Goal: Information Seeking & Learning: Learn about a topic

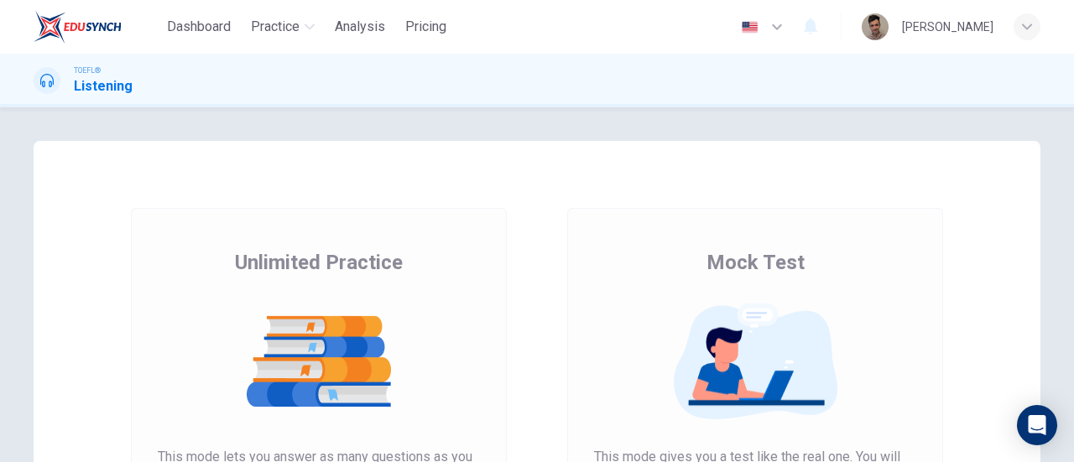
scroll to position [168, 0]
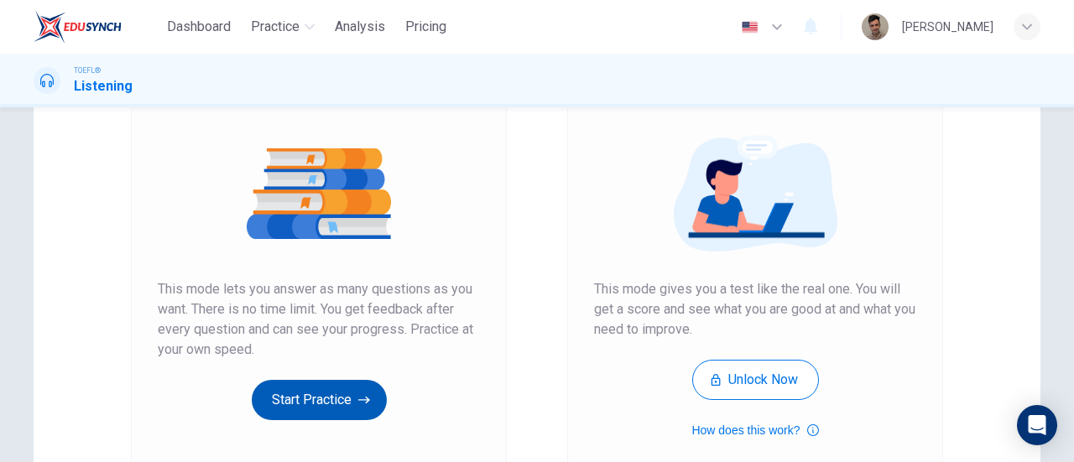
click at [331, 388] on button "Start Practice" at bounding box center [319, 400] width 135 height 40
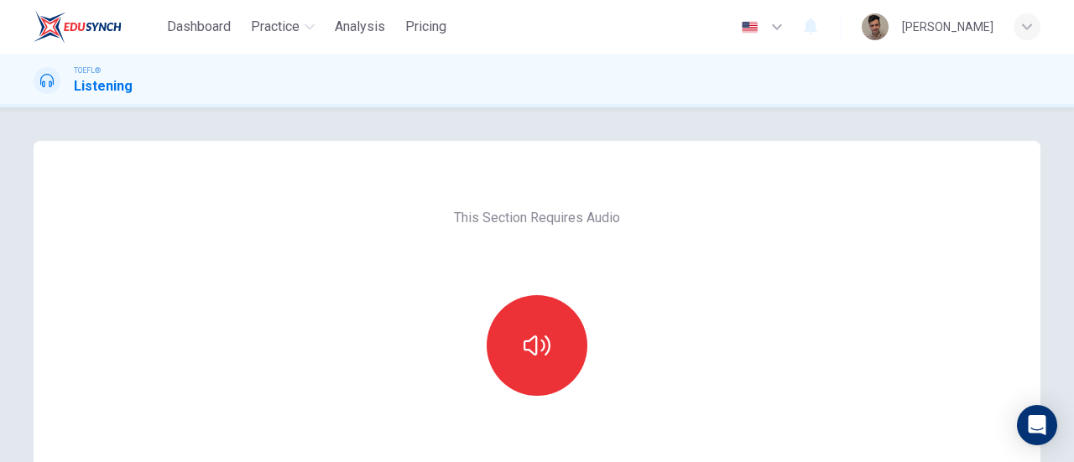
scroll to position [84, 0]
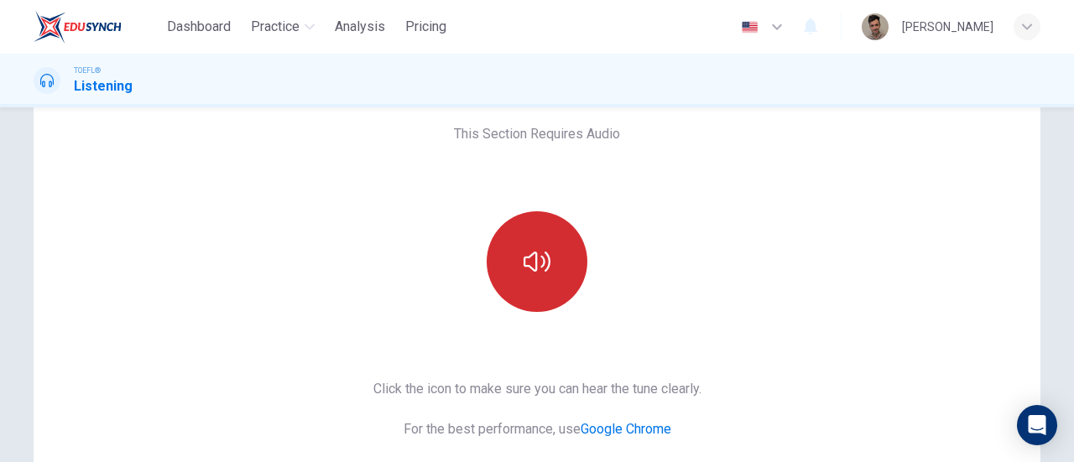
click at [518, 261] on button "button" at bounding box center [537, 262] width 101 height 101
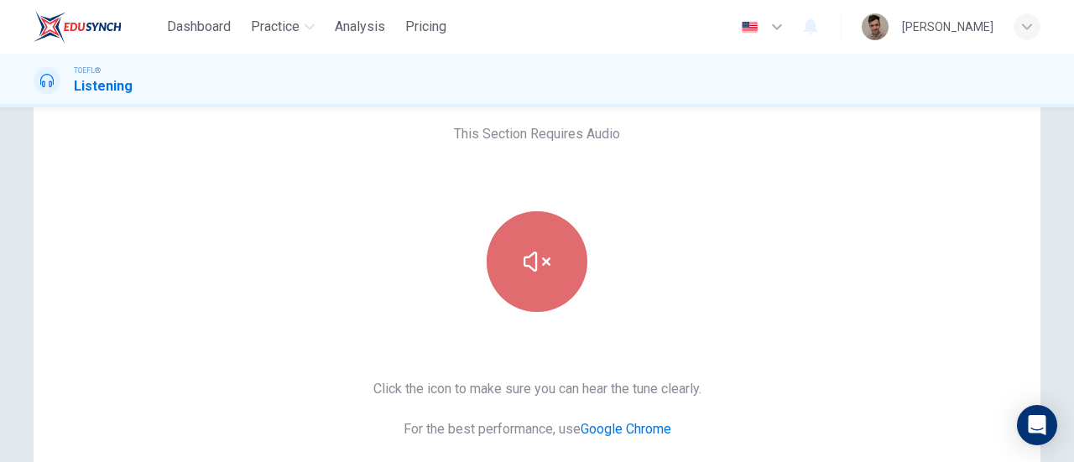
click at [539, 256] on icon "button" at bounding box center [537, 261] width 27 height 27
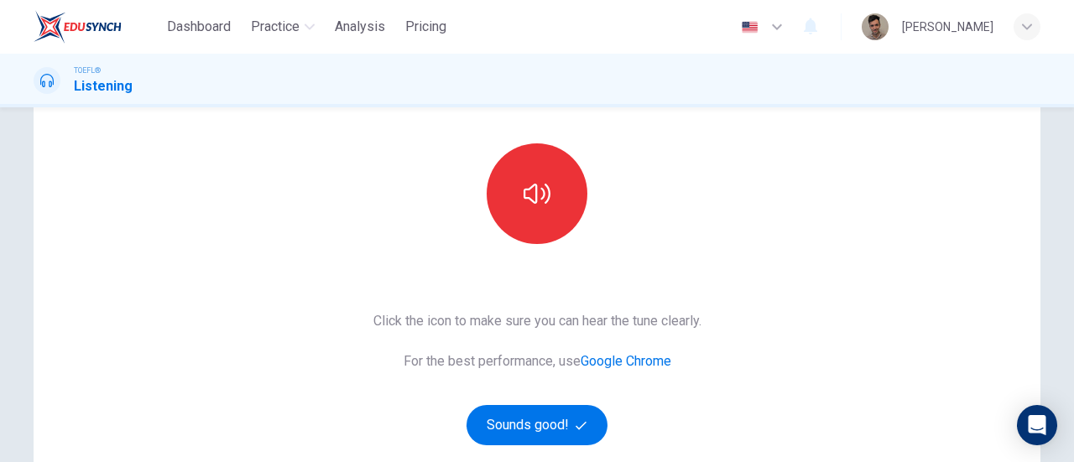
scroll to position [168, 0]
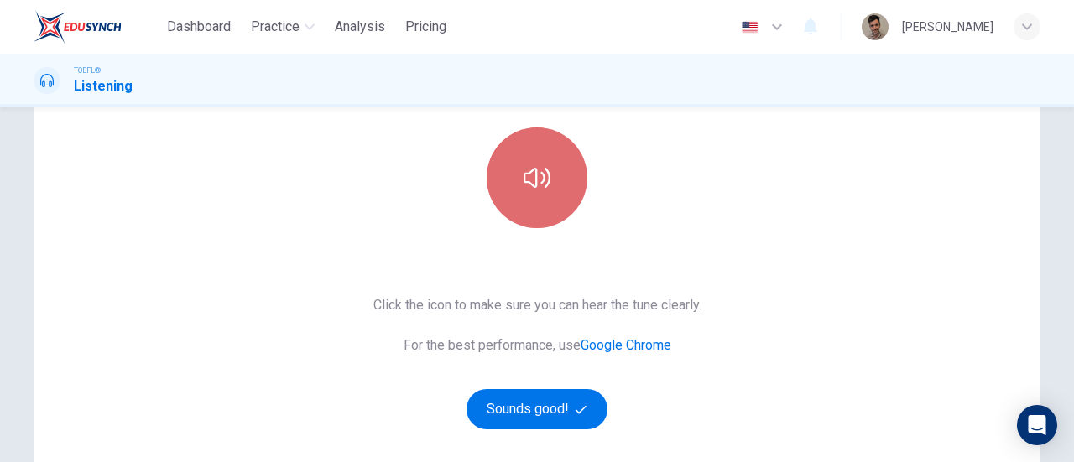
click at [546, 191] on button "button" at bounding box center [537, 178] width 101 height 101
click at [539, 192] on button "button" at bounding box center [537, 178] width 101 height 101
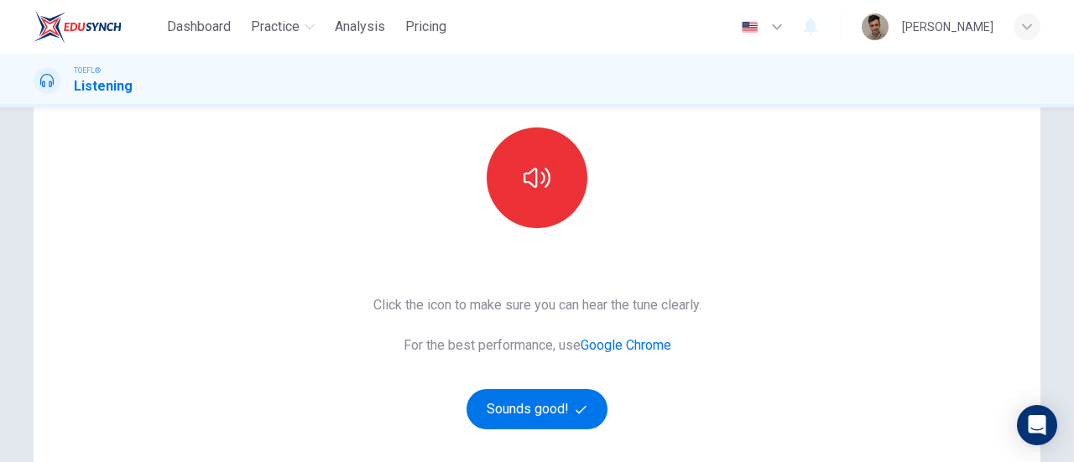
click at [901, 177] on div "This Section Requires Audio Click the icon to make sure you can hear the tune c…" at bounding box center [537, 264] width 1007 height 583
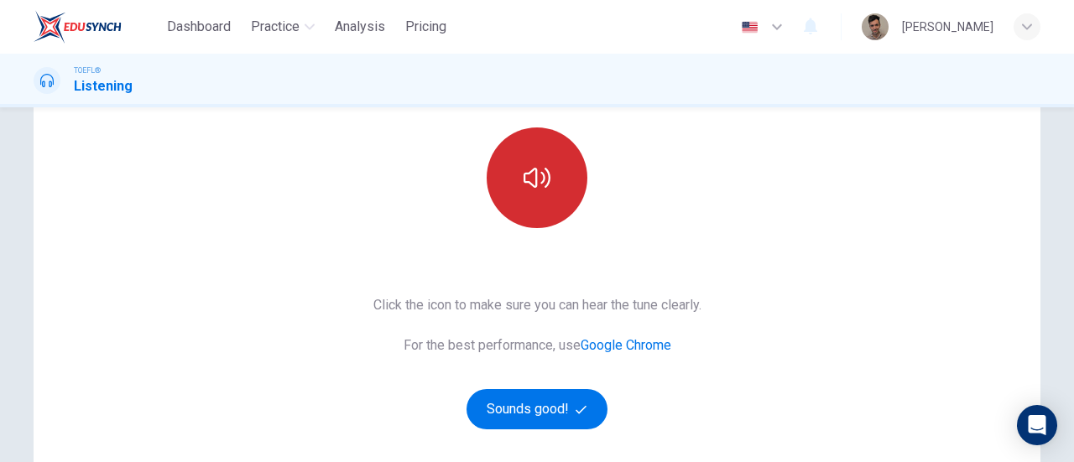
click at [541, 184] on icon "button" at bounding box center [537, 178] width 27 height 27
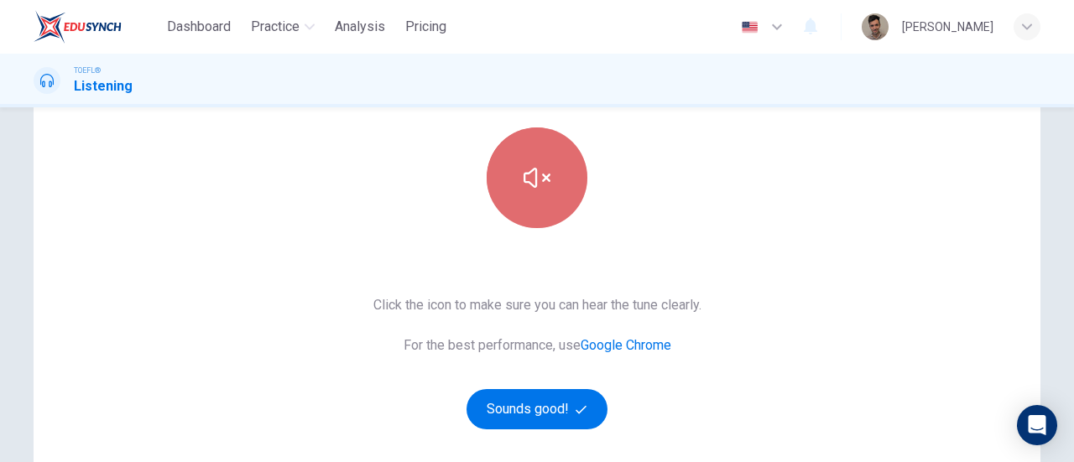
click at [541, 184] on icon "button" at bounding box center [537, 178] width 27 height 27
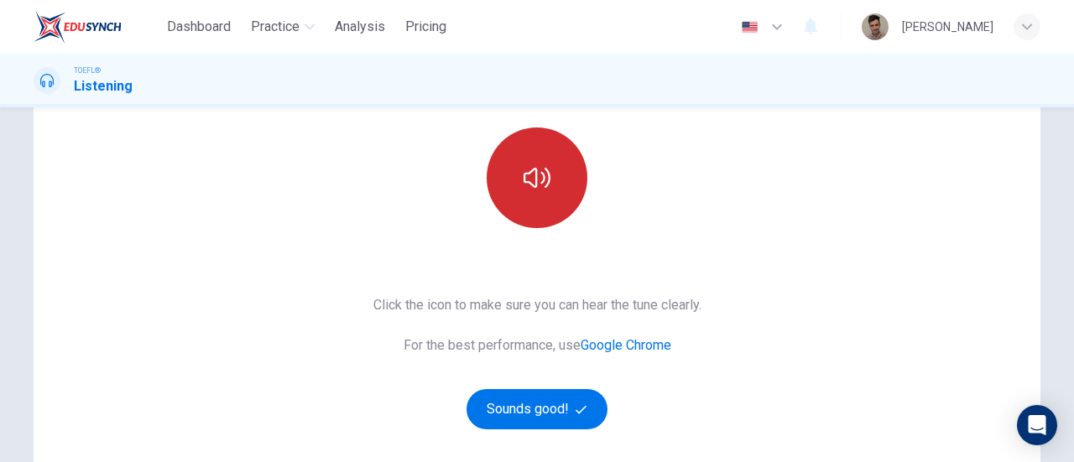
click at [557, 193] on button "button" at bounding box center [537, 178] width 101 height 101
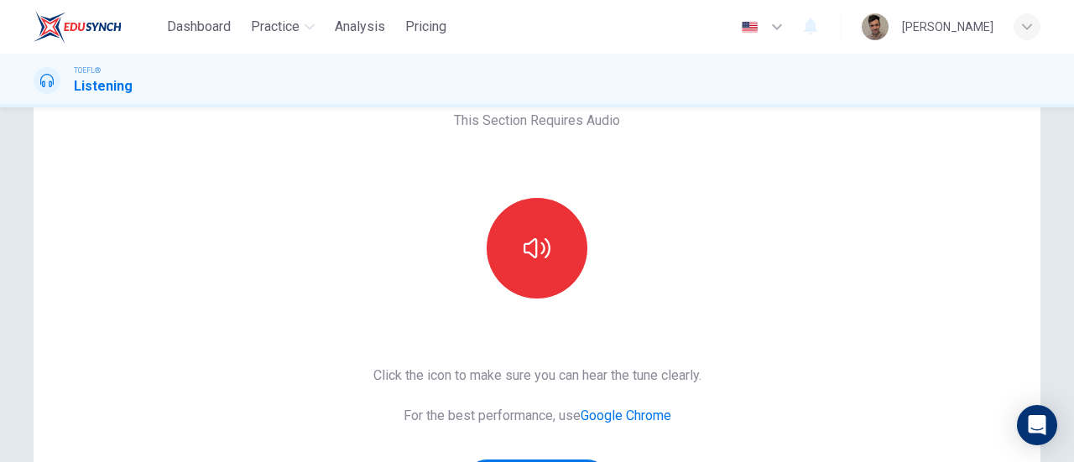
scroll to position [0, 0]
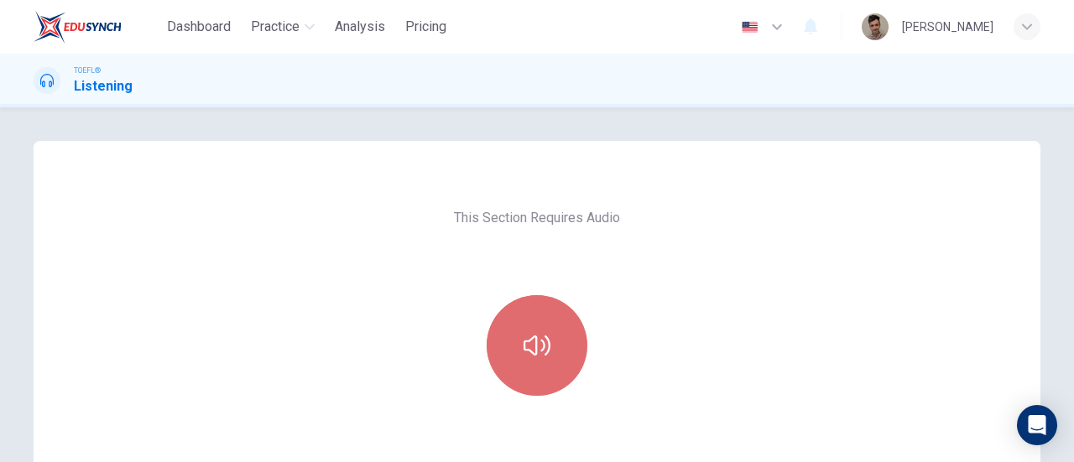
click at [552, 338] on button "button" at bounding box center [537, 345] width 101 height 101
click at [564, 338] on button "button" at bounding box center [537, 345] width 101 height 101
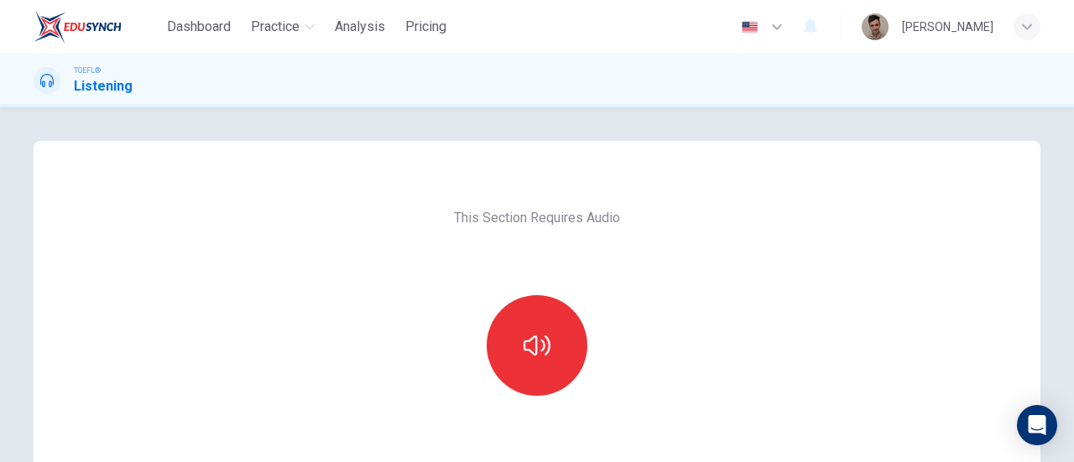
scroll to position [252, 0]
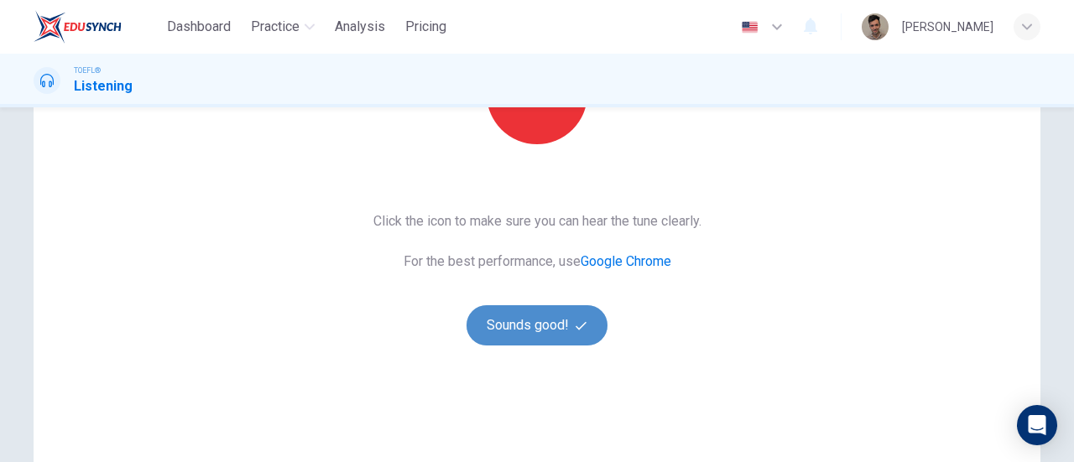
click at [566, 332] on button "Sounds good!" at bounding box center [537, 326] width 141 height 40
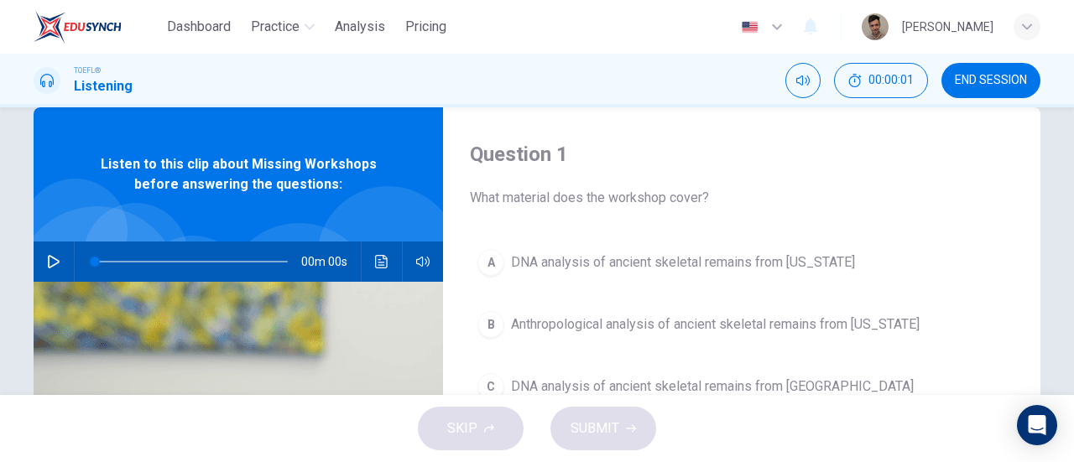
scroll to position [0, 0]
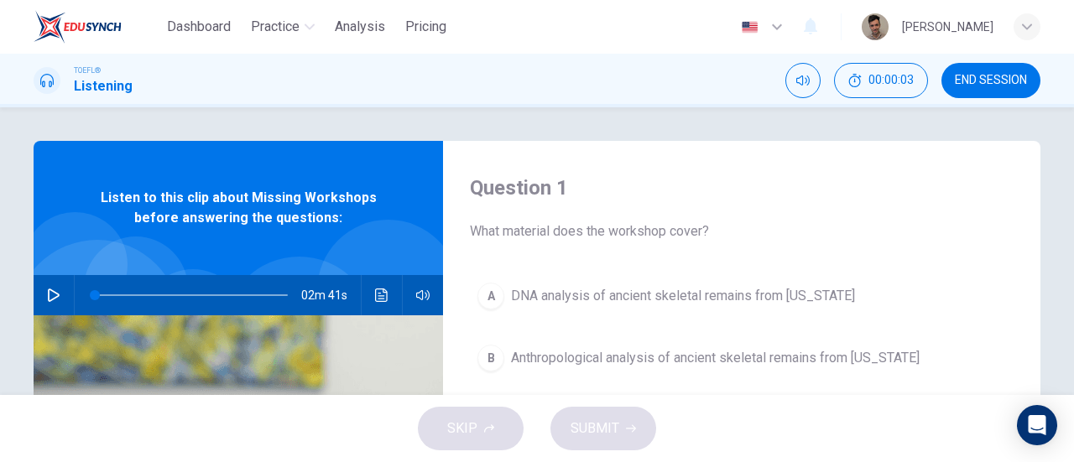
click at [55, 294] on icon "button" at bounding box center [53, 295] width 13 height 13
type input "1"
click at [416, 299] on icon "button" at bounding box center [422, 295] width 13 height 13
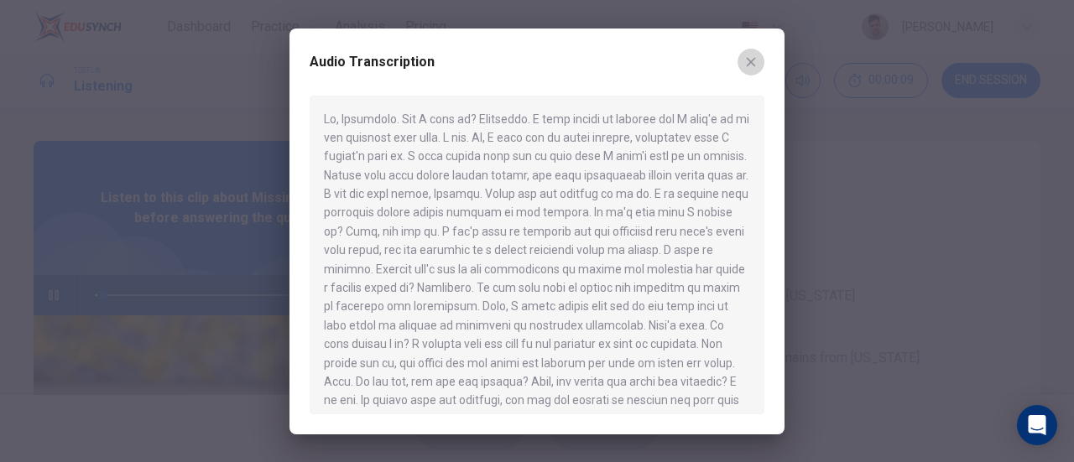
click at [745, 65] on icon "button" at bounding box center [751, 61] width 13 height 13
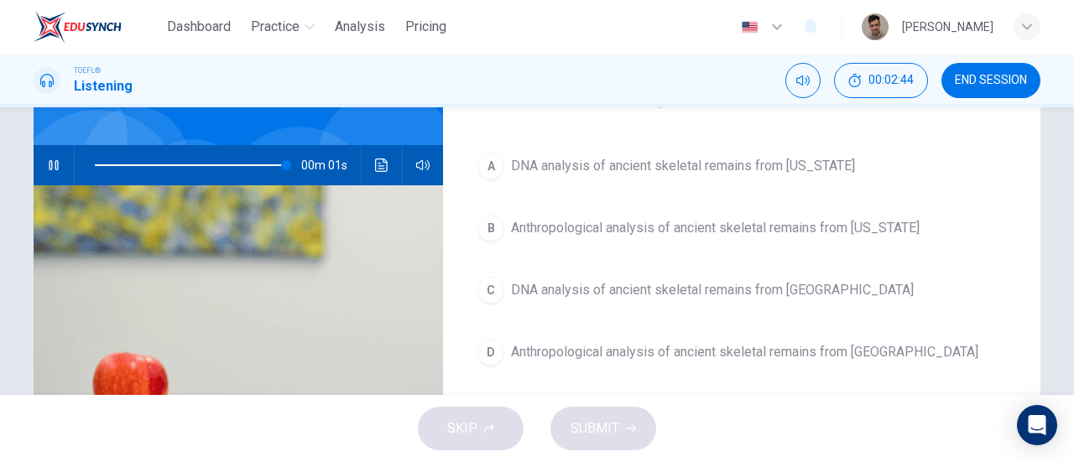
scroll to position [168, 0]
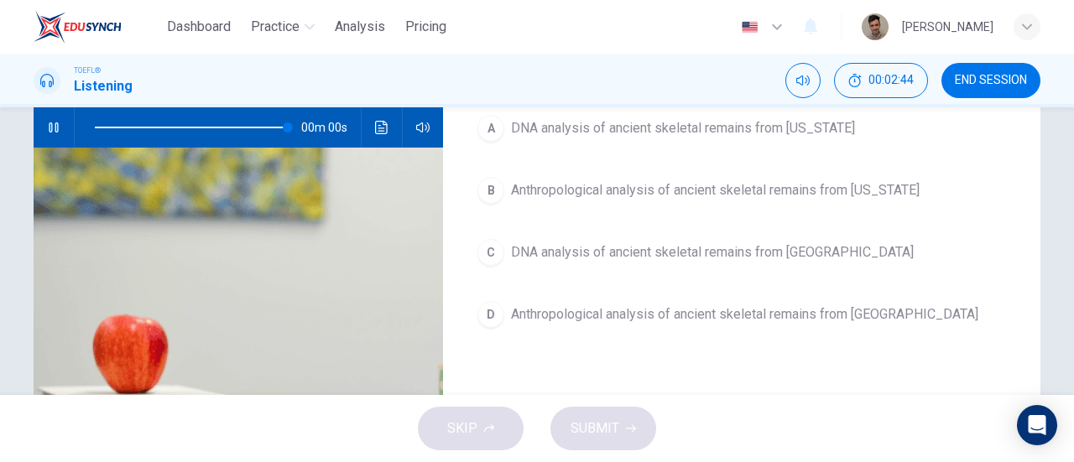
type input "0"
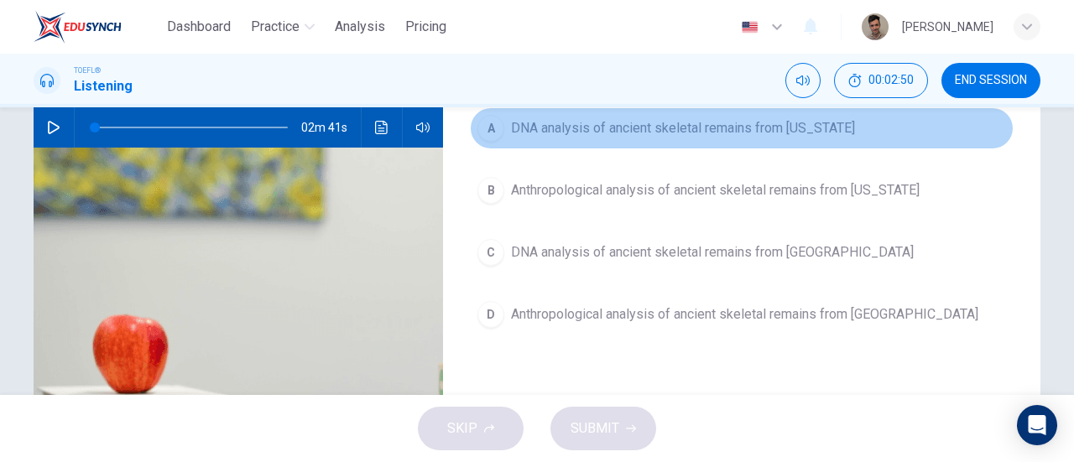
click at [692, 136] on span "DNA analysis of ancient skeletal remains from [US_STATE]" at bounding box center [683, 128] width 344 height 20
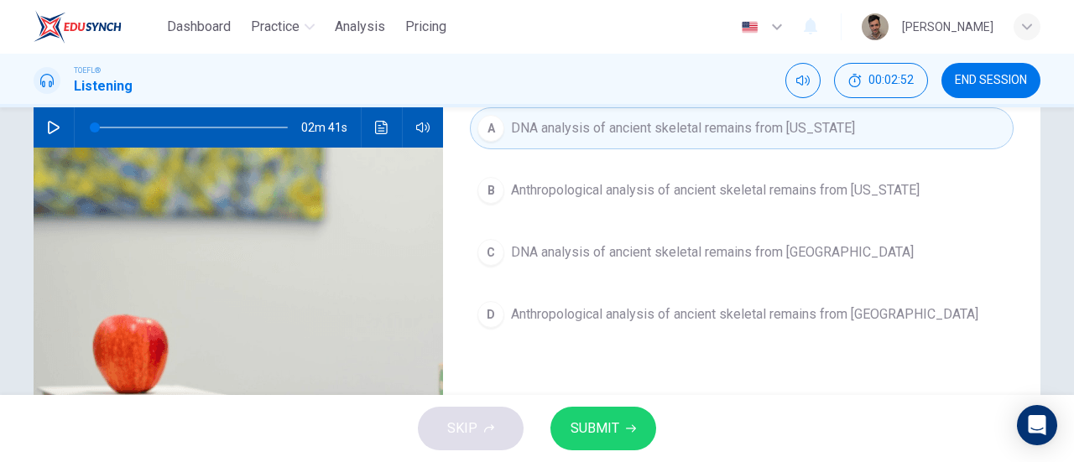
click at [637, 436] on button "SUBMIT" at bounding box center [604, 429] width 106 height 44
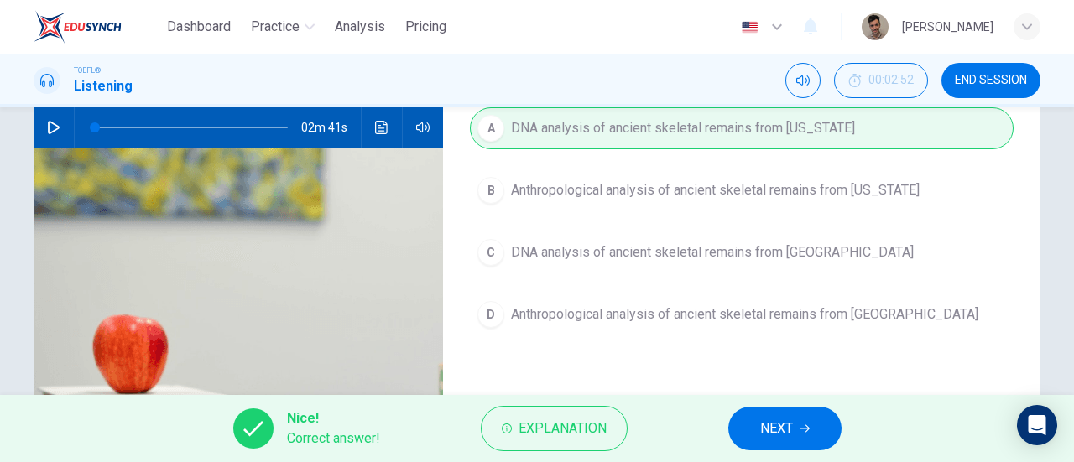
click at [813, 428] on button "NEXT" at bounding box center [785, 429] width 113 height 44
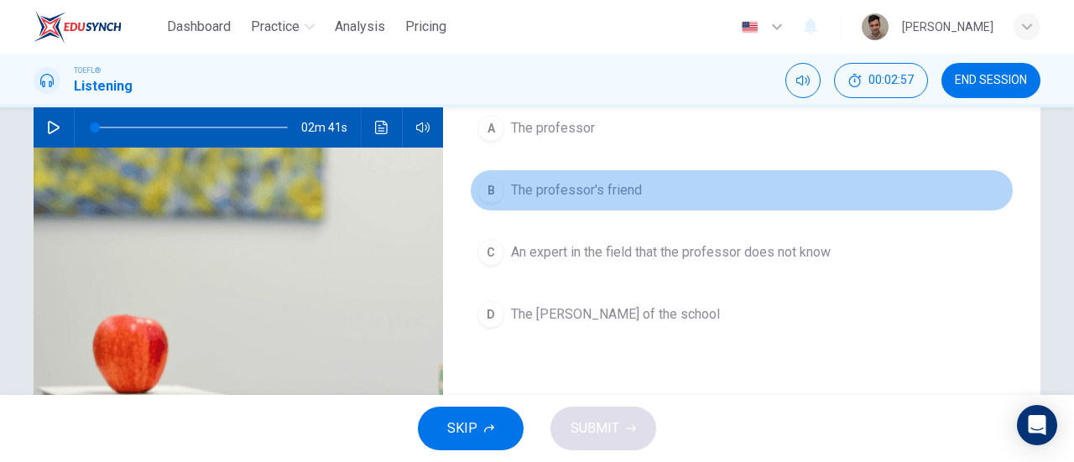
click at [541, 179] on button "B The professor's friend" at bounding box center [742, 191] width 544 height 42
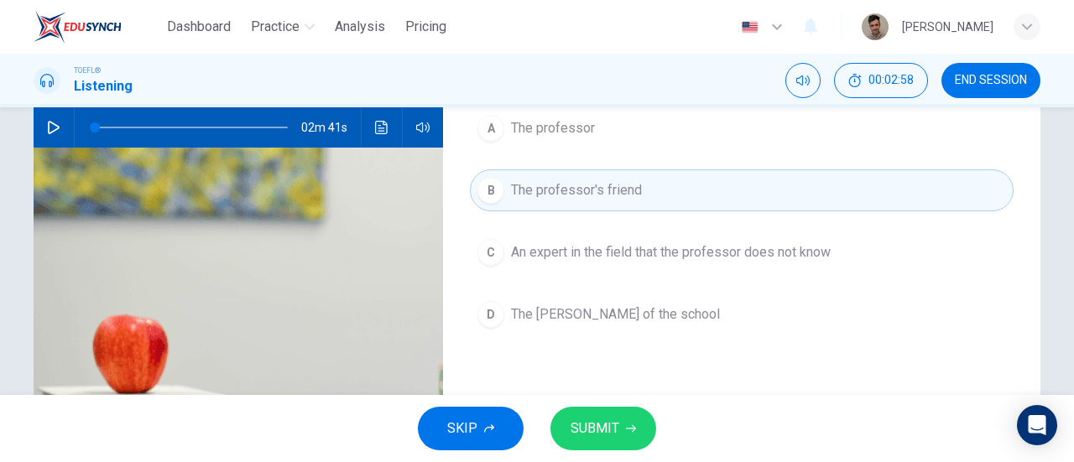
click at [631, 419] on button "SUBMIT" at bounding box center [604, 429] width 106 height 44
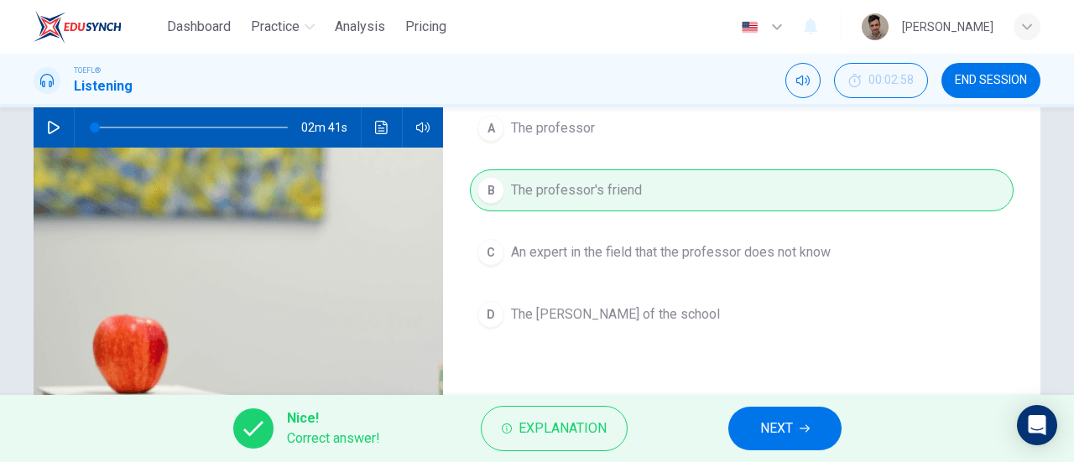
click at [831, 424] on button "NEXT" at bounding box center [785, 429] width 113 height 44
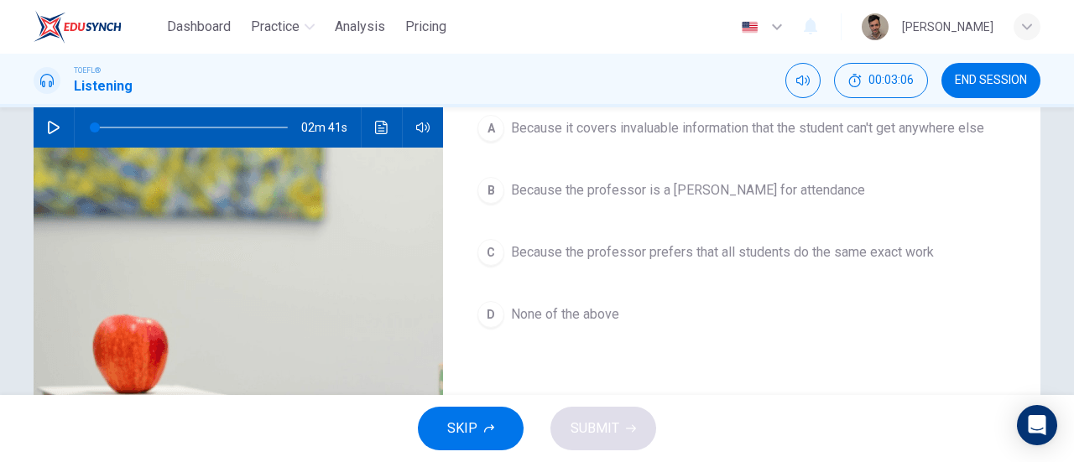
click at [631, 252] on span "Because the professor prefers that all students do the same exact work" at bounding box center [722, 253] width 423 height 20
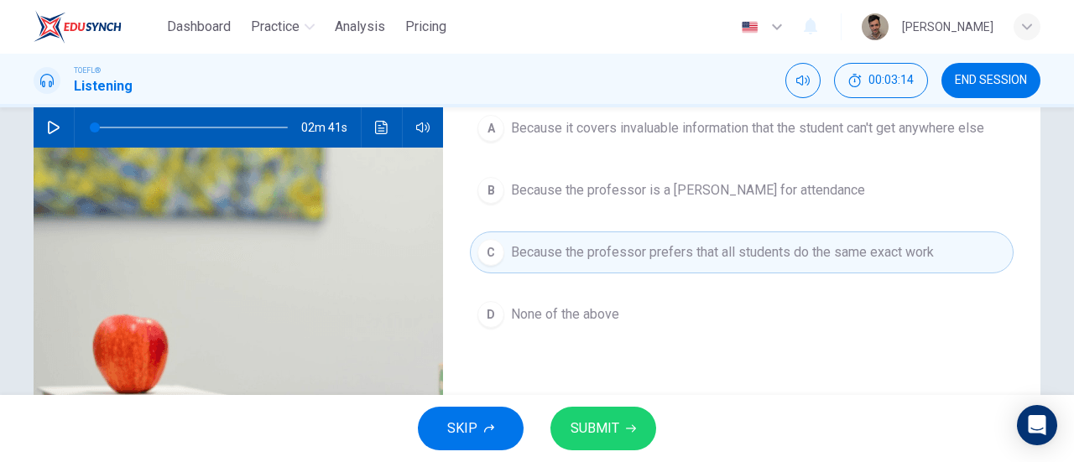
click at [635, 420] on button "SUBMIT" at bounding box center [604, 429] width 106 height 44
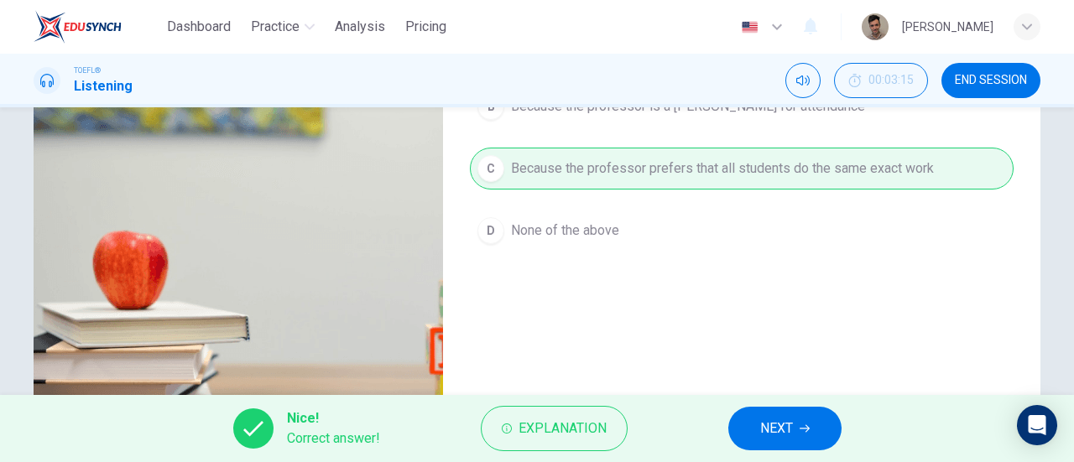
click at [807, 426] on icon "button" at bounding box center [805, 430] width 10 height 8
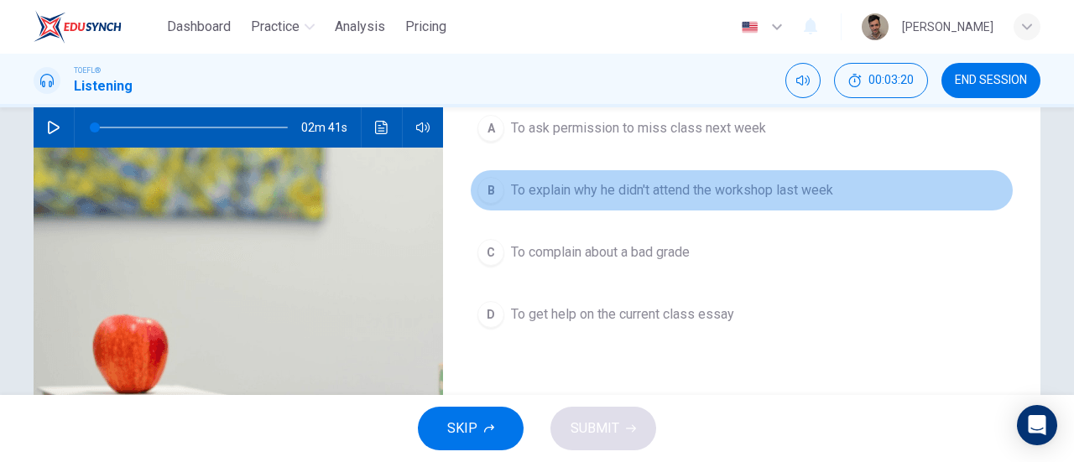
click at [780, 197] on span "To explain why he didn't attend the workshop last week" at bounding box center [672, 190] width 322 height 20
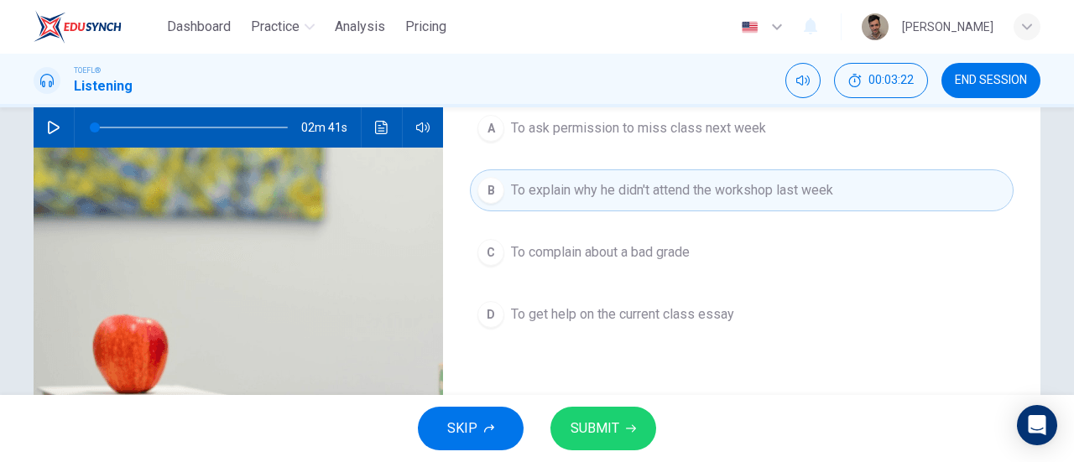
click at [606, 431] on span "SUBMIT" at bounding box center [595, 429] width 49 height 24
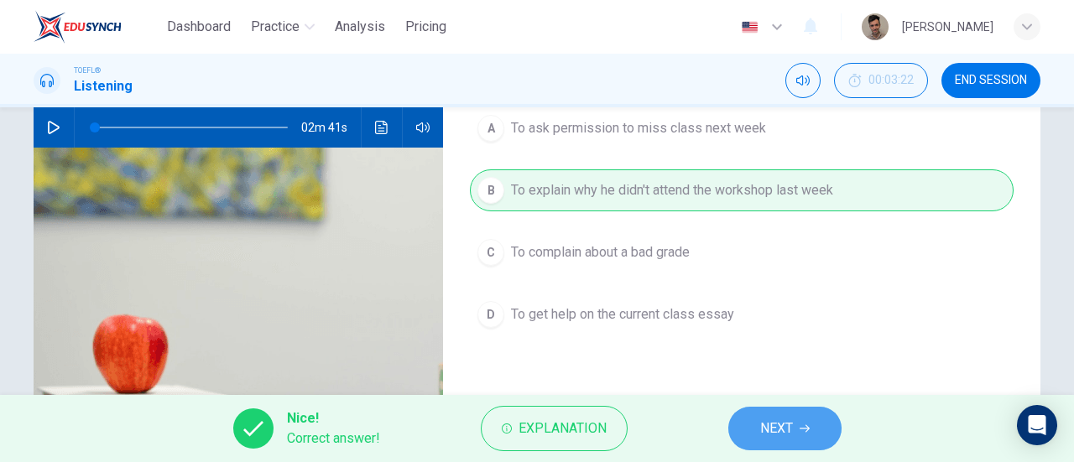
click at [755, 426] on button "NEXT" at bounding box center [785, 429] width 113 height 44
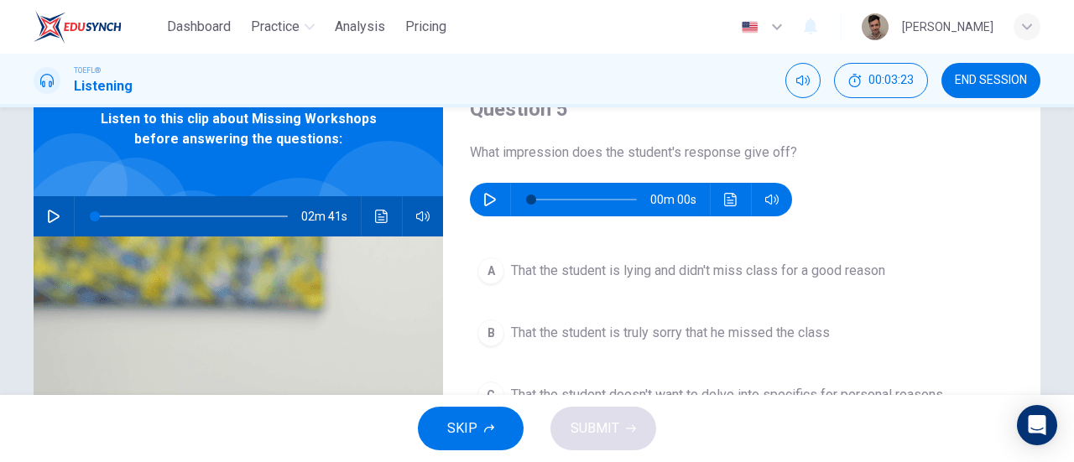
scroll to position [0, 0]
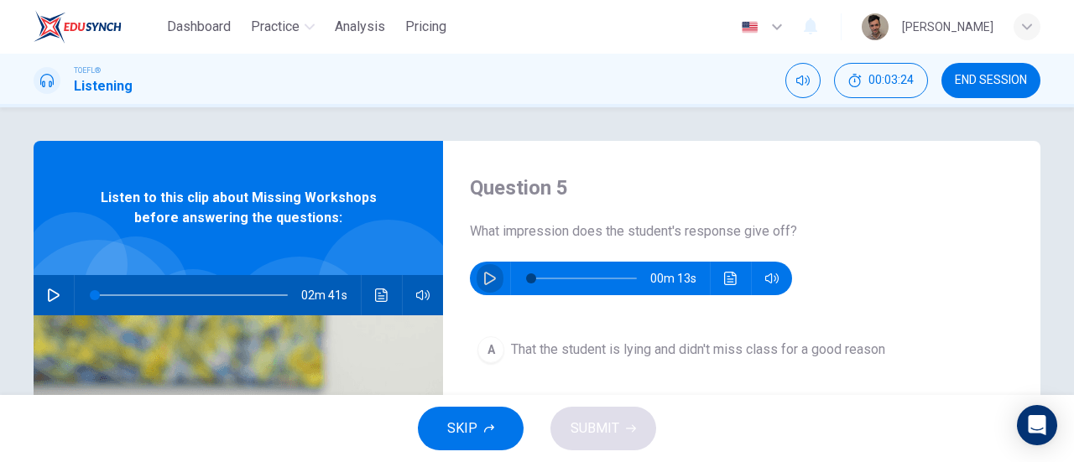
click at [477, 279] on button "button" at bounding box center [490, 279] width 27 height 34
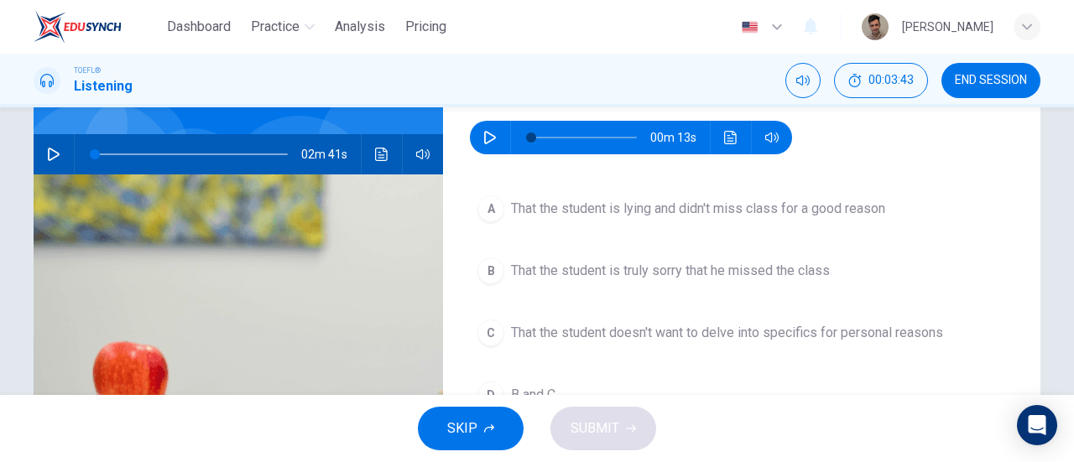
scroll to position [168, 0]
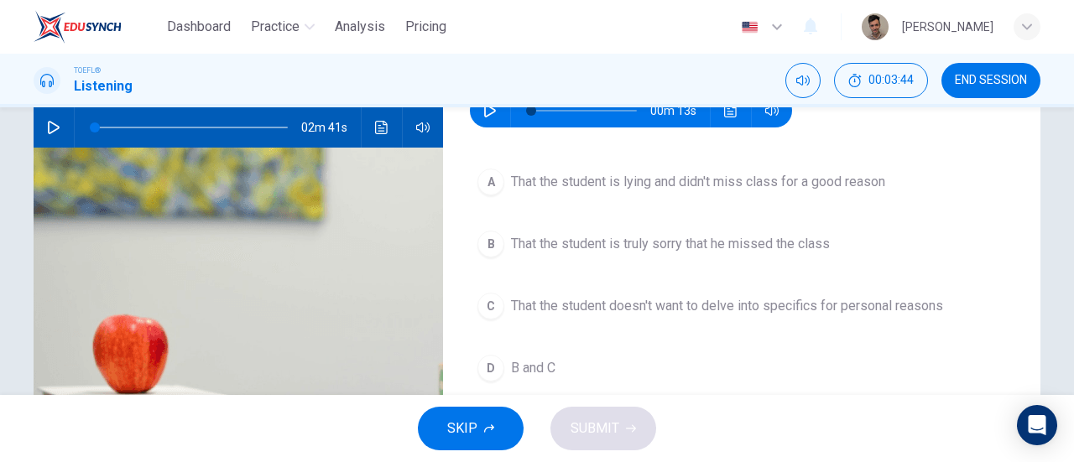
click at [802, 234] on span "That the student is truly sorry that he missed the class" at bounding box center [670, 244] width 319 height 20
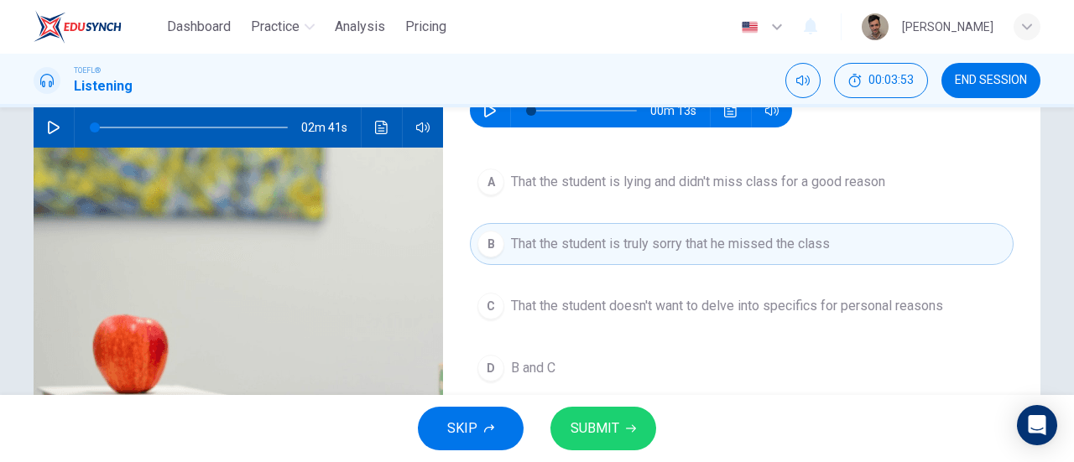
click at [633, 422] on button "SUBMIT" at bounding box center [604, 429] width 106 height 44
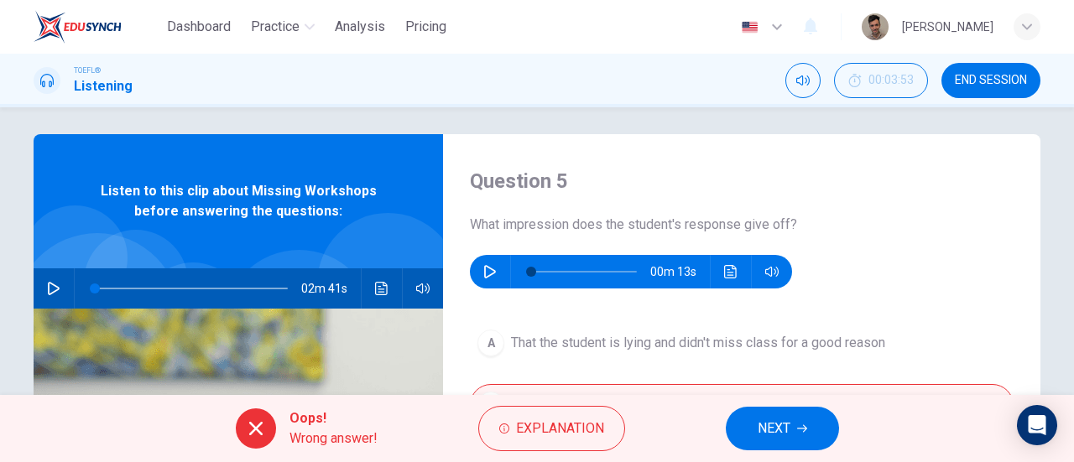
scroll to position [0, 0]
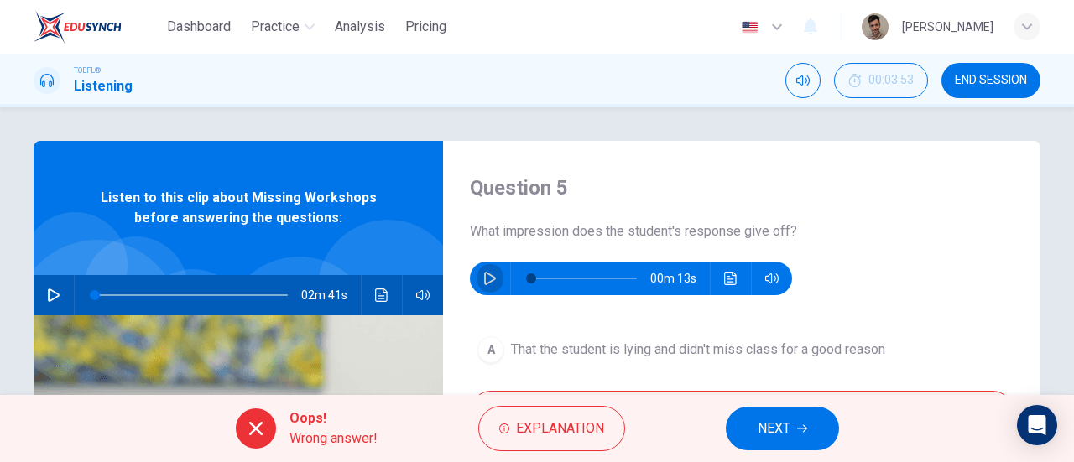
click at [486, 281] on icon "button" at bounding box center [490, 278] width 12 height 13
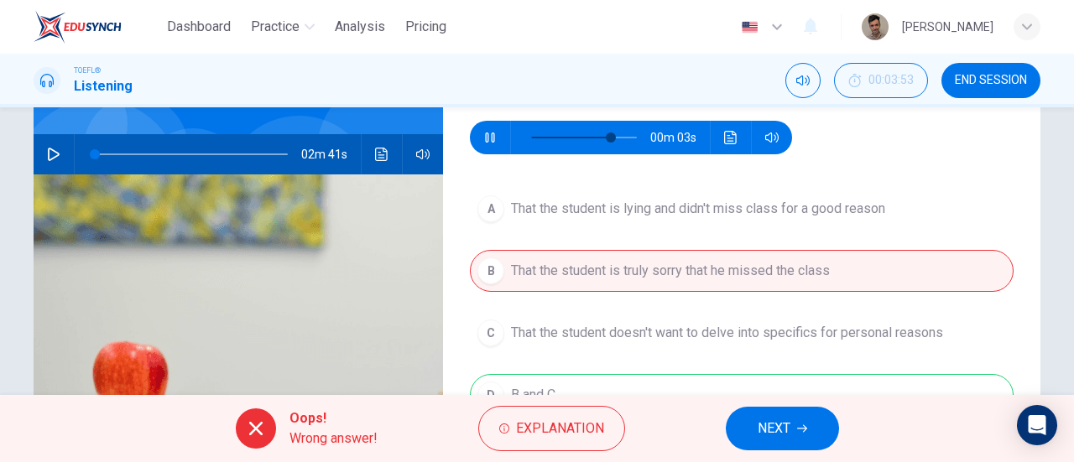
scroll to position [168, 0]
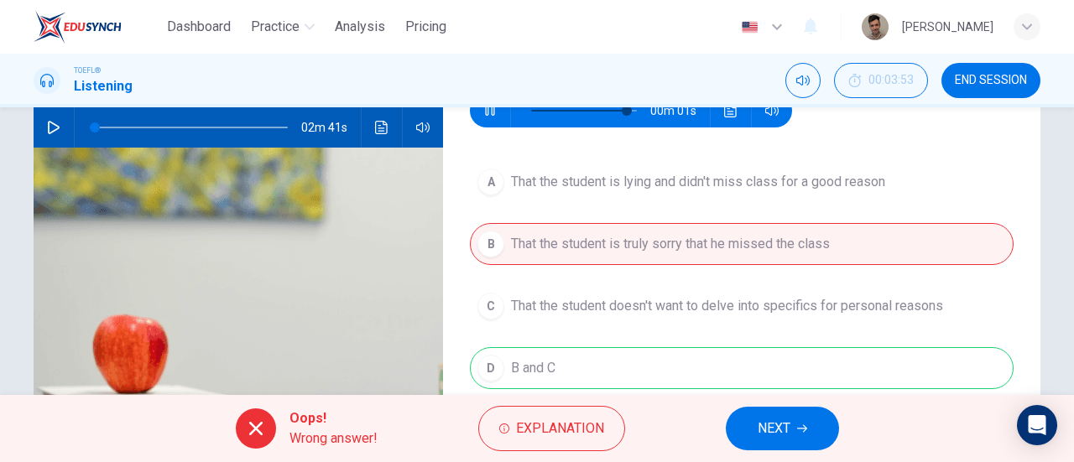
type input "98"
click at [793, 422] on button "NEXT" at bounding box center [782, 429] width 113 height 44
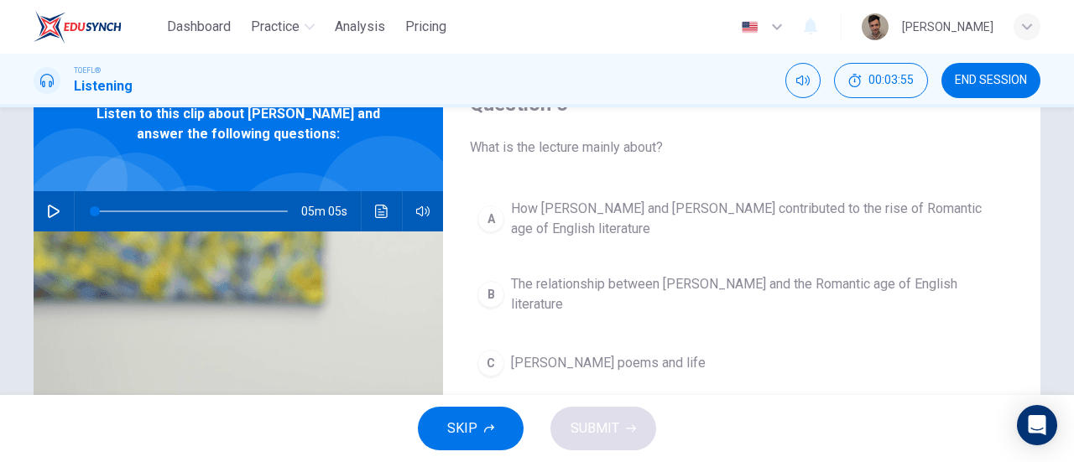
scroll to position [0, 0]
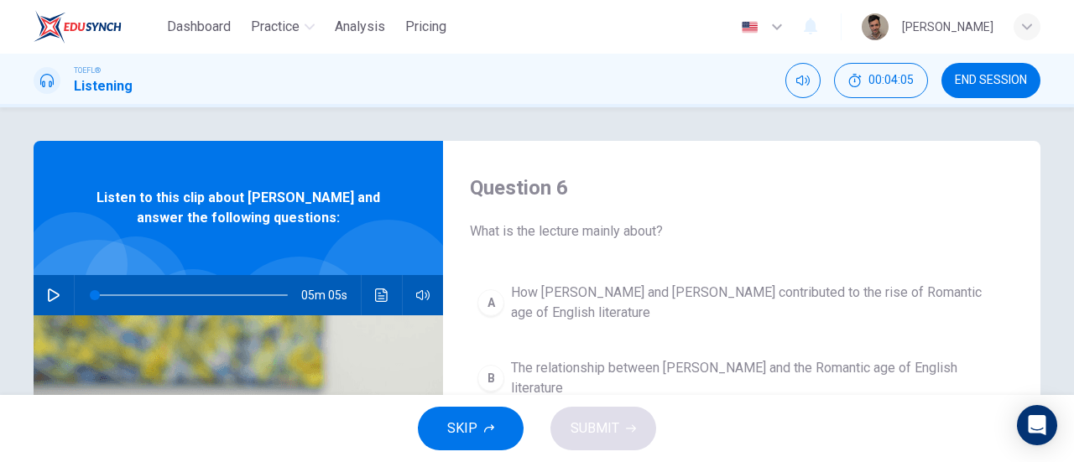
click at [40, 296] on button "button" at bounding box center [53, 295] width 27 height 40
type input "0"
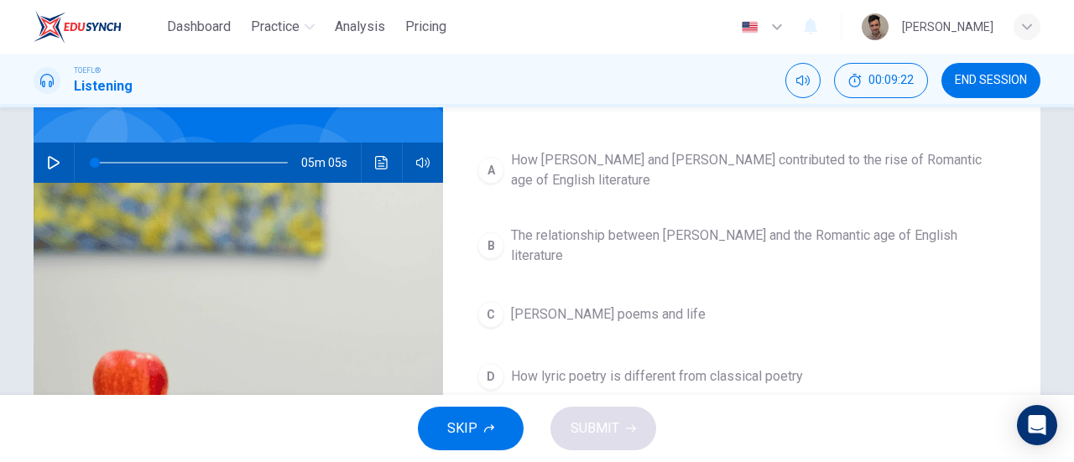
scroll to position [168, 0]
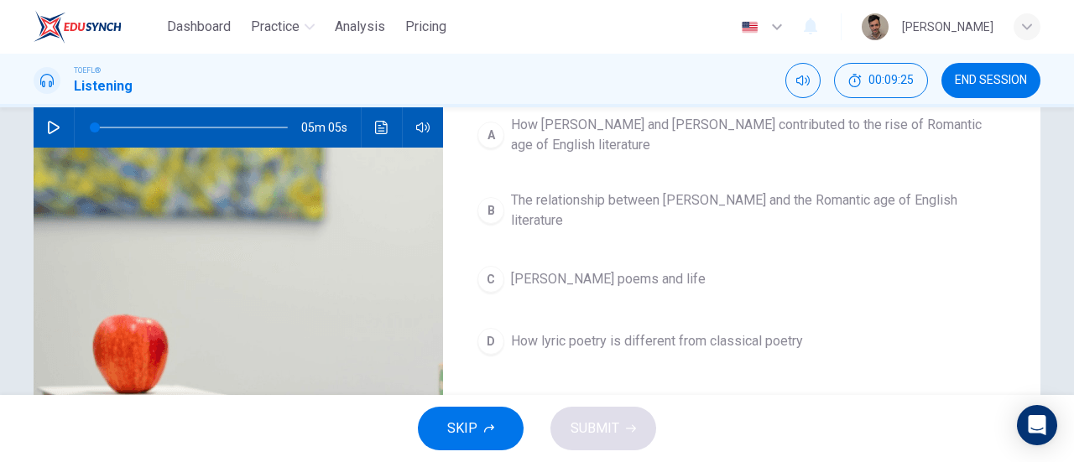
click at [778, 194] on span "The relationship between [PERSON_NAME] and the Romantic age of English literatu…" at bounding box center [758, 211] width 495 height 40
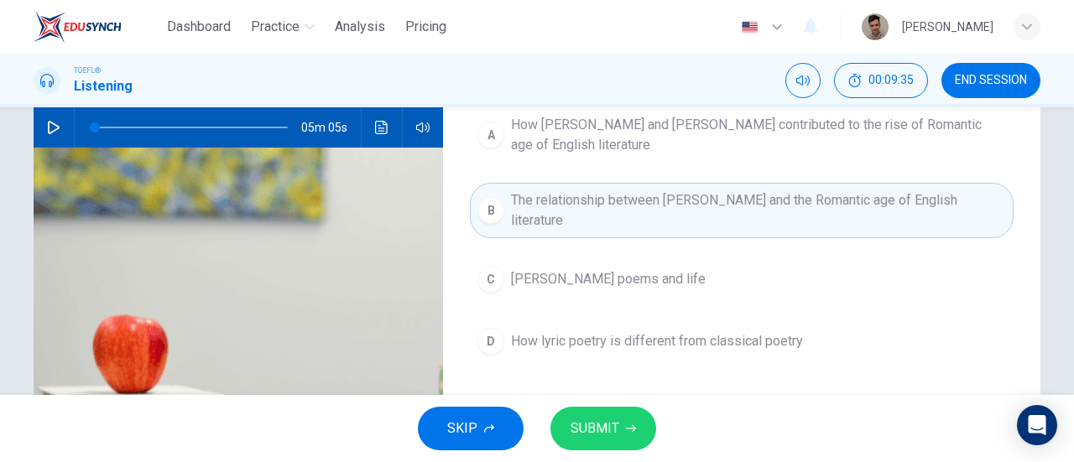
click at [744, 274] on button "C [PERSON_NAME] poems and life" at bounding box center [742, 280] width 544 height 42
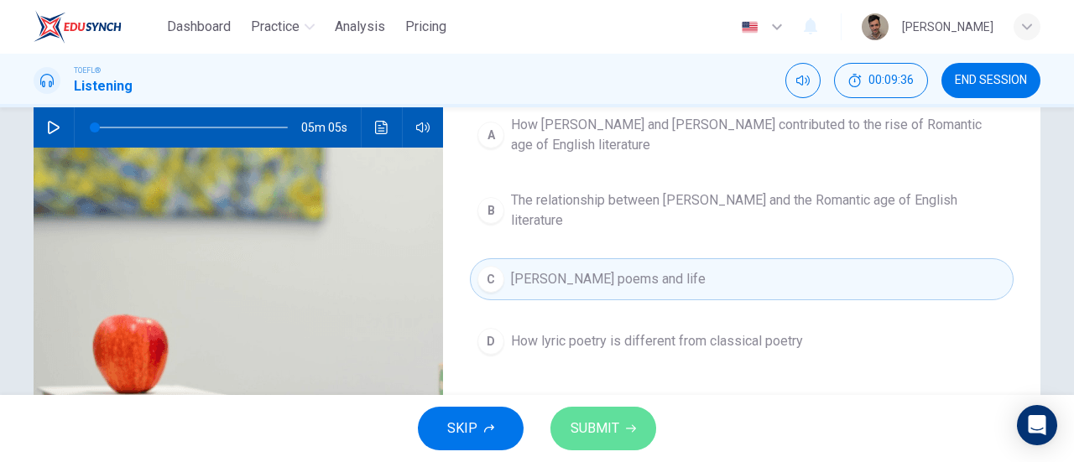
click at [621, 415] on button "SUBMIT" at bounding box center [604, 429] width 106 height 44
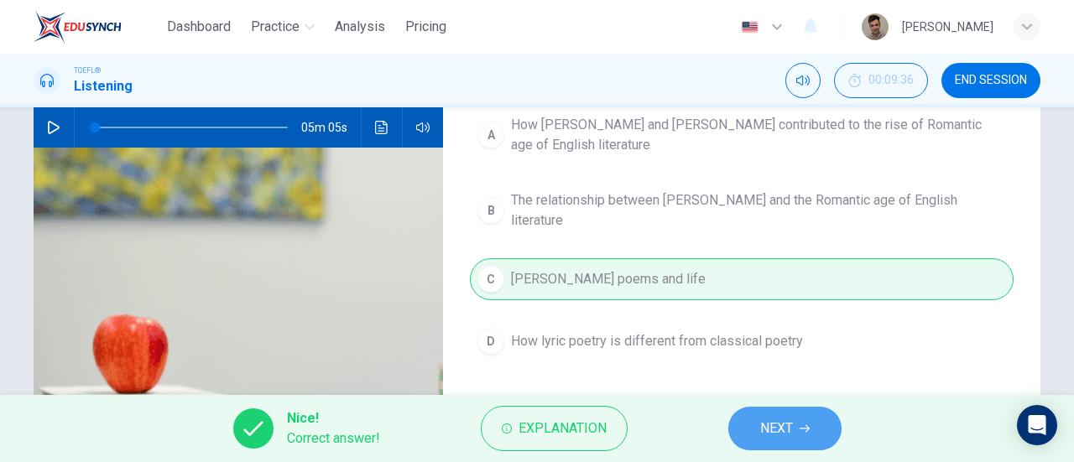
click at [787, 418] on span "NEXT" at bounding box center [776, 429] width 33 height 24
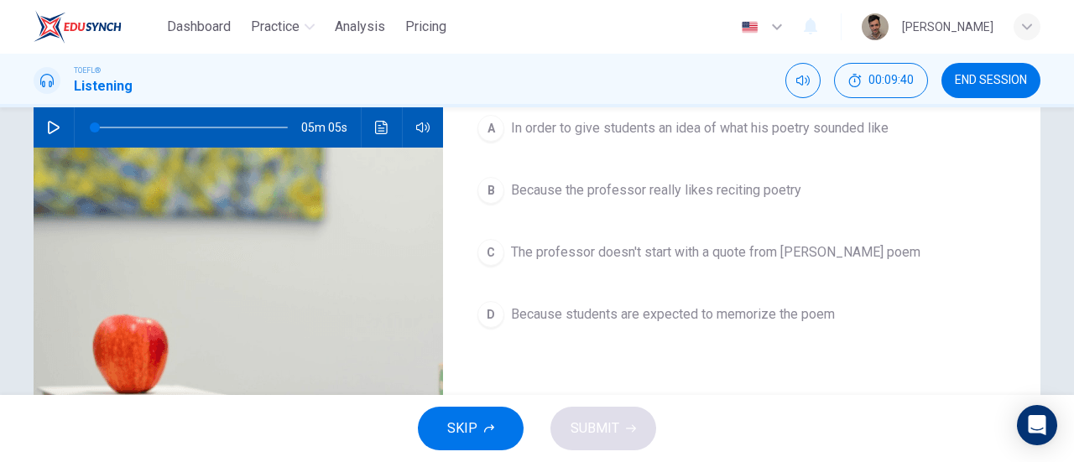
click at [774, 140] on button "A In order to give students an idea of what his poetry sounded like" at bounding box center [742, 128] width 544 height 42
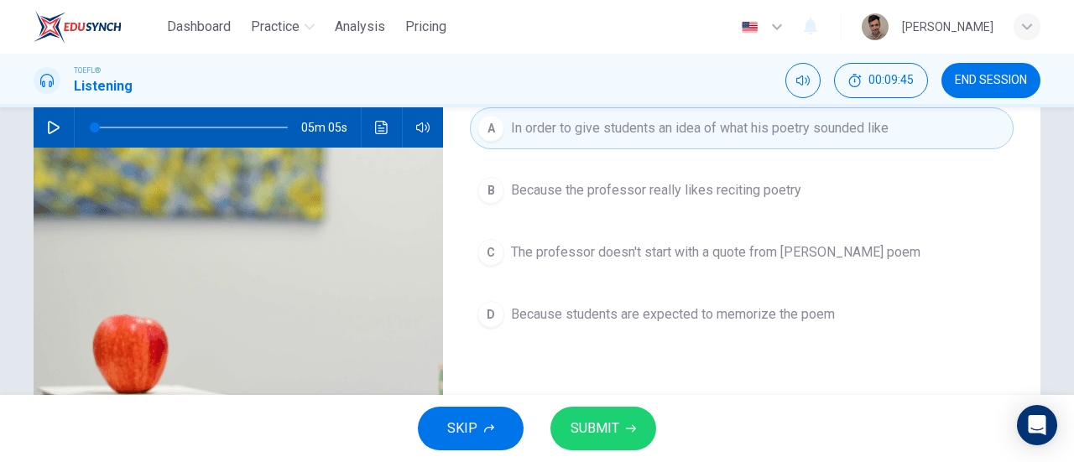
click at [591, 422] on span "SUBMIT" at bounding box center [595, 429] width 49 height 24
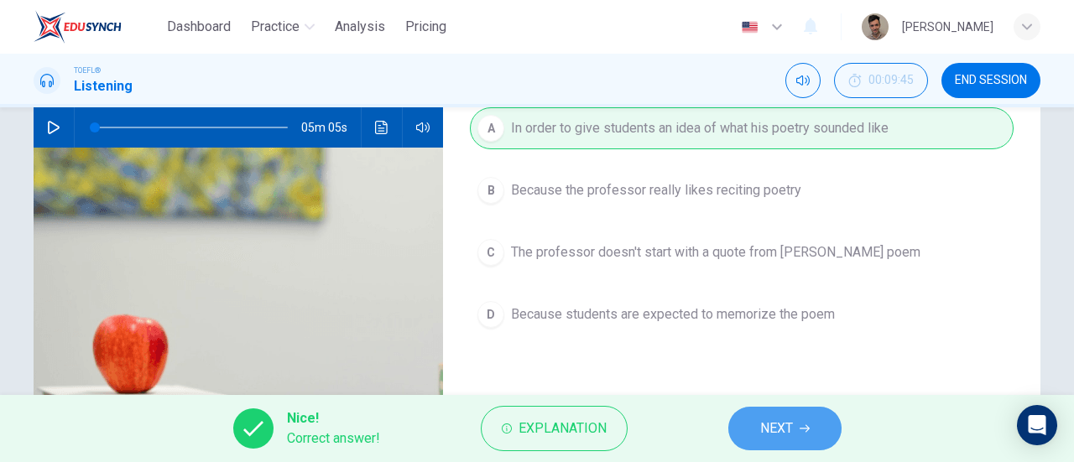
click at [807, 411] on button "NEXT" at bounding box center [785, 429] width 113 height 44
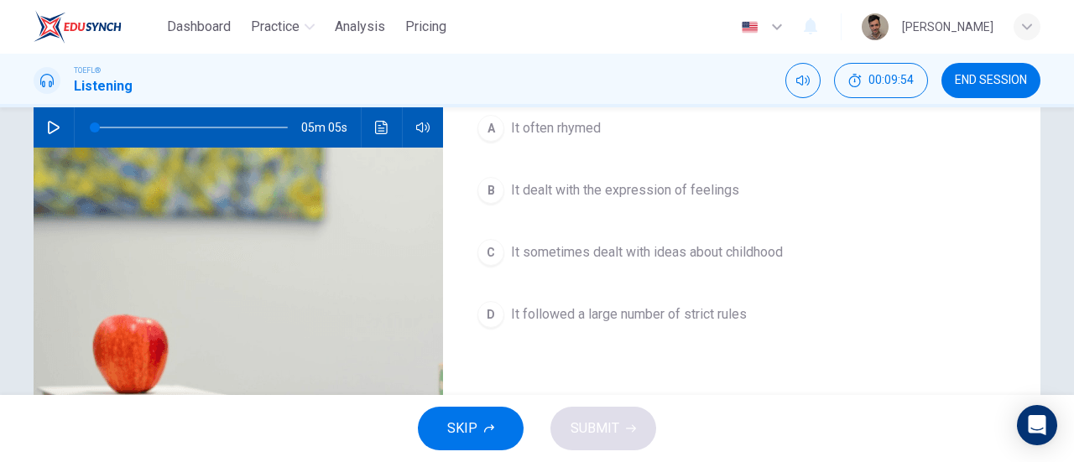
scroll to position [84, 0]
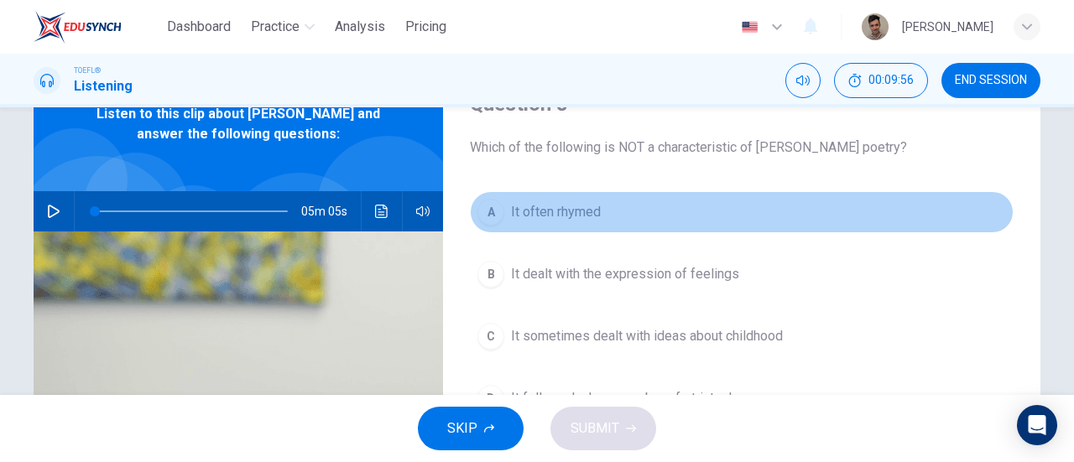
click at [534, 218] on span "It often rhymed" at bounding box center [556, 212] width 90 height 20
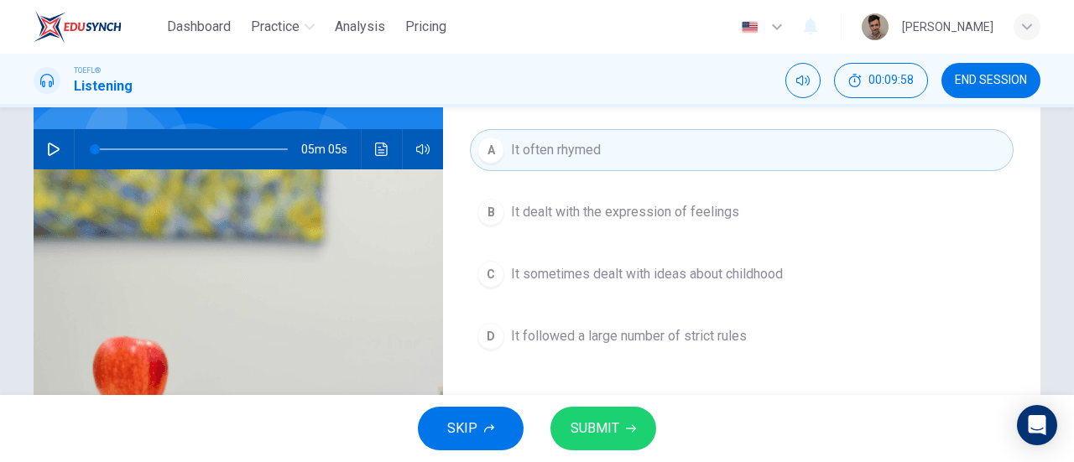
scroll to position [168, 0]
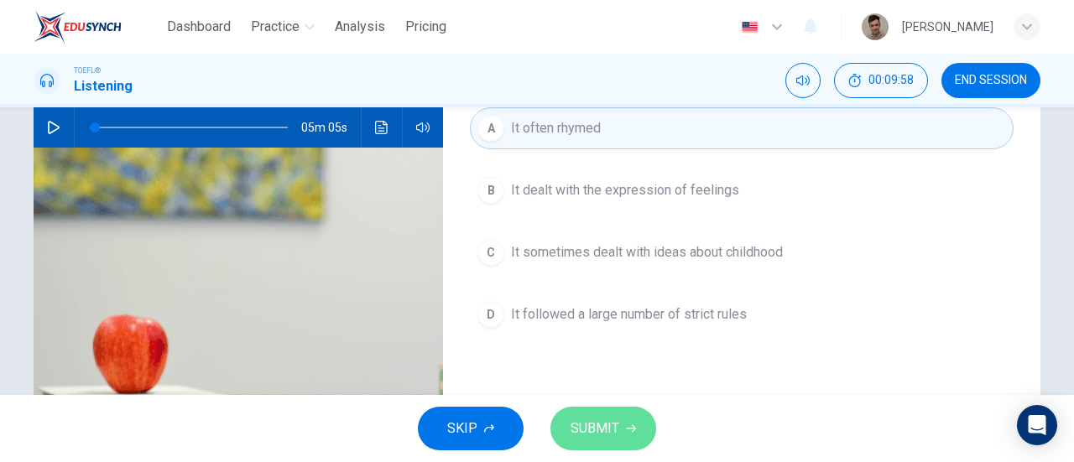
click at [603, 423] on span "SUBMIT" at bounding box center [595, 429] width 49 height 24
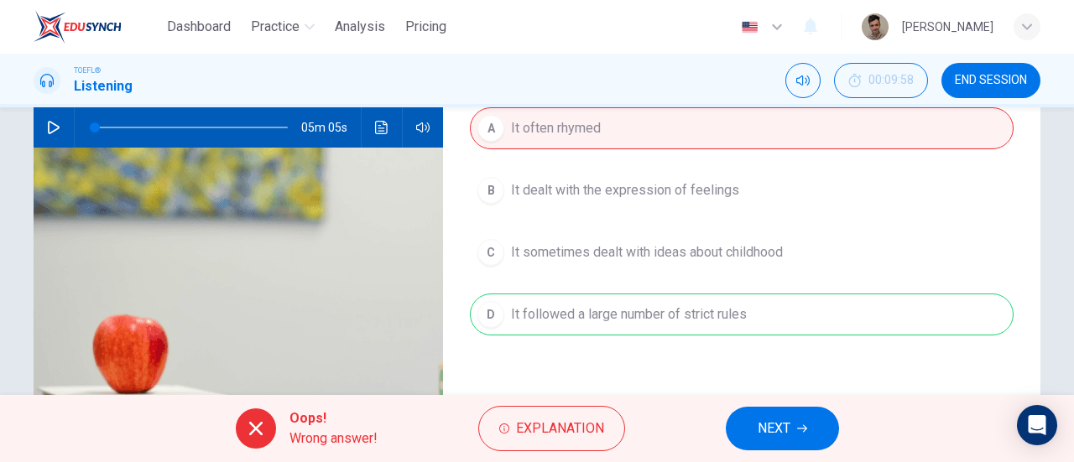
click at [809, 439] on button "NEXT" at bounding box center [782, 429] width 113 height 44
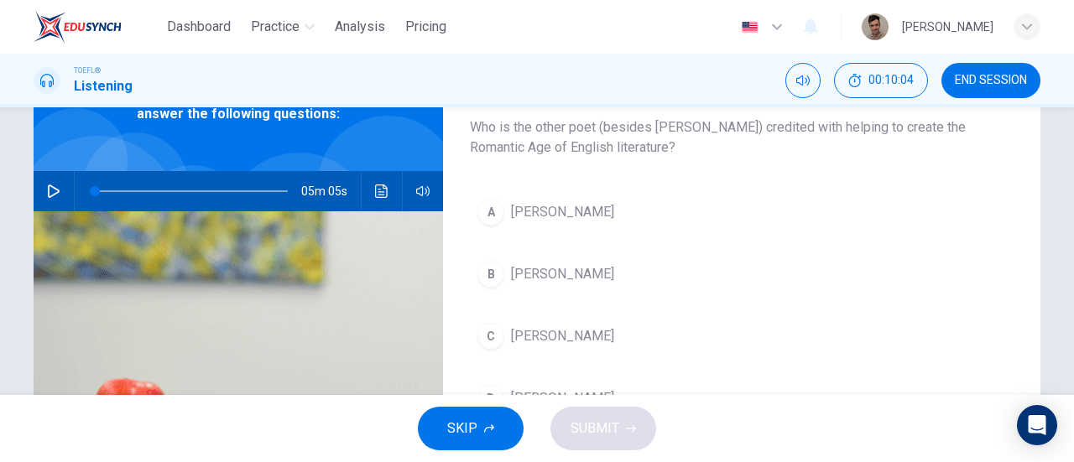
scroll to position [188, 0]
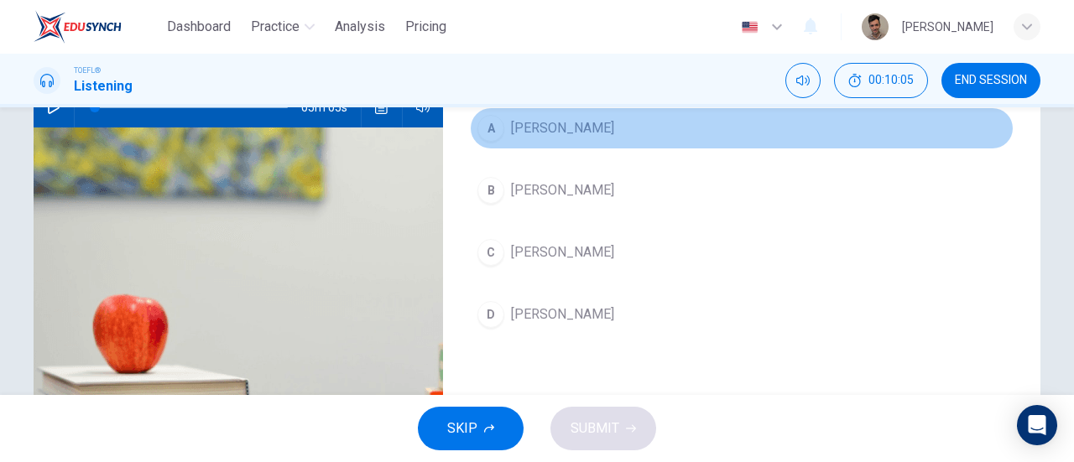
click at [614, 133] on span "[PERSON_NAME]" at bounding box center [562, 128] width 103 height 20
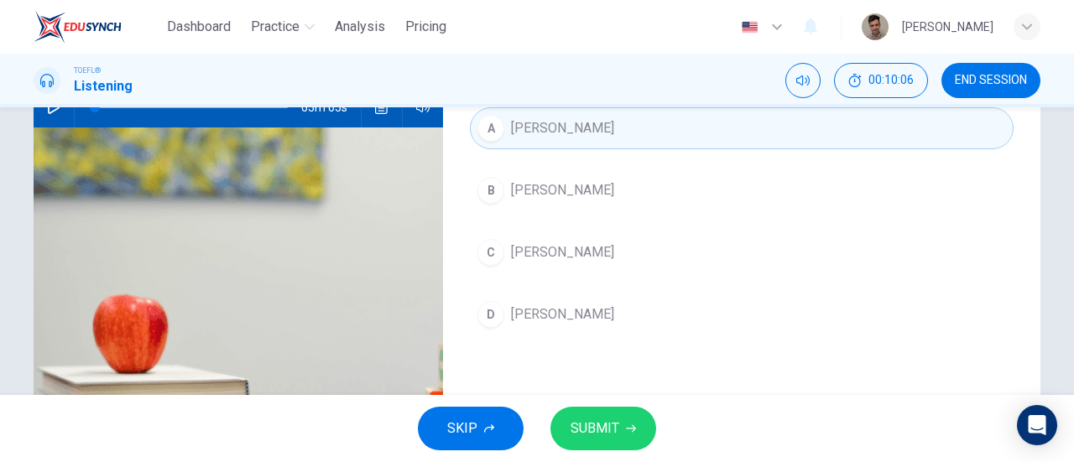
click at [604, 421] on span "SUBMIT" at bounding box center [595, 429] width 49 height 24
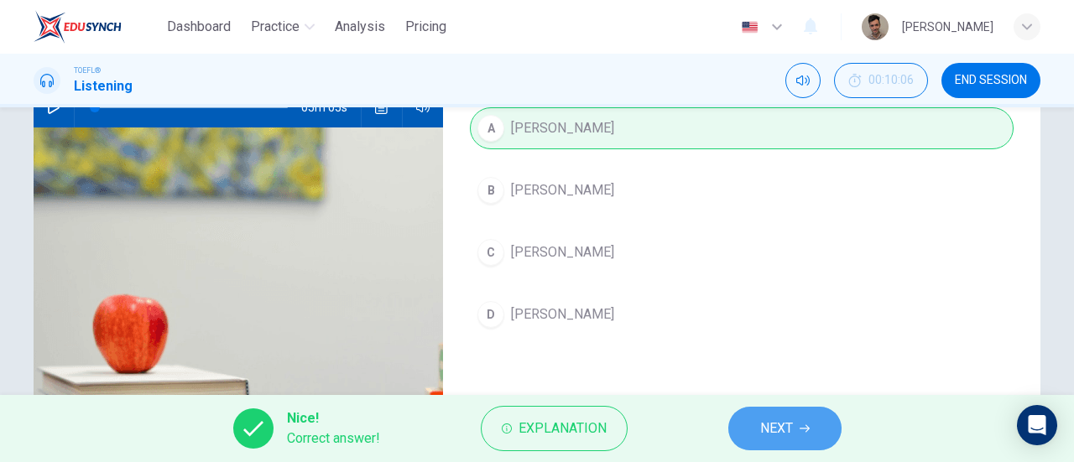
click at [825, 426] on button "NEXT" at bounding box center [785, 429] width 113 height 44
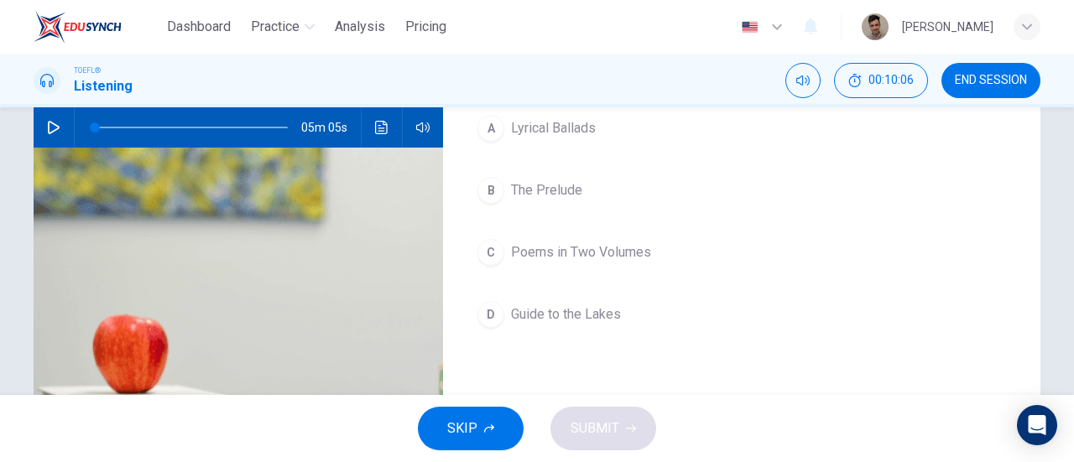
scroll to position [84, 0]
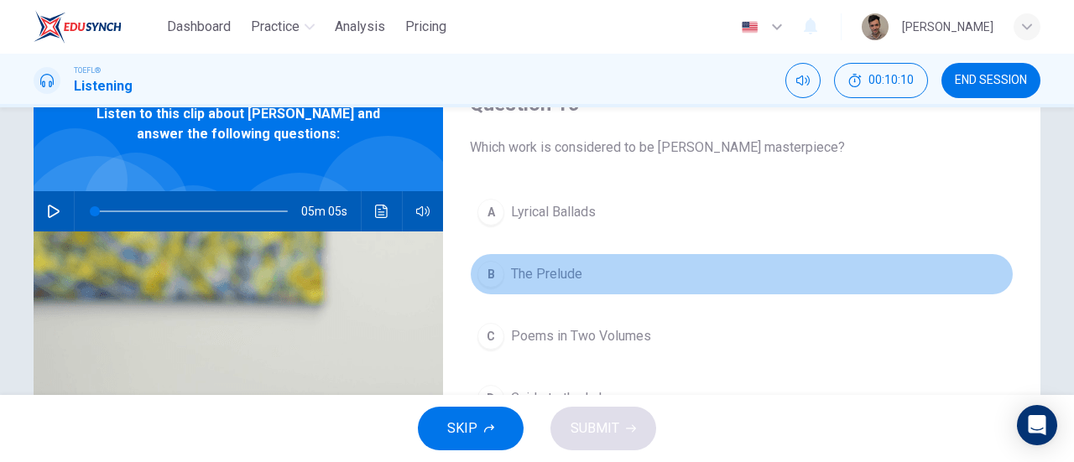
click at [528, 263] on button "B The Prelude" at bounding box center [742, 274] width 544 height 42
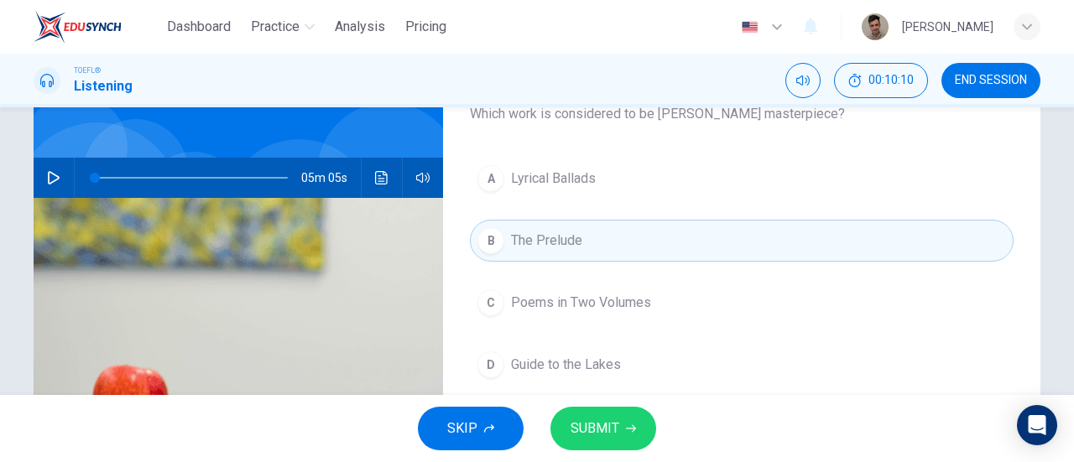
scroll to position [168, 0]
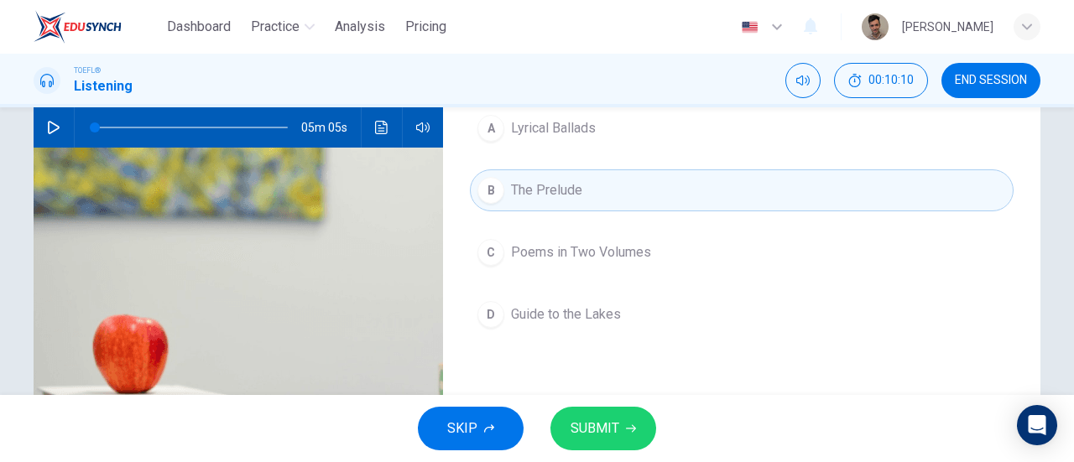
click at [616, 429] on span "SUBMIT" at bounding box center [595, 429] width 49 height 24
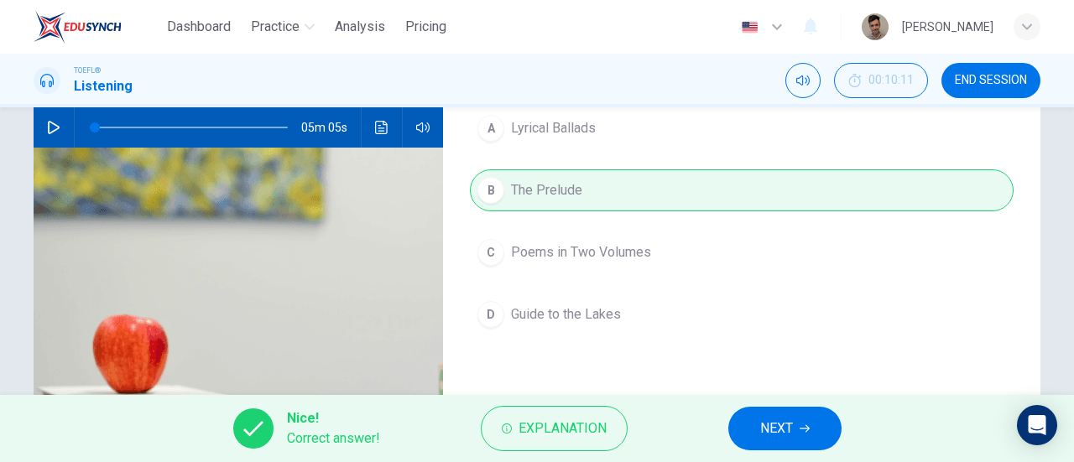
click at [789, 422] on span "NEXT" at bounding box center [776, 429] width 33 height 24
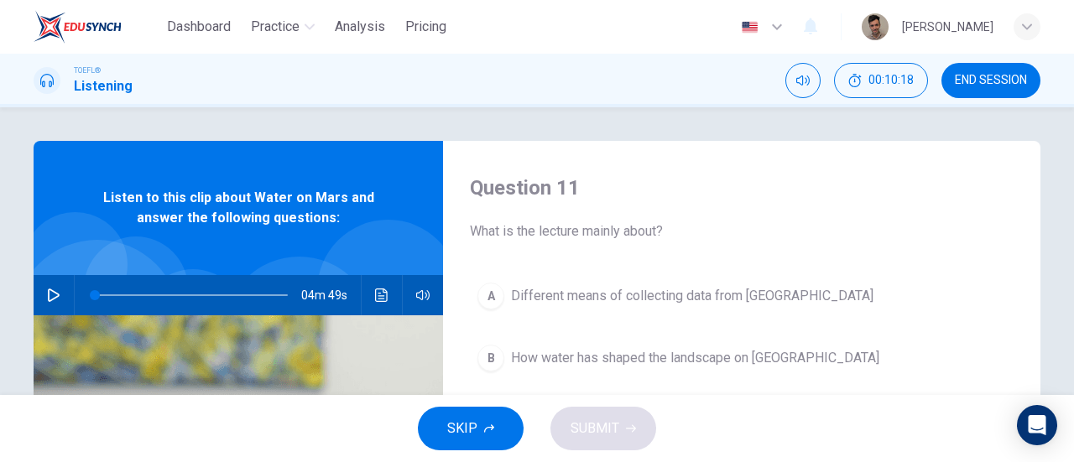
click at [52, 290] on icon "button" at bounding box center [53, 295] width 13 height 13
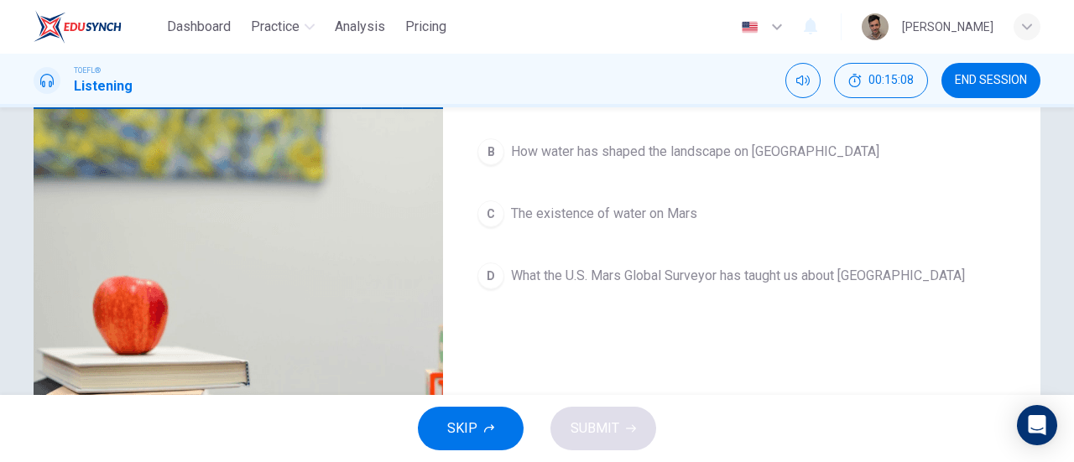
scroll to position [168, 0]
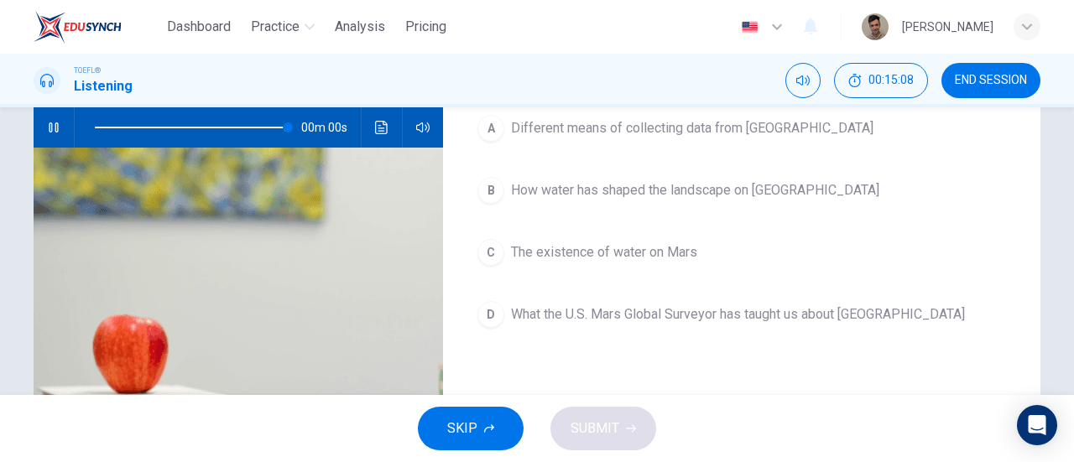
type input "0"
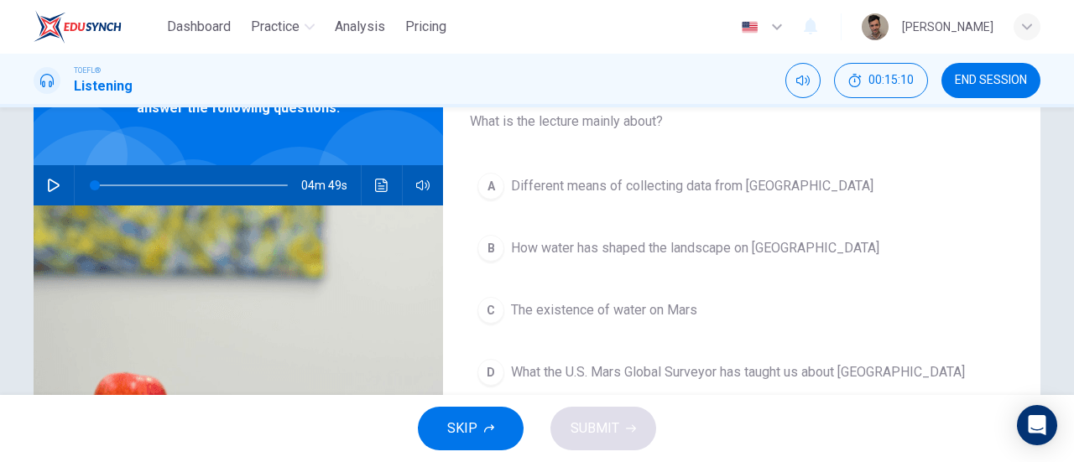
scroll to position [84, 0]
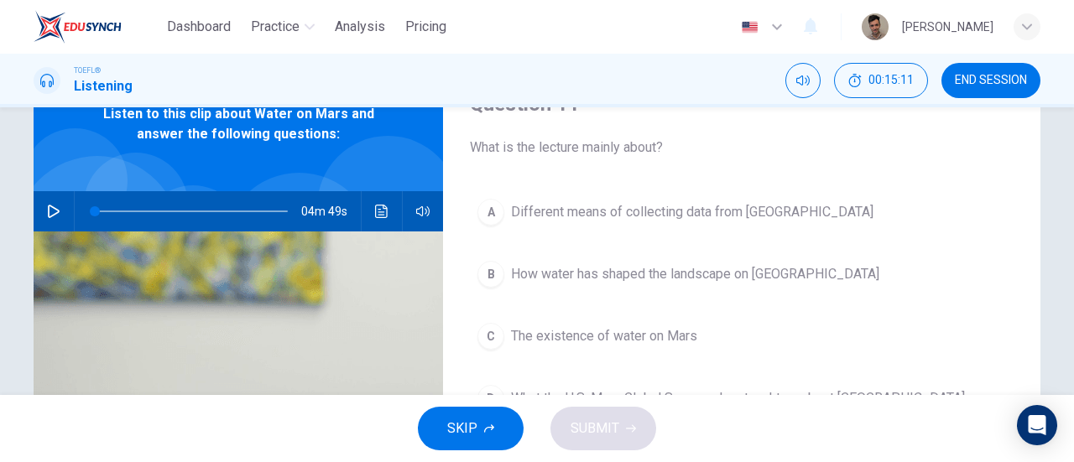
click at [620, 335] on span "The existence of water on Mars" at bounding box center [604, 337] width 186 height 20
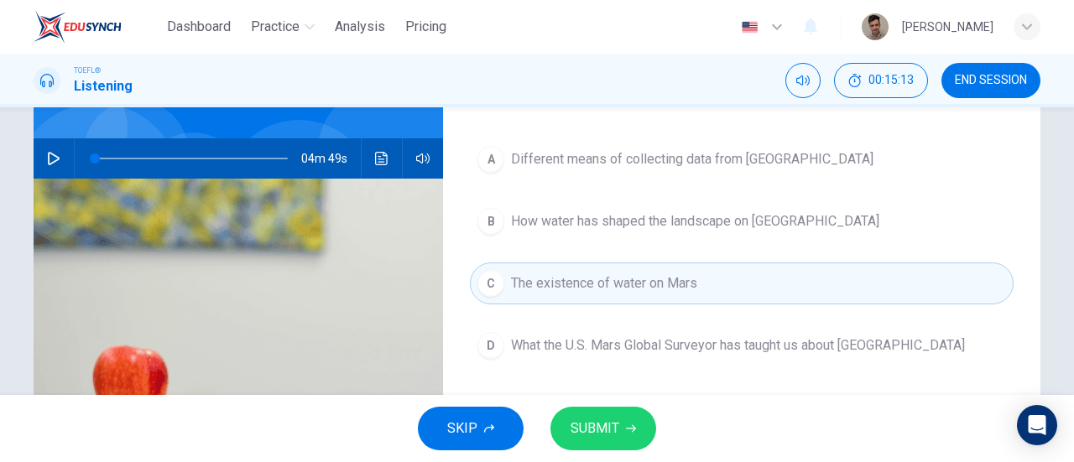
scroll to position [252, 0]
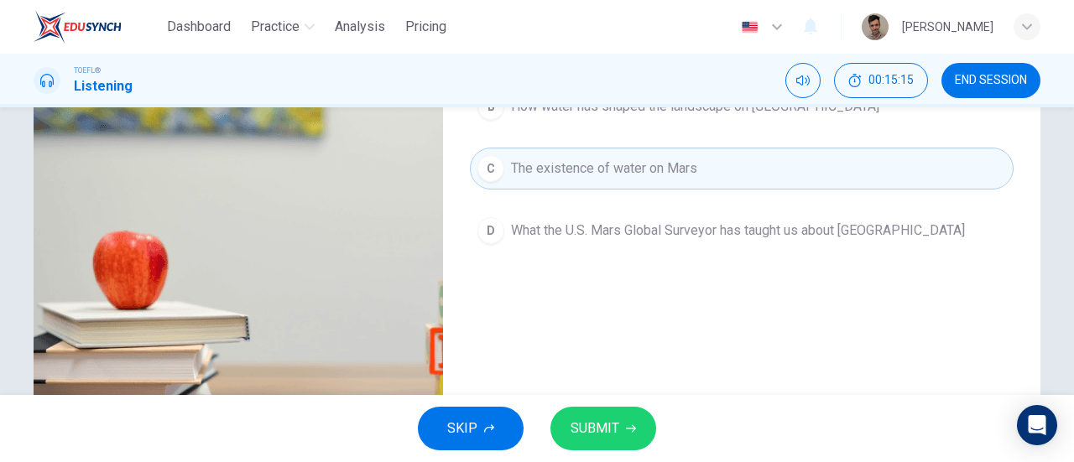
click at [609, 431] on span "SUBMIT" at bounding box center [595, 429] width 49 height 24
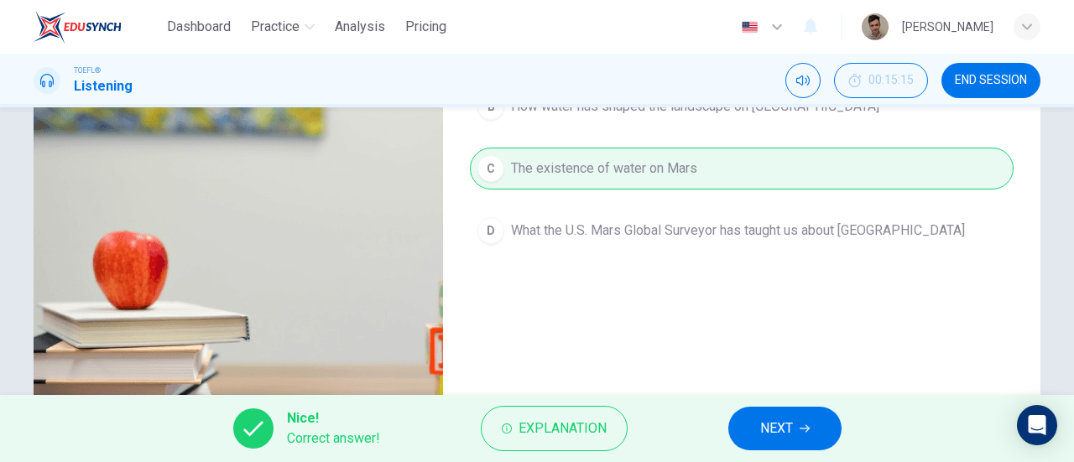
click at [813, 421] on button "NEXT" at bounding box center [785, 429] width 113 height 44
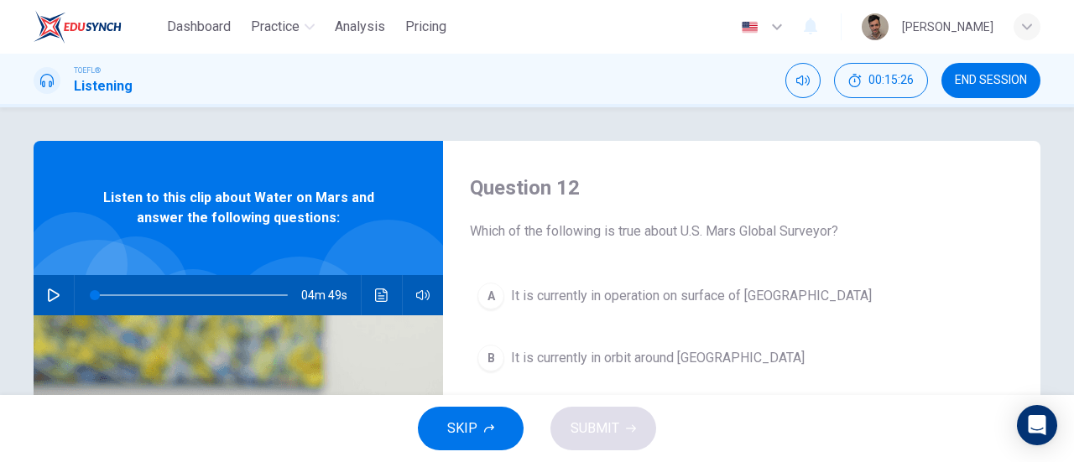
scroll to position [84, 0]
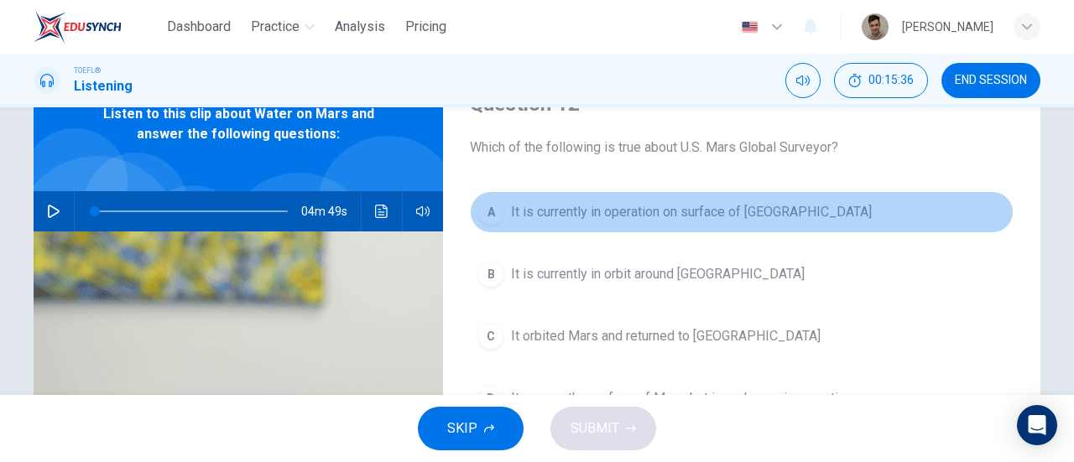
click at [719, 212] on span "It is currently in operation on surface of [GEOGRAPHIC_DATA]" at bounding box center [691, 212] width 361 height 20
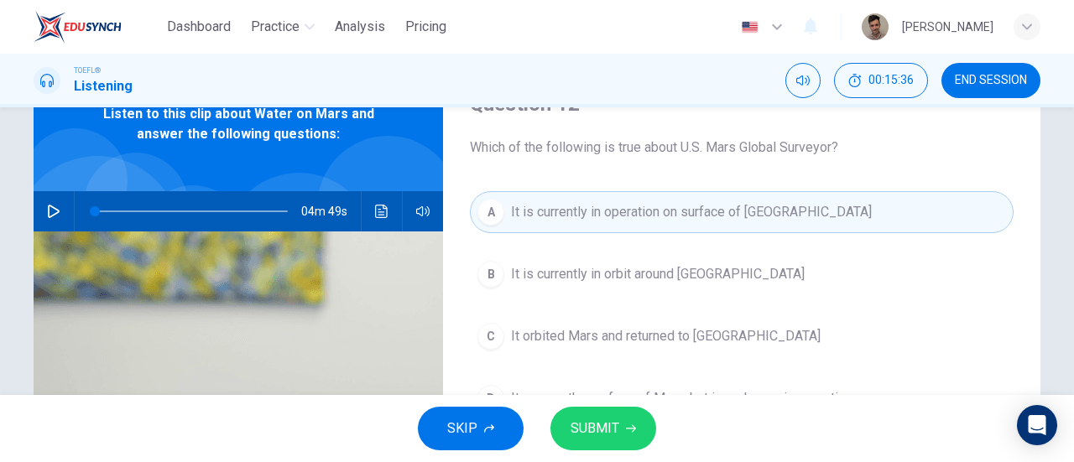
scroll to position [168, 0]
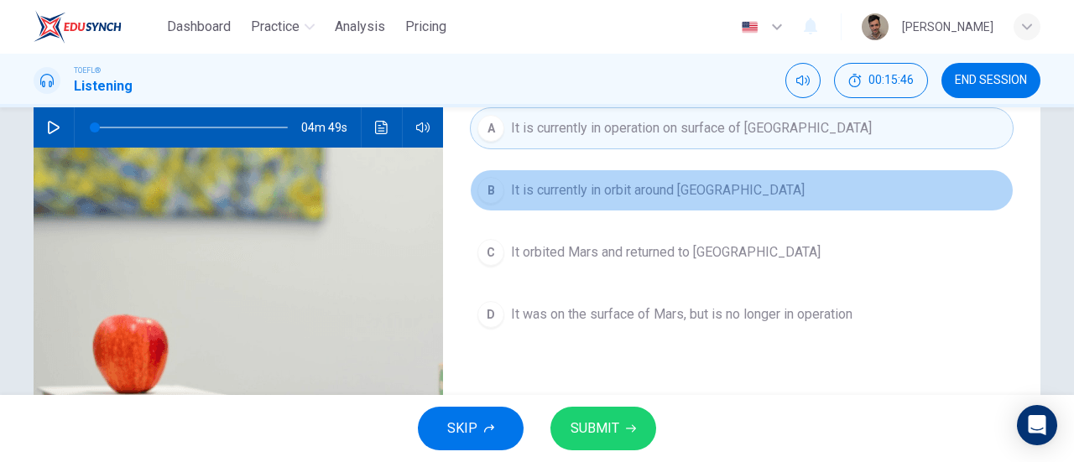
click at [696, 191] on span "It is currently in orbit around [GEOGRAPHIC_DATA]" at bounding box center [658, 190] width 294 height 20
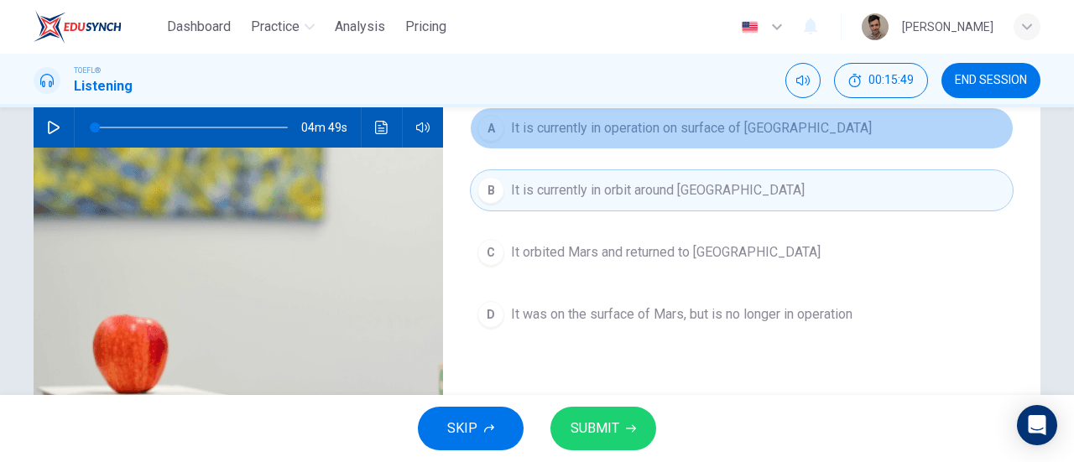
click at [656, 142] on button "A It is currently in operation on surface of [GEOGRAPHIC_DATA]" at bounding box center [742, 128] width 544 height 42
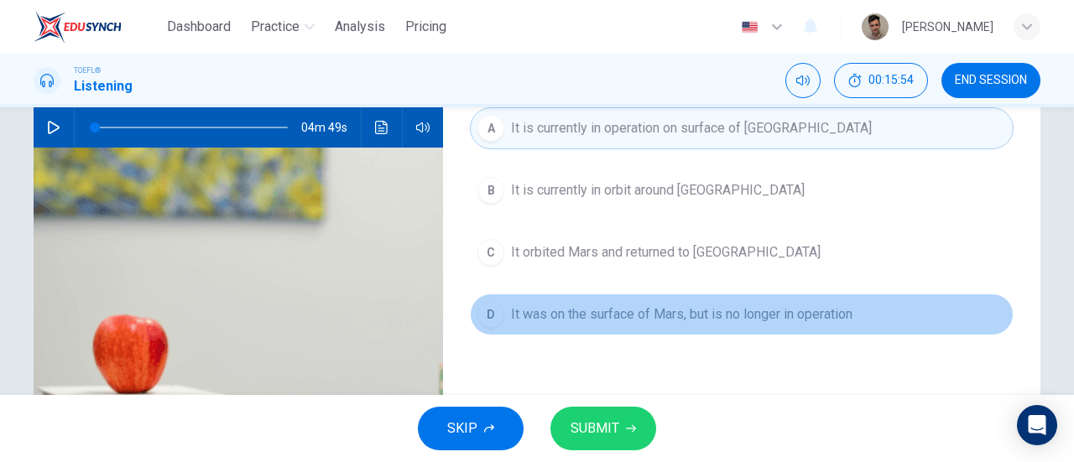
click at [624, 299] on button "D It was on the surface of [GEOGRAPHIC_DATA], but is no longer in operation" at bounding box center [742, 315] width 544 height 42
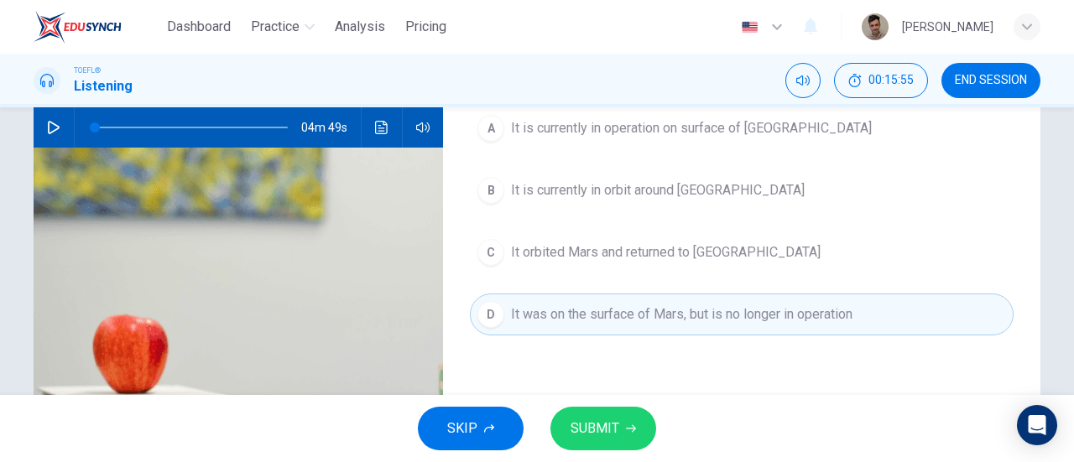
click at [617, 414] on button "SUBMIT" at bounding box center [604, 429] width 106 height 44
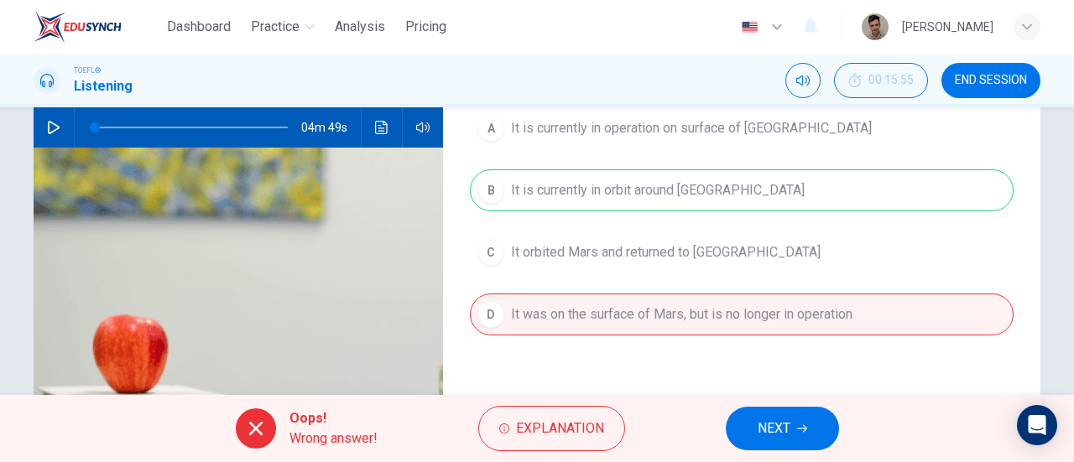
click at [775, 419] on span "NEXT" at bounding box center [774, 429] width 33 height 24
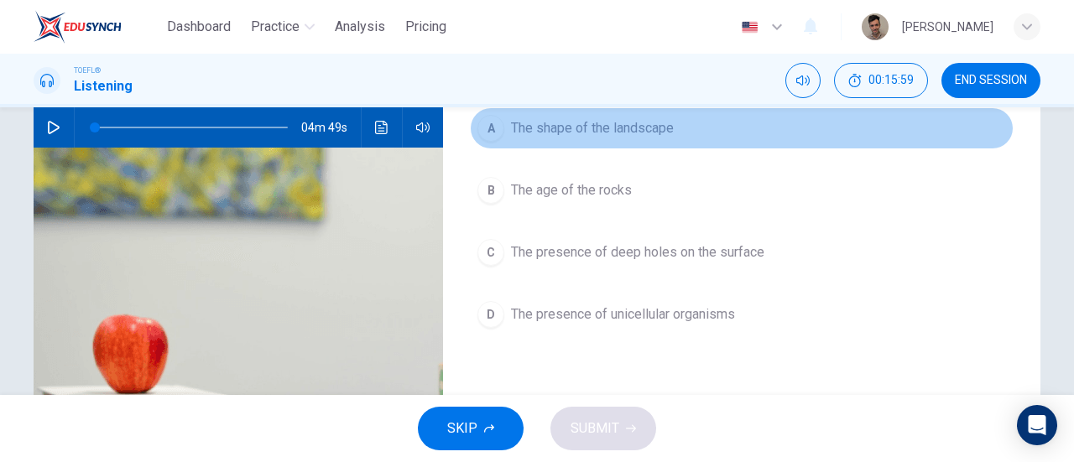
click at [618, 133] on span "The shape of the landscape" at bounding box center [592, 128] width 163 height 20
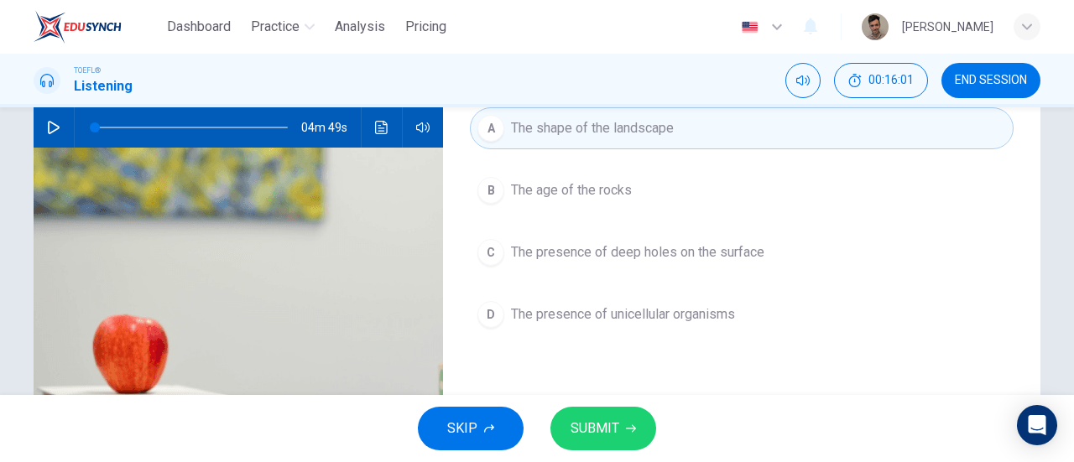
click at [621, 427] on button "SUBMIT" at bounding box center [604, 429] width 106 height 44
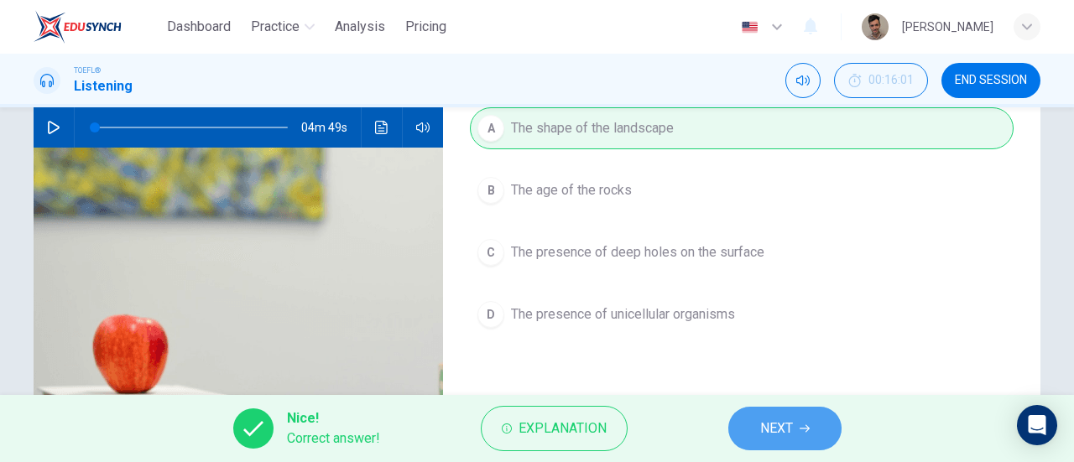
click at [835, 435] on button "NEXT" at bounding box center [785, 429] width 113 height 44
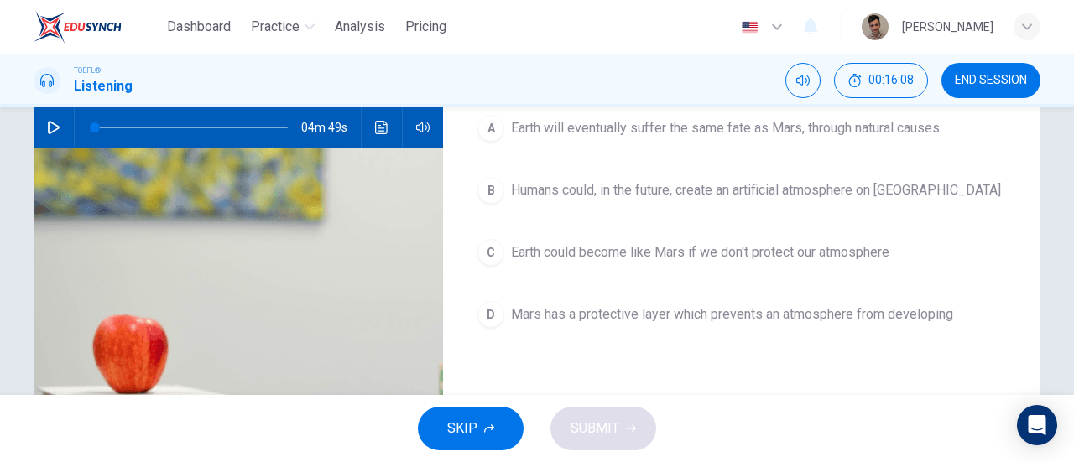
click at [833, 196] on span "Humans could, in the future, create an artificial atmosphere on [GEOGRAPHIC_DAT…" at bounding box center [756, 190] width 490 height 20
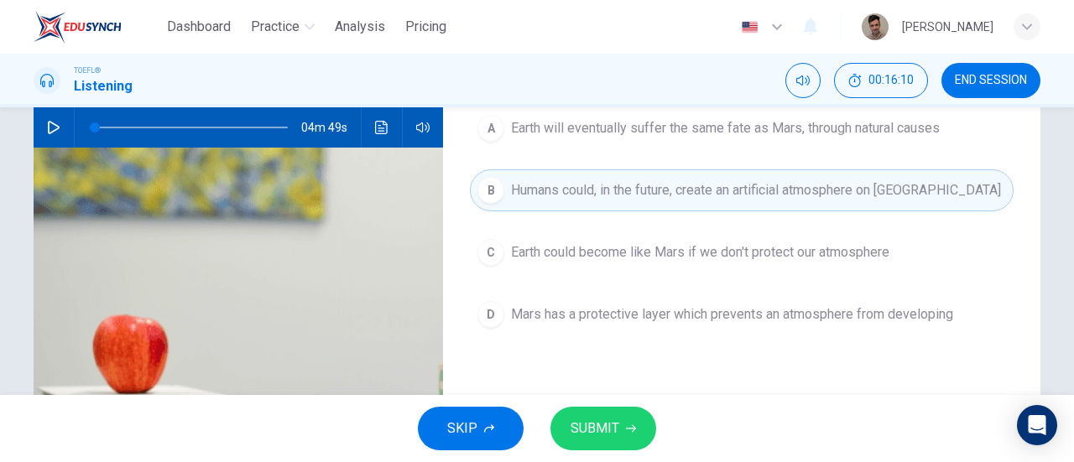
click at [807, 266] on button "C Earth could become like Mars if we don't protect our atmosphere" at bounding box center [742, 253] width 544 height 42
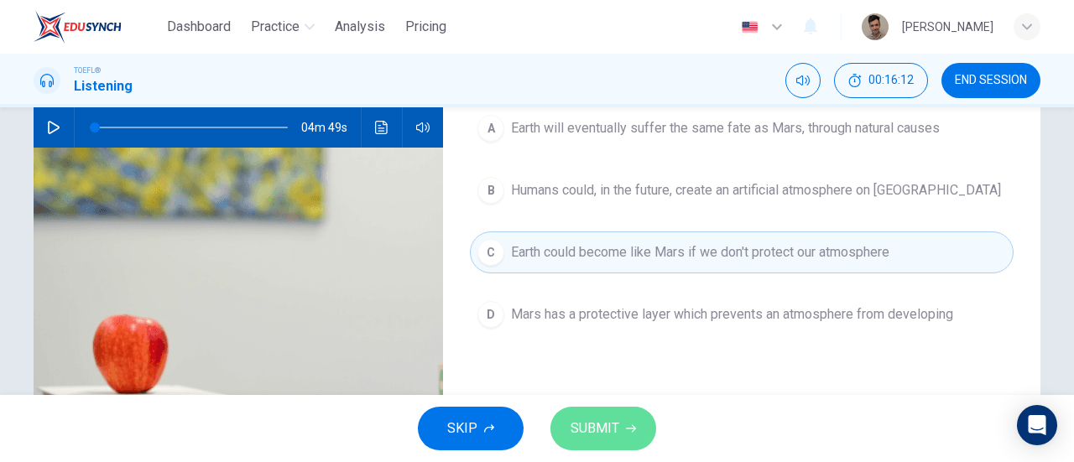
click at [620, 414] on button "SUBMIT" at bounding box center [604, 429] width 106 height 44
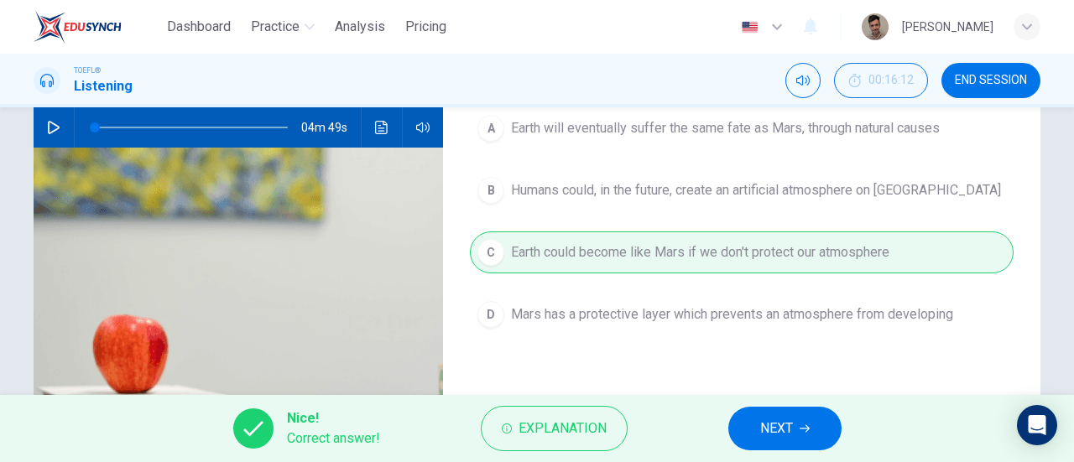
click at [777, 428] on span "NEXT" at bounding box center [776, 429] width 33 height 24
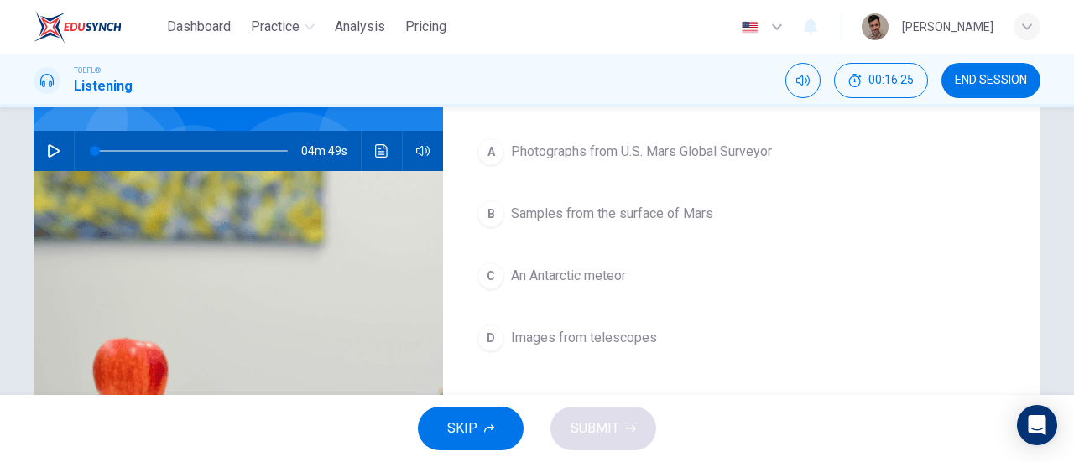
scroll to position [252, 0]
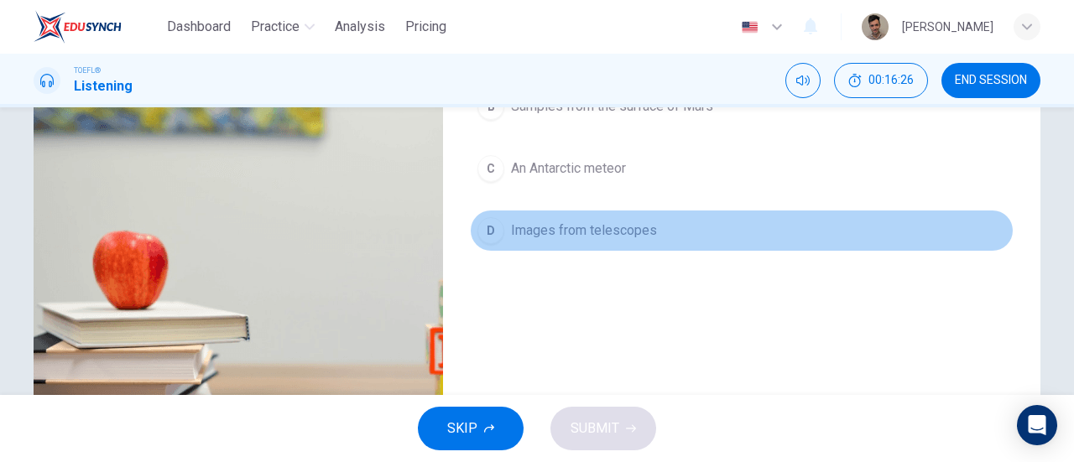
click at [598, 236] on span "Images from telescopes" at bounding box center [584, 231] width 146 height 20
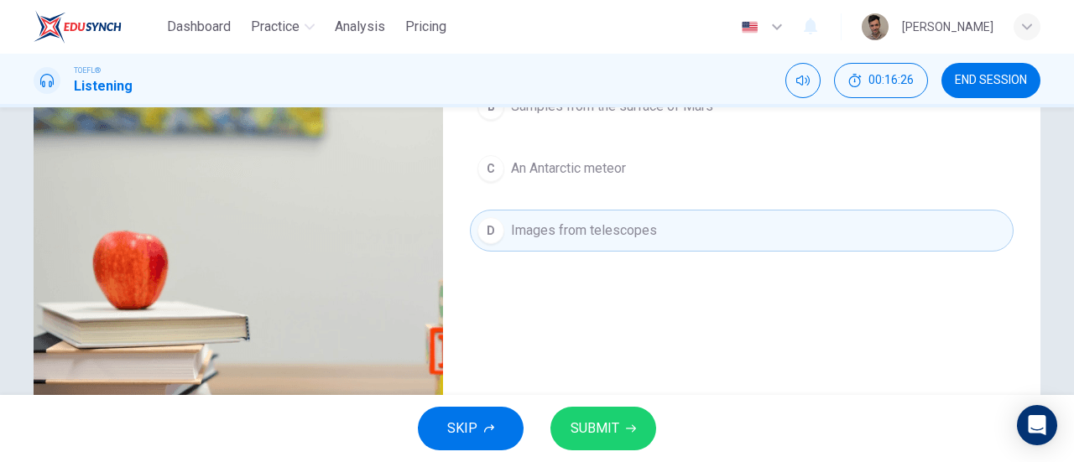
click at [596, 409] on button "SUBMIT" at bounding box center [604, 429] width 106 height 44
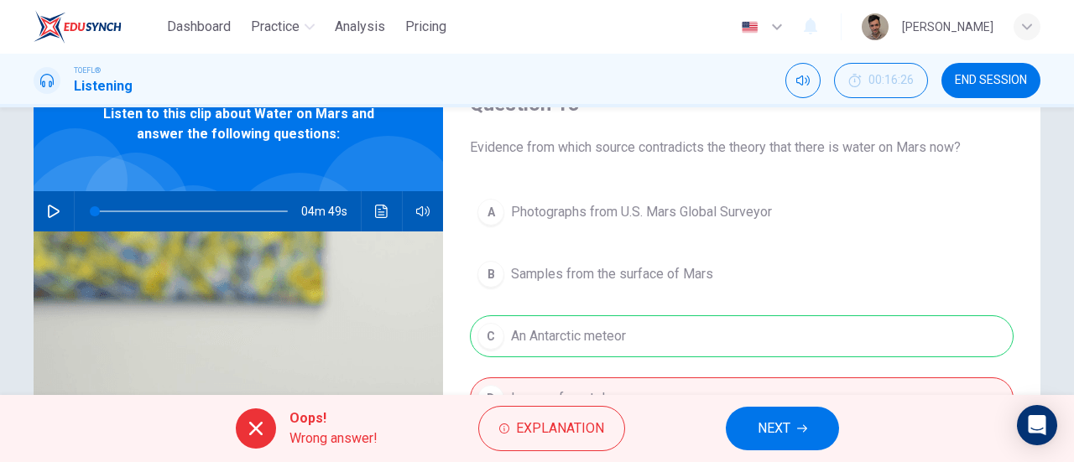
scroll to position [84, 0]
click at [762, 423] on span "NEXT" at bounding box center [774, 429] width 33 height 24
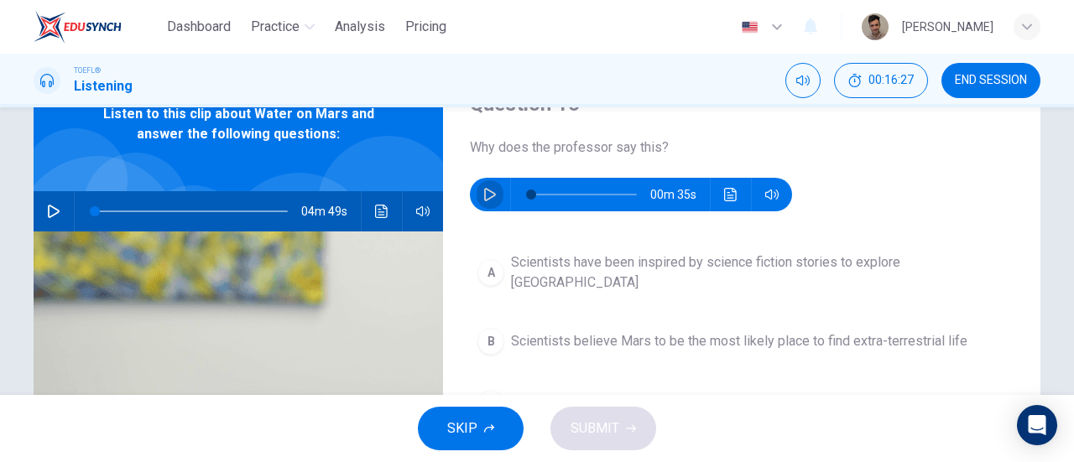
click at [483, 191] on icon "button" at bounding box center [489, 194] width 13 height 13
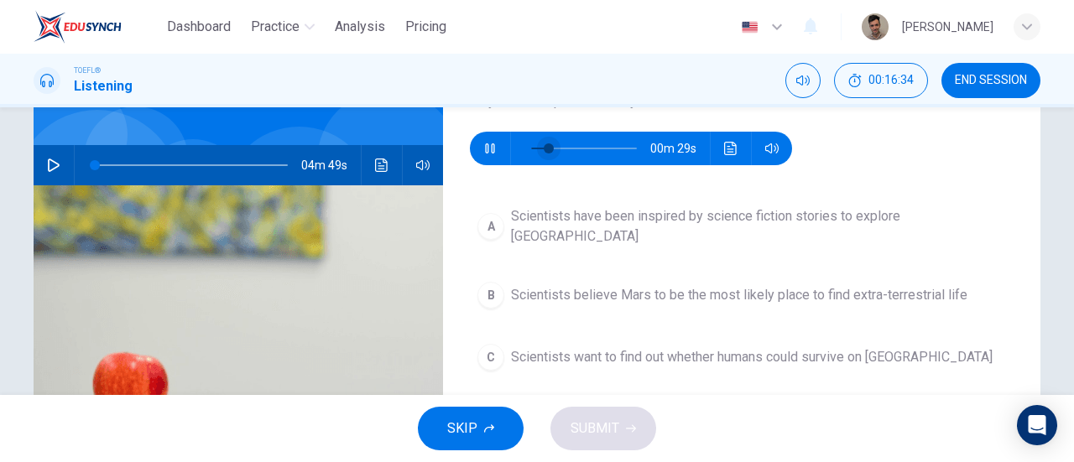
scroll to position [168, 0]
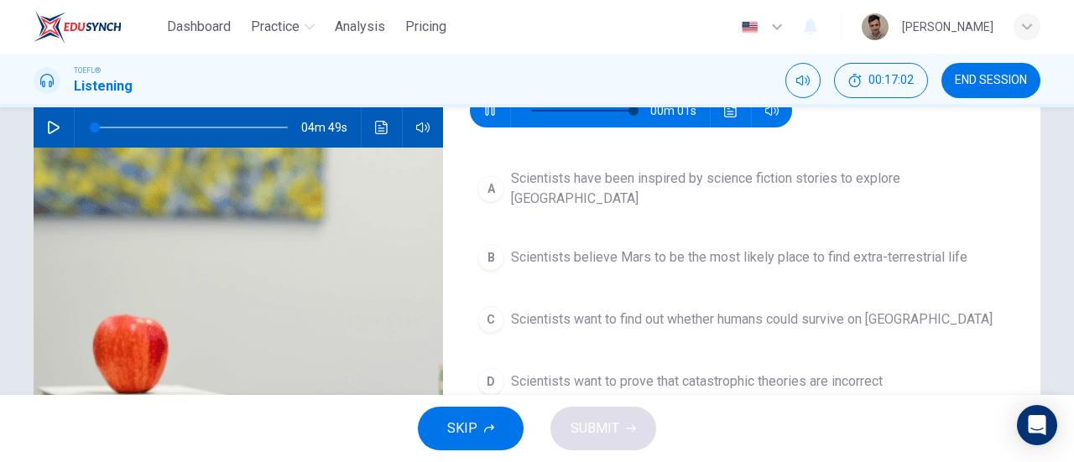
type input "0"
click at [619, 310] on span "Scientists want to find out whether humans could survive on [GEOGRAPHIC_DATA]" at bounding box center [752, 320] width 482 height 20
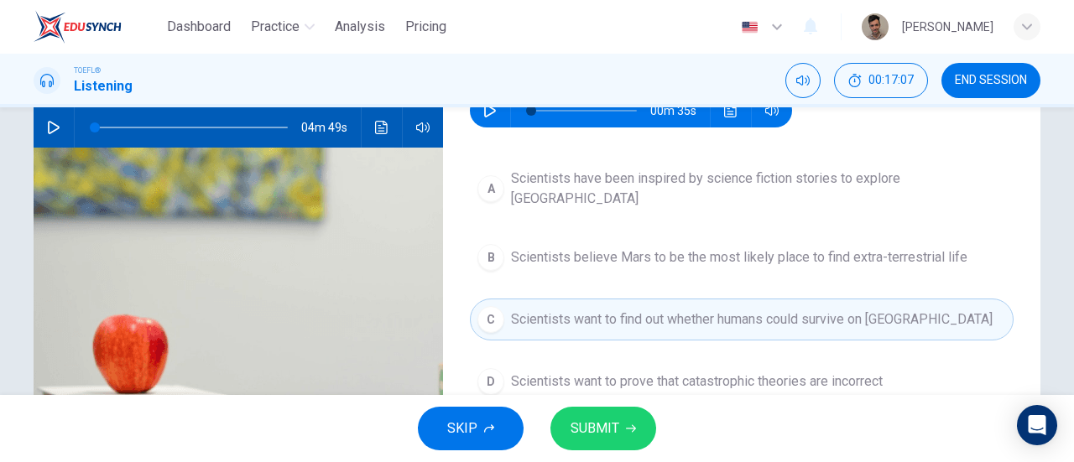
click at [613, 248] on span "Scientists believe Mars to be the most likely place to find extra-terrestrial l…" at bounding box center [739, 258] width 457 height 20
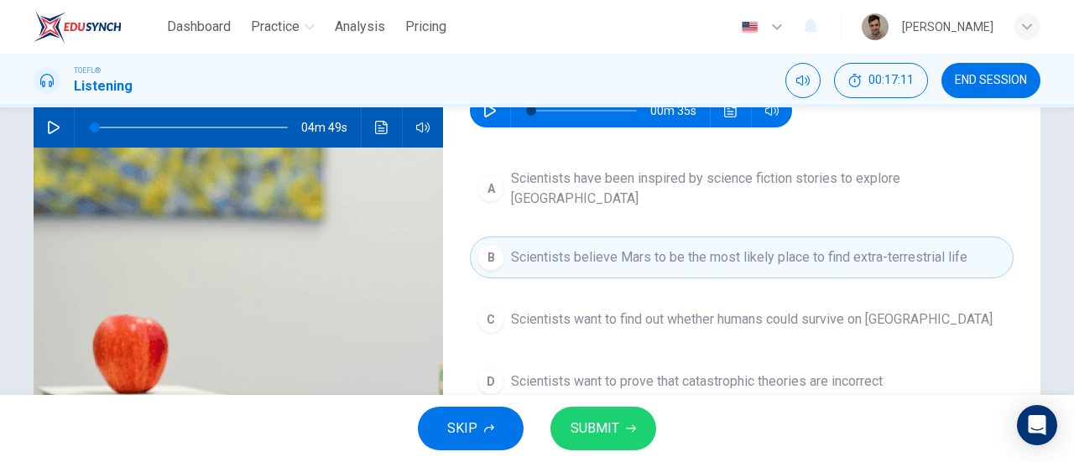
click at [648, 189] on span "Scientists have been inspired by science fiction stories to explore [GEOGRAPHIC…" at bounding box center [758, 189] width 495 height 40
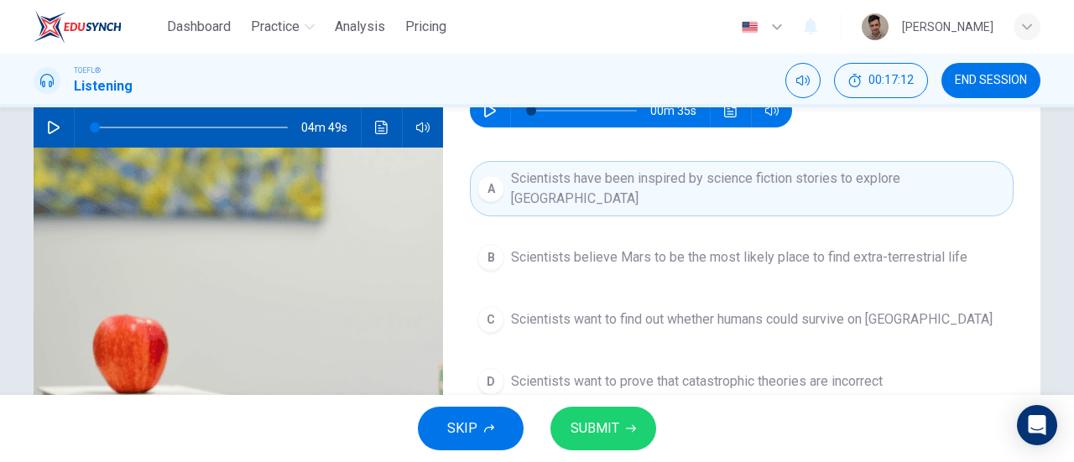
click at [635, 310] on span "Scientists want to find out whether humans could survive on [GEOGRAPHIC_DATA]" at bounding box center [752, 320] width 482 height 20
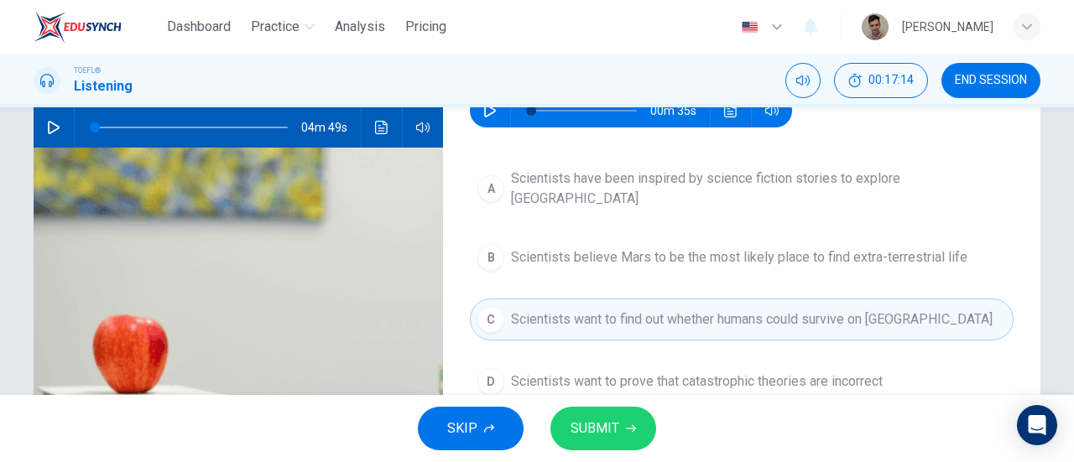
click at [602, 421] on span "SUBMIT" at bounding box center [595, 429] width 49 height 24
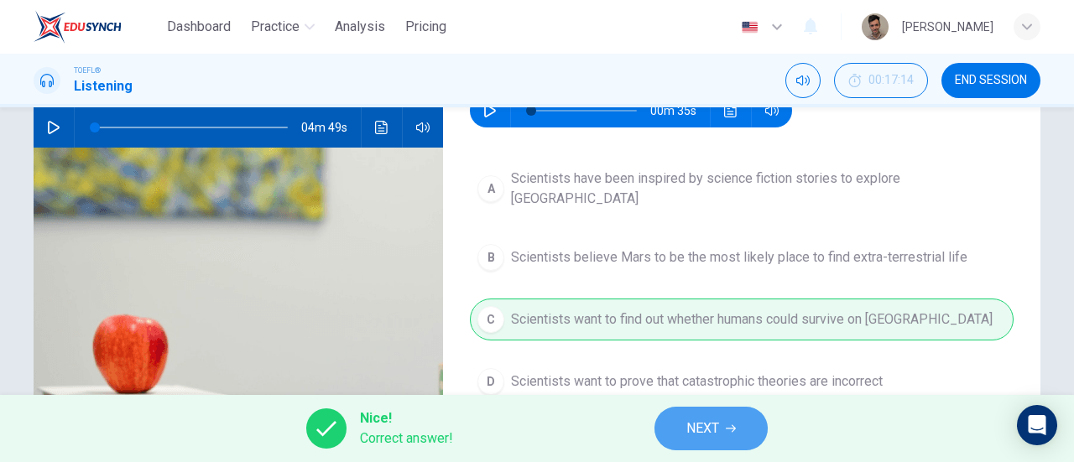
click at [745, 438] on button "NEXT" at bounding box center [711, 429] width 113 height 44
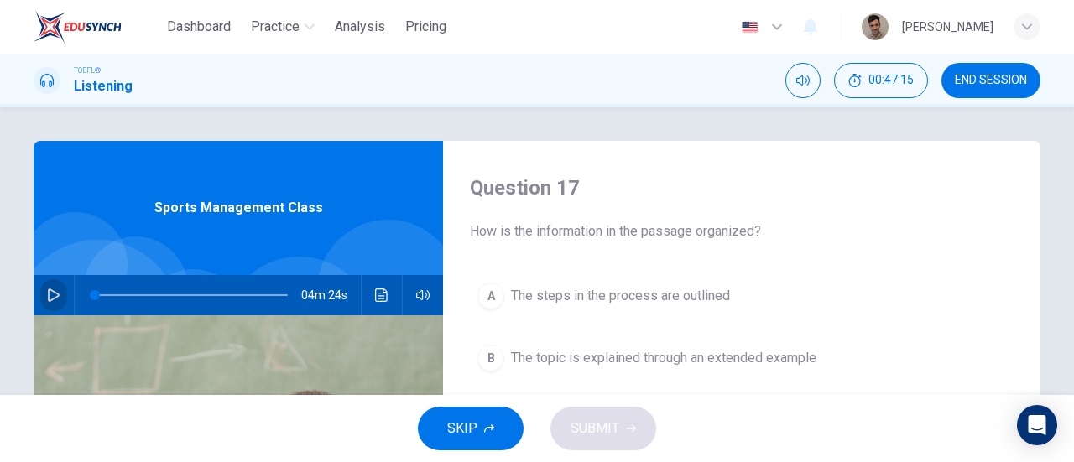
click at [57, 297] on button "button" at bounding box center [53, 295] width 27 height 40
type input "0"
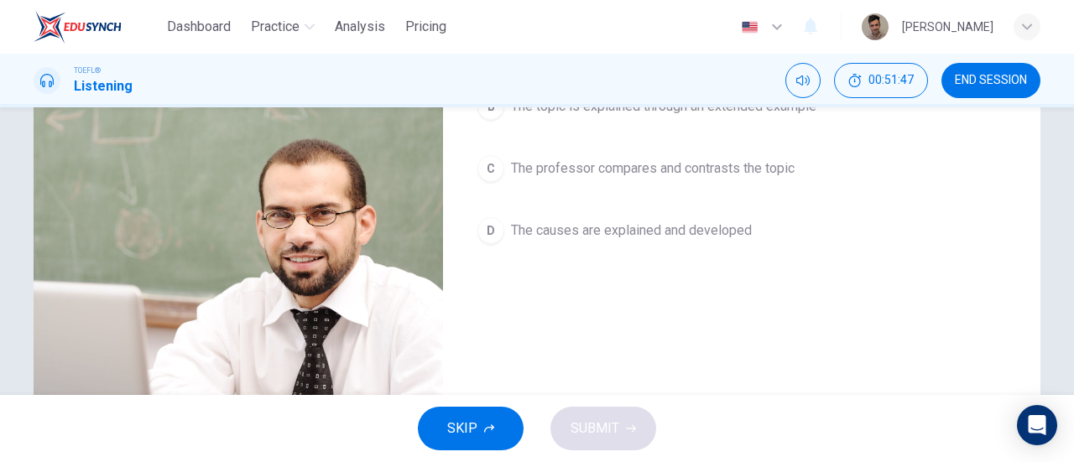
scroll to position [84, 0]
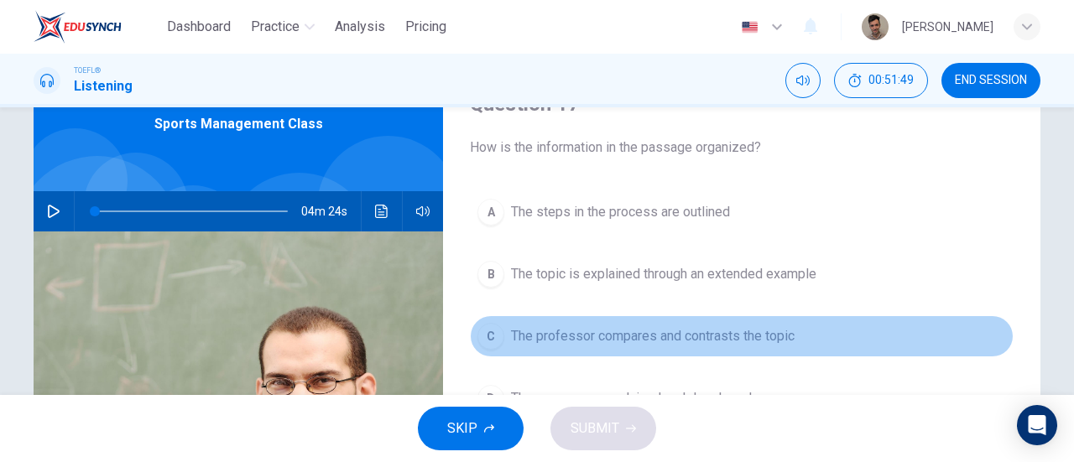
click at [792, 337] on span "The professor compares and contrasts the topic" at bounding box center [653, 337] width 284 height 20
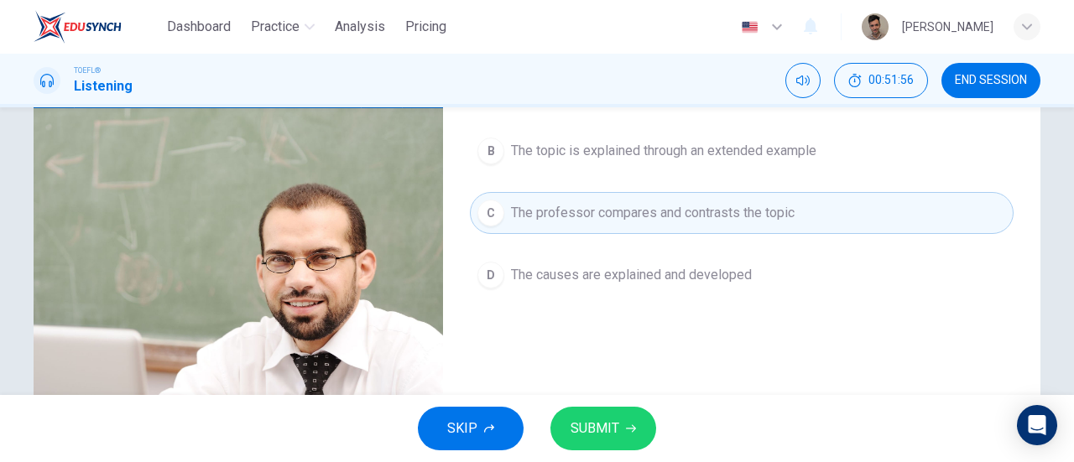
scroll to position [336, 0]
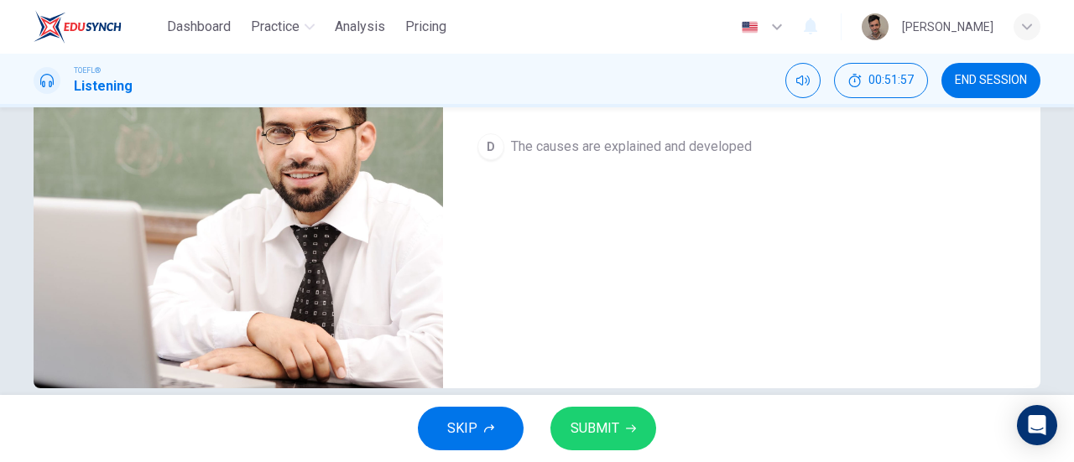
click at [613, 419] on span "SUBMIT" at bounding box center [595, 429] width 49 height 24
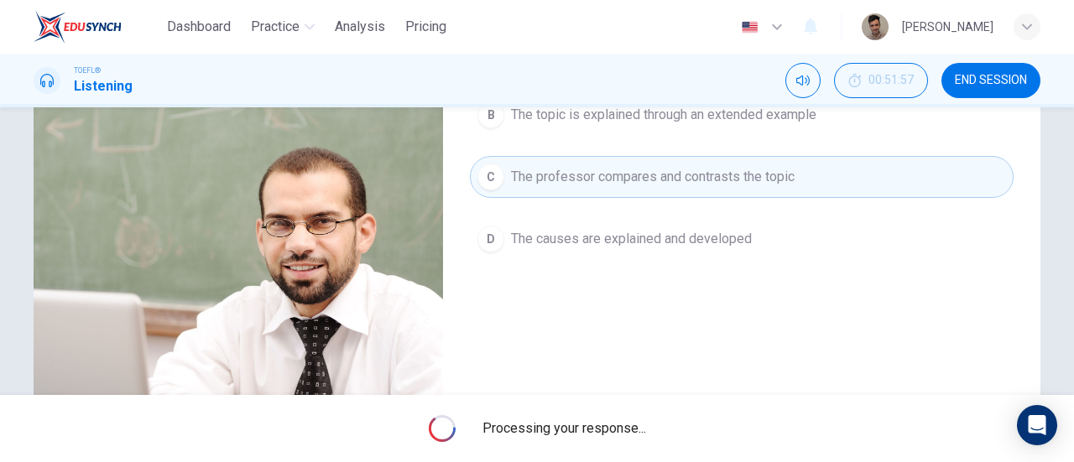
scroll to position [168, 0]
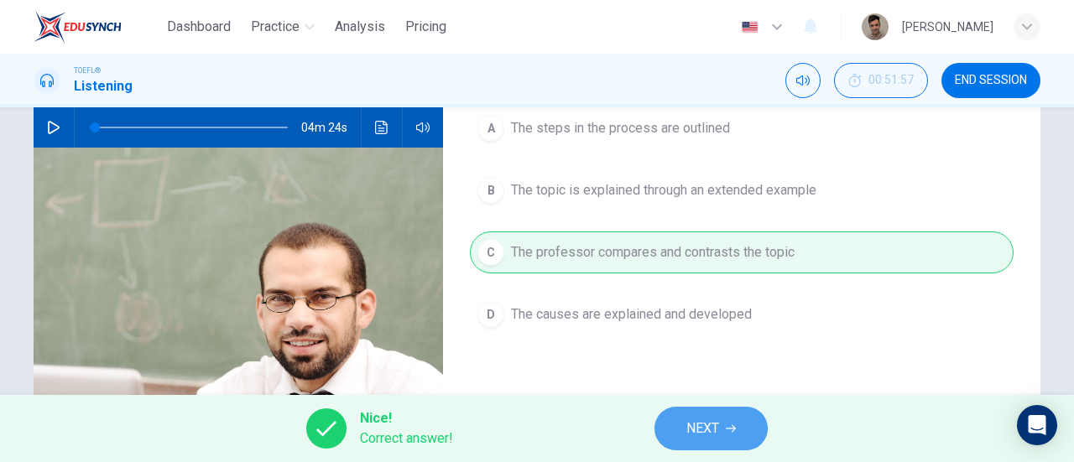
click at [692, 417] on span "NEXT" at bounding box center [703, 429] width 33 height 24
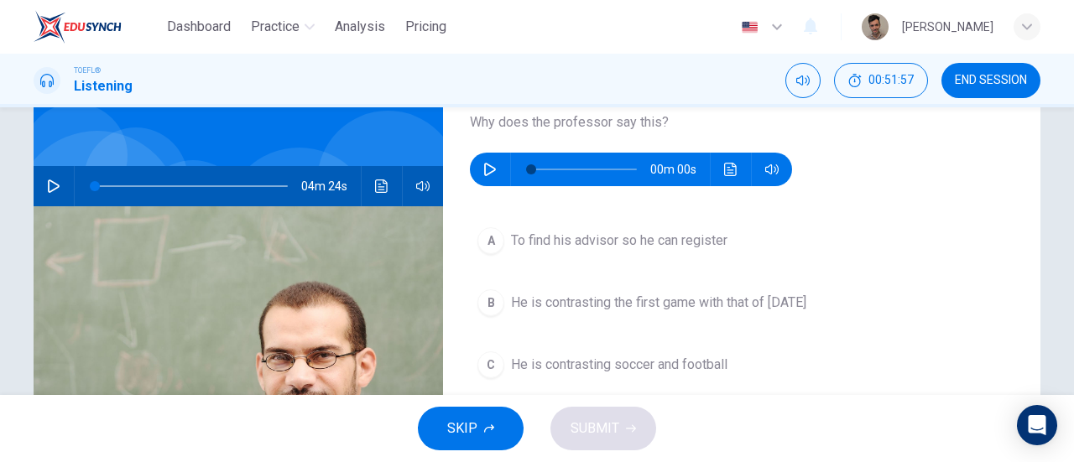
scroll to position [84, 0]
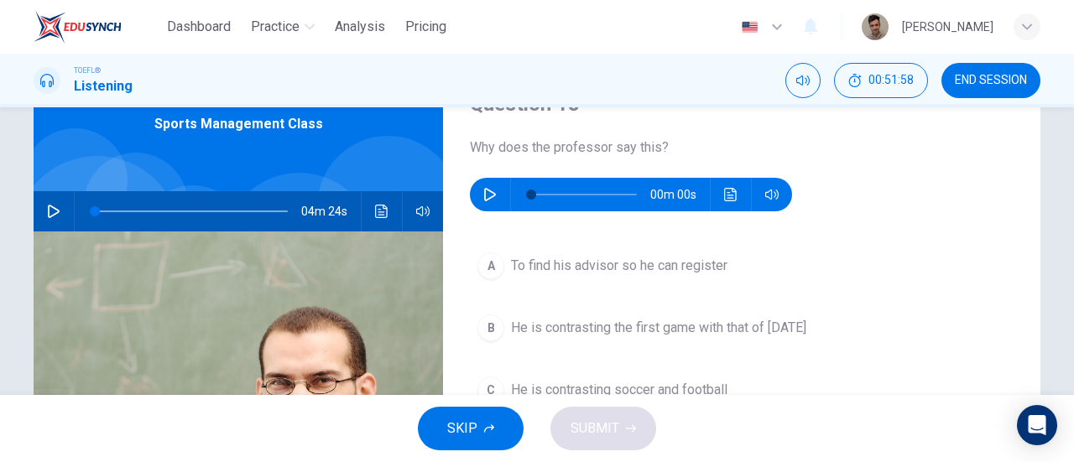
click at [488, 195] on icon "button" at bounding box center [489, 194] width 13 height 13
type input "0"
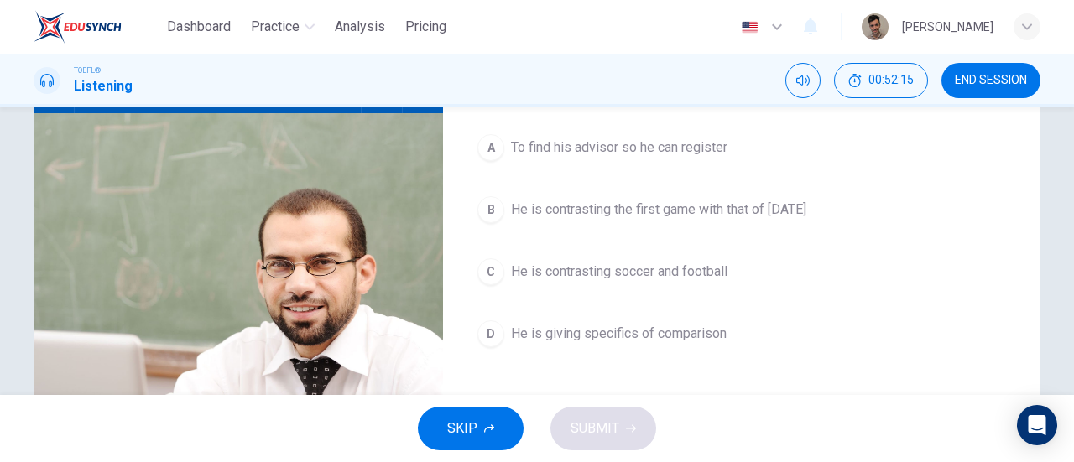
scroll to position [168, 0]
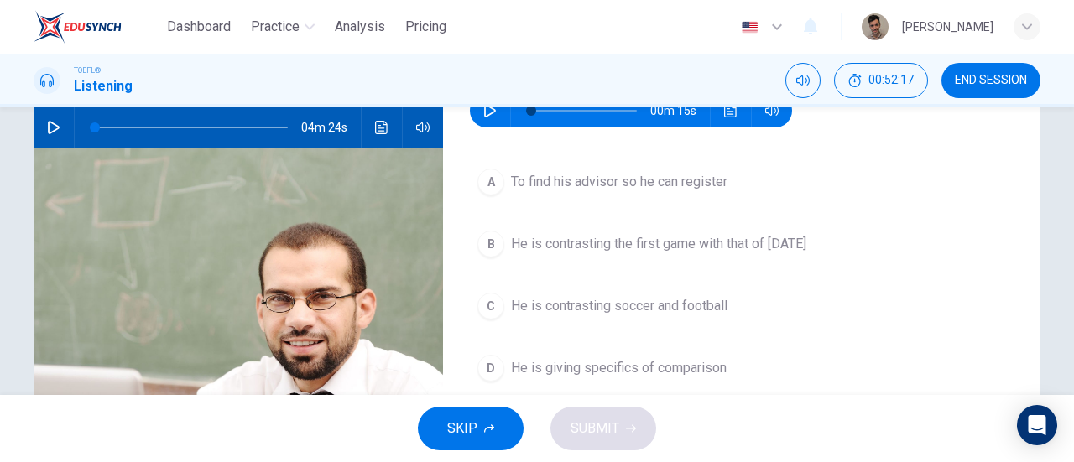
click at [739, 227] on button "B He is contrasting the first game with that of [DATE]" at bounding box center [742, 244] width 544 height 42
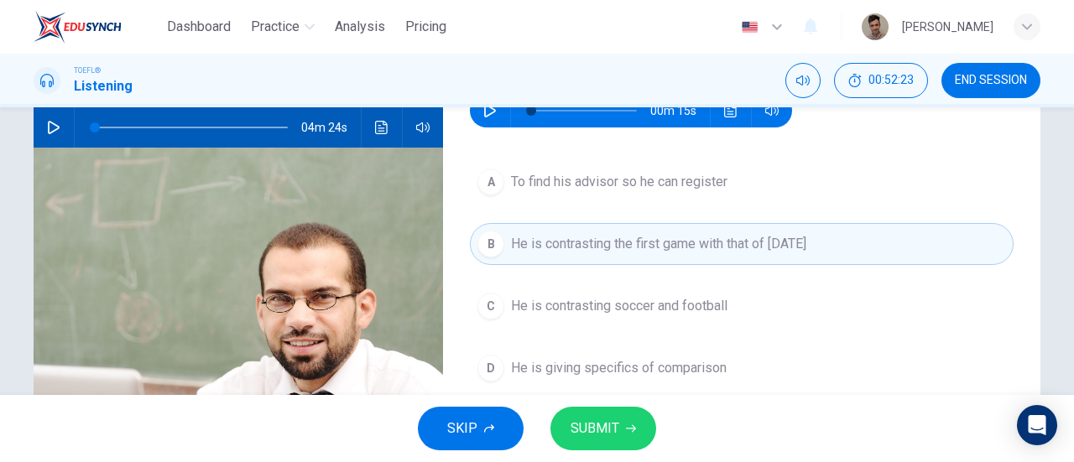
click at [593, 427] on span "SUBMIT" at bounding box center [595, 429] width 49 height 24
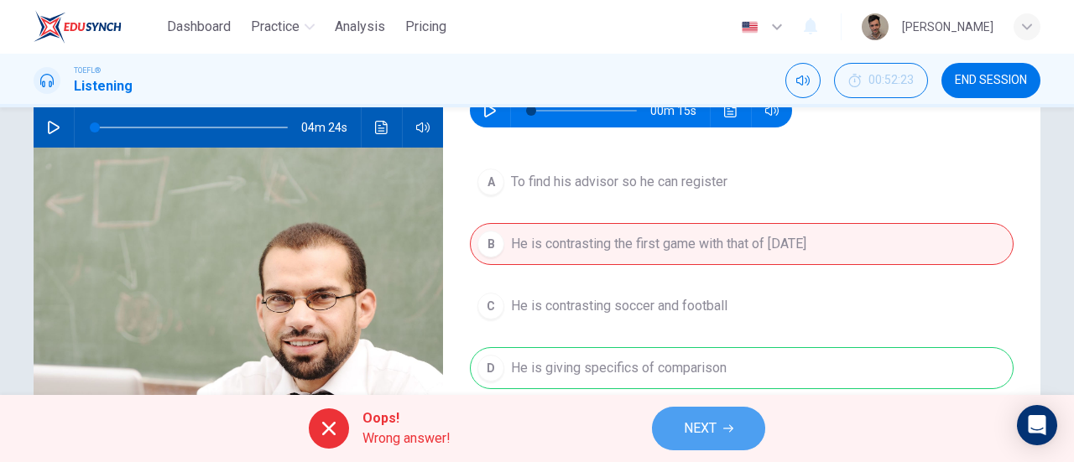
click at [729, 426] on icon "button" at bounding box center [729, 429] width 10 height 10
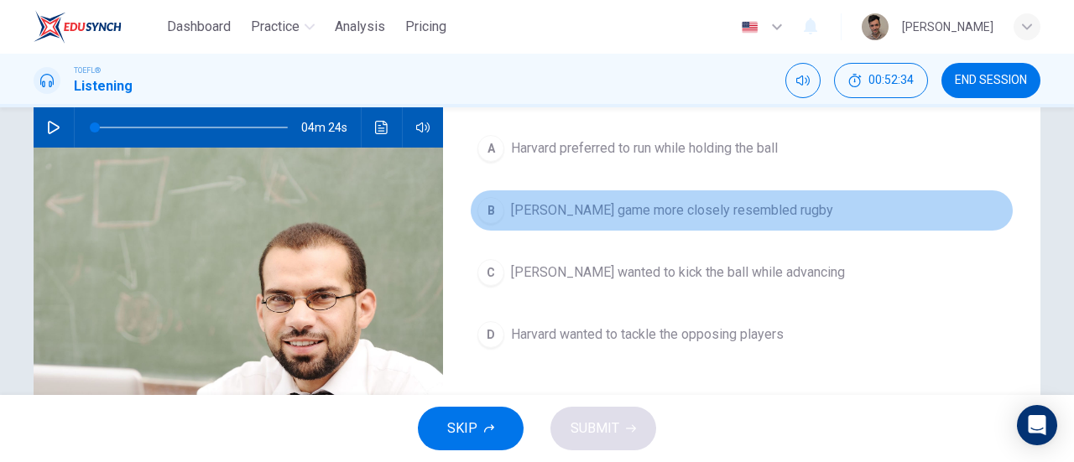
click at [746, 201] on span "[PERSON_NAME] game more closely resembled rugby" at bounding box center [672, 211] width 322 height 20
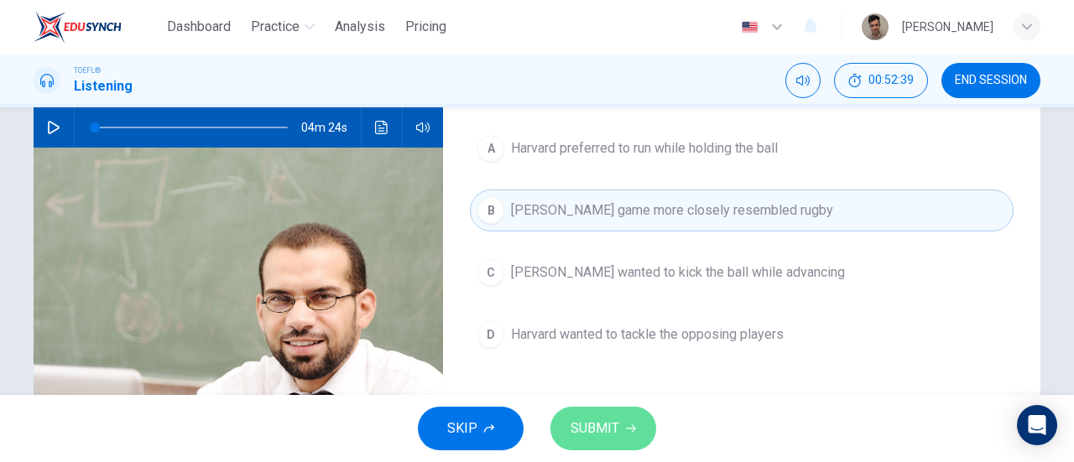
click at [592, 434] on span "SUBMIT" at bounding box center [595, 429] width 49 height 24
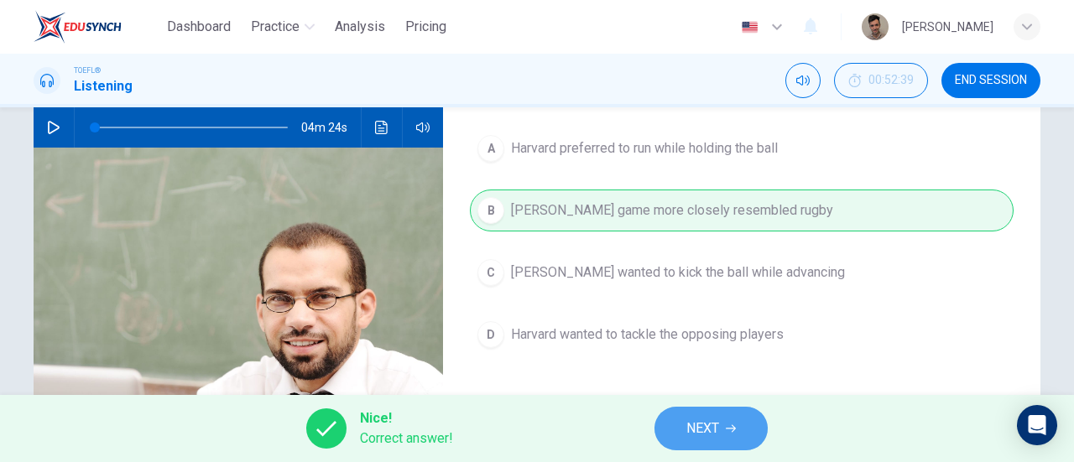
click at [729, 438] on button "NEXT" at bounding box center [711, 429] width 113 height 44
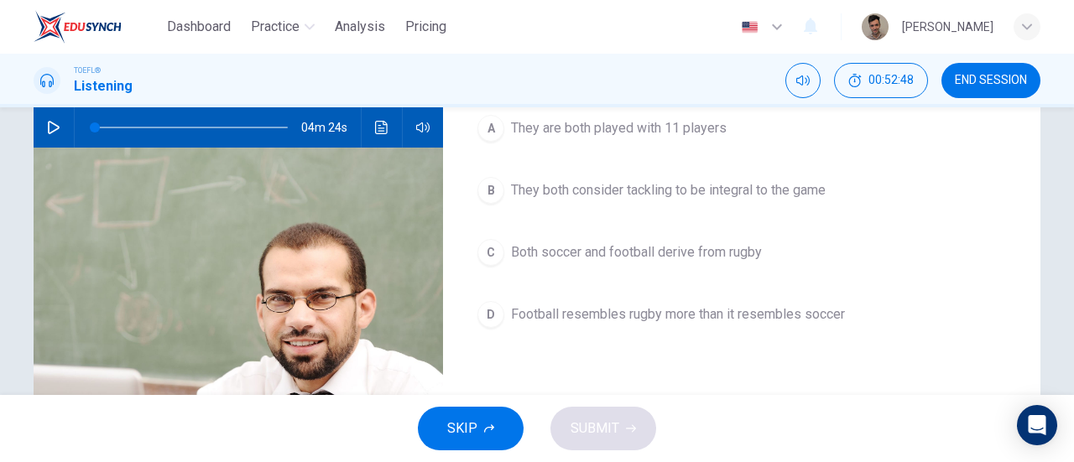
click at [792, 318] on span "Football resembles rugby more than it resembles soccer" at bounding box center [678, 315] width 334 height 20
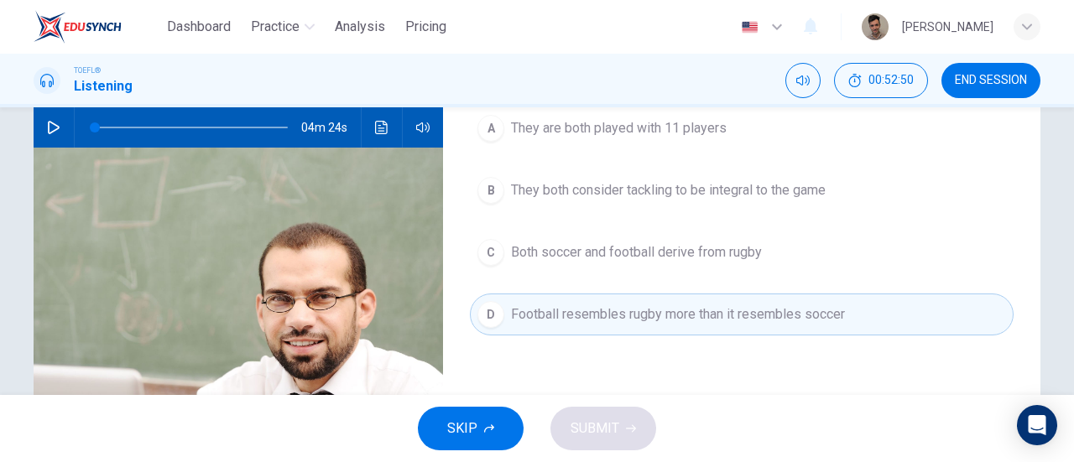
click at [734, 311] on span "Football resembles rugby more than it resembles soccer" at bounding box center [678, 315] width 334 height 20
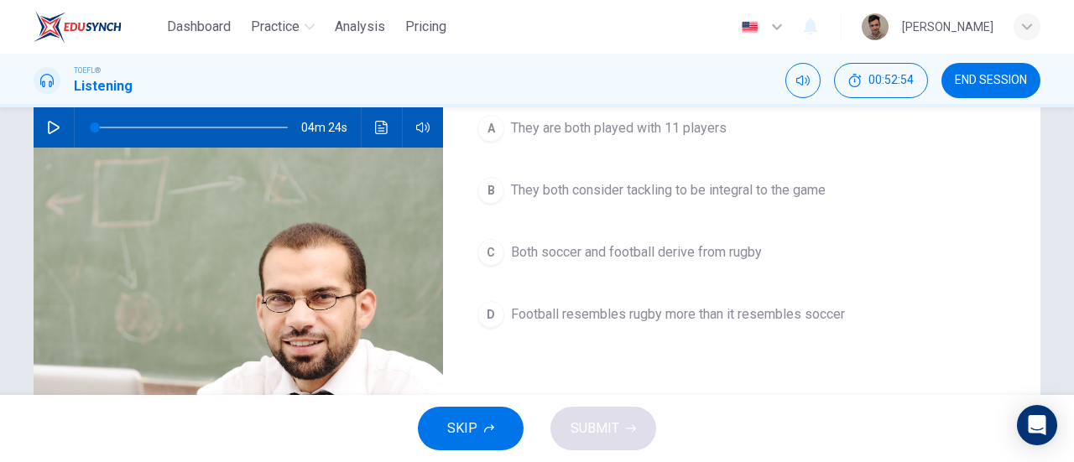
click at [645, 259] on span "Both soccer and football derive from rugby" at bounding box center [636, 253] width 251 height 20
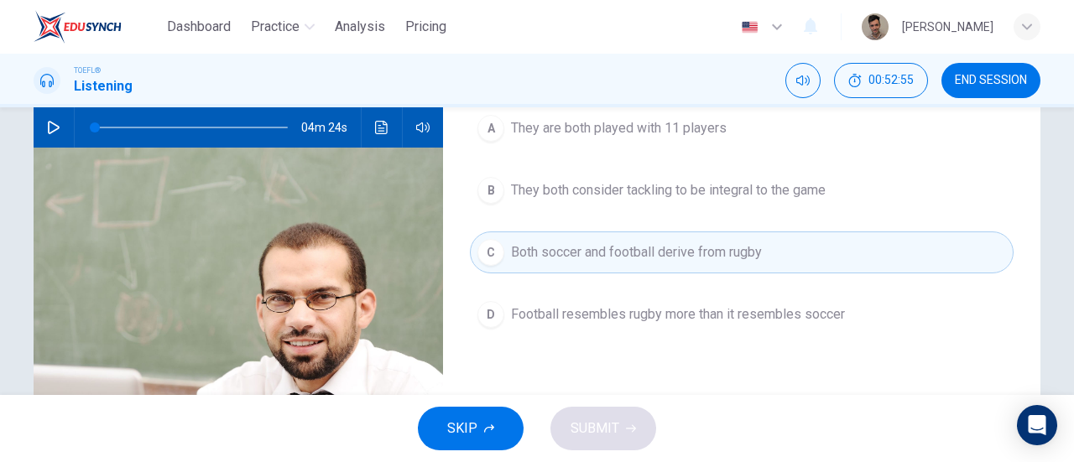
click at [613, 316] on span "Football resembles rugby more than it resembles soccer" at bounding box center [678, 315] width 334 height 20
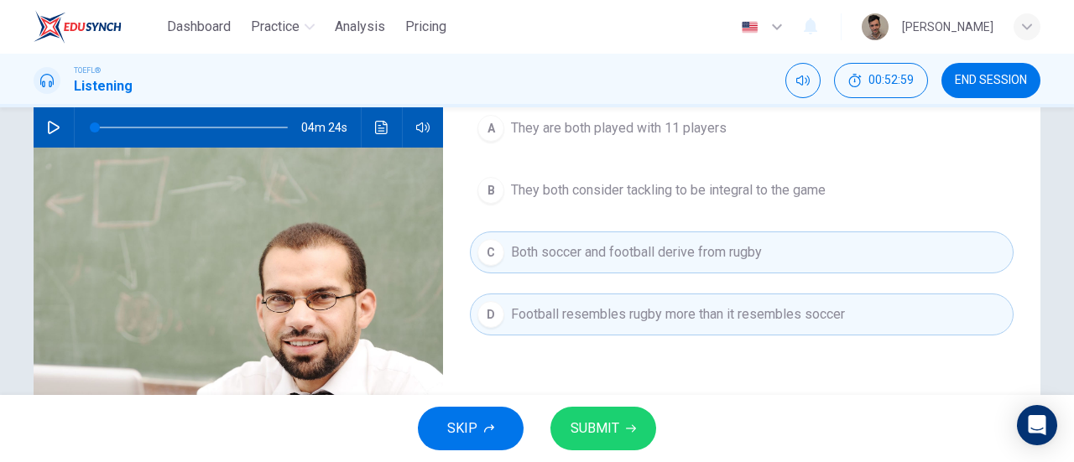
click at [688, 315] on span "Football resembles rugby more than it resembles soccer" at bounding box center [678, 315] width 334 height 20
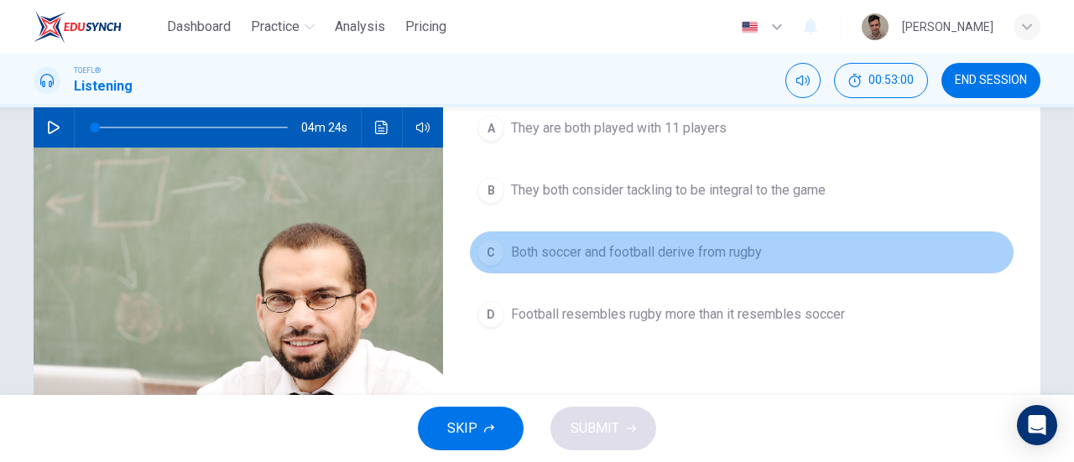
click at [658, 251] on span "Both soccer and football derive from rugby" at bounding box center [636, 253] width 251 height 20
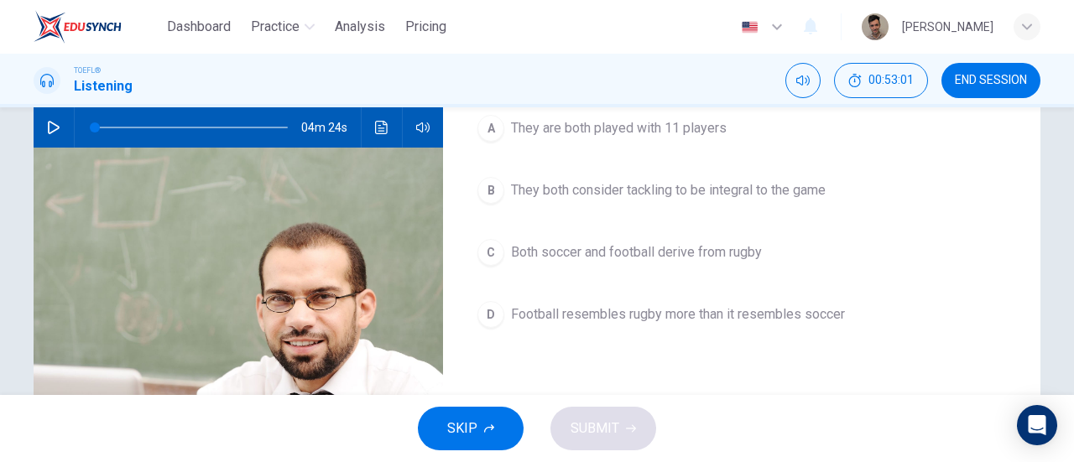
click at [656, 316] on span "Football resembles rugby more than it resembles soccer" at bounding box center [678, 315] width 334 height 20
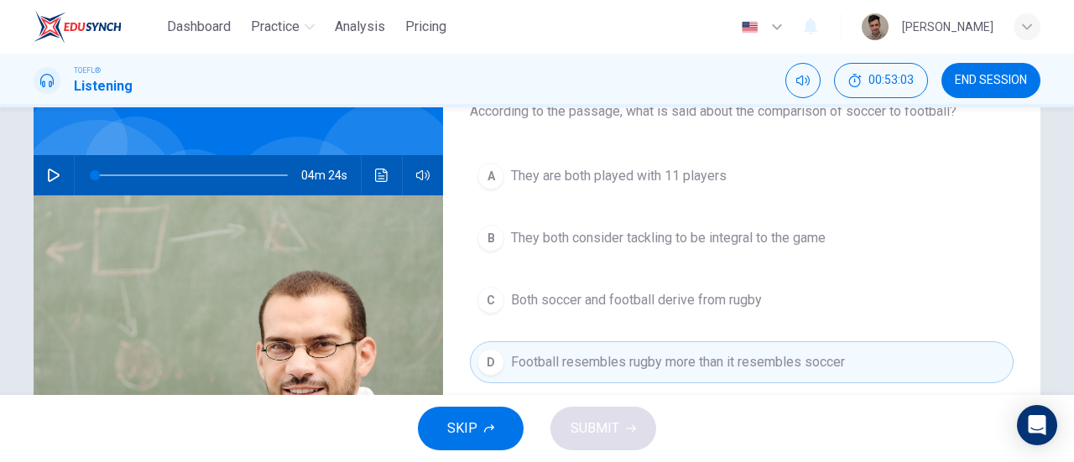
scroll to position [84, 0]
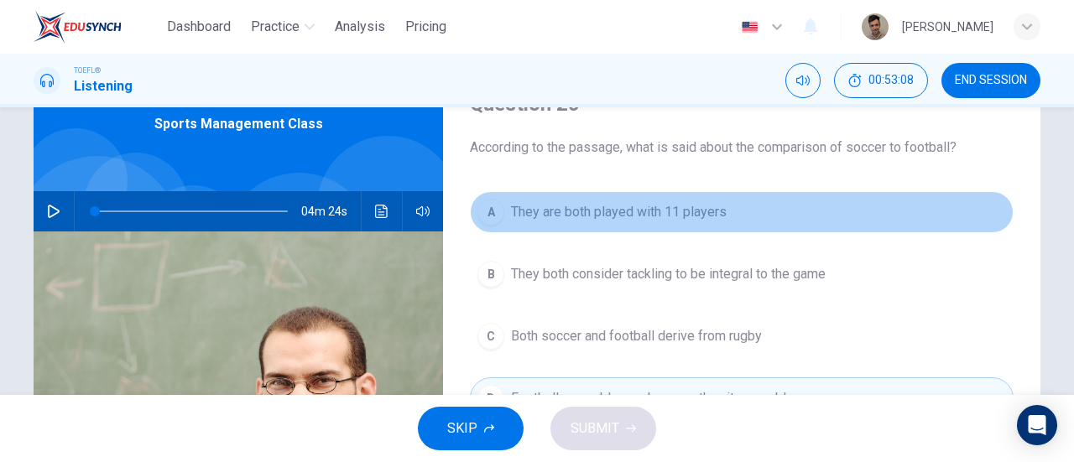
click at [688, 202] on span "They are both played with 11 players" at bounding box center [619, 212] width 216 height 20
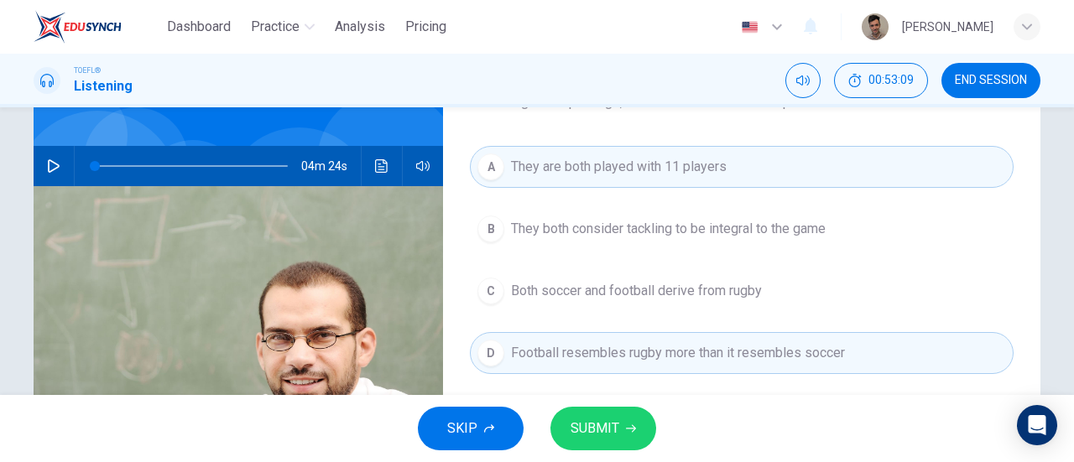
scroll to position [168, 0]
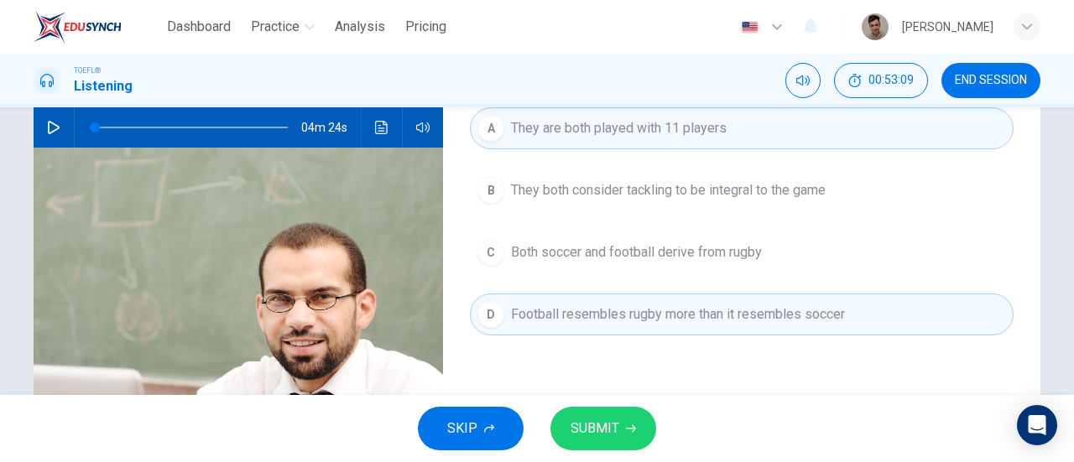
click at [619, 423] on button "SUBMIT" at bounding box center [604, 429] width 106 height 44
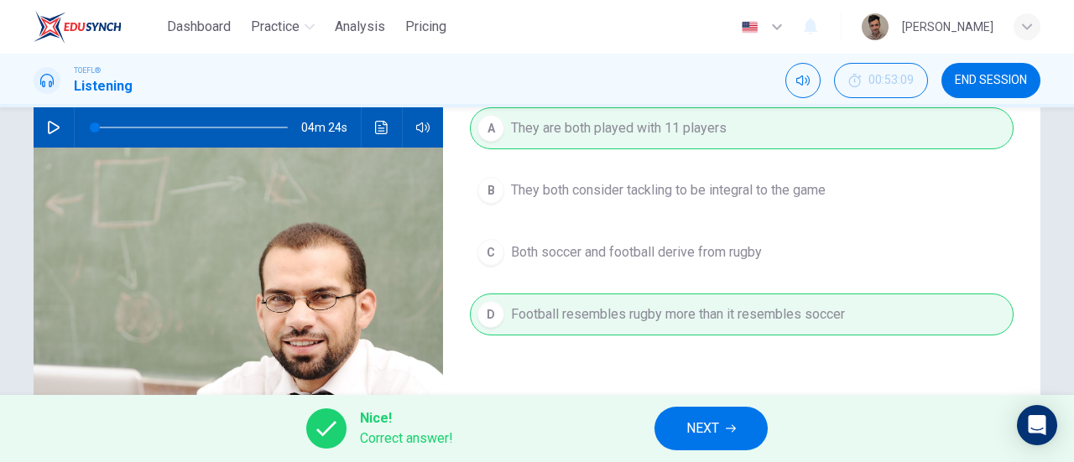
click at [729, 441] on button "NEXT" at bounding box center [711, 429] width 113 height 44
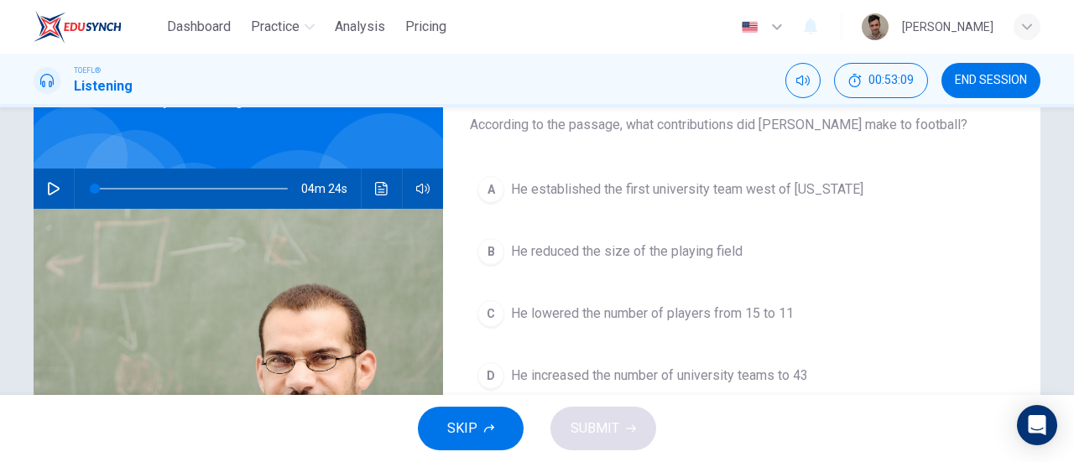
scroll to position [84, 0]
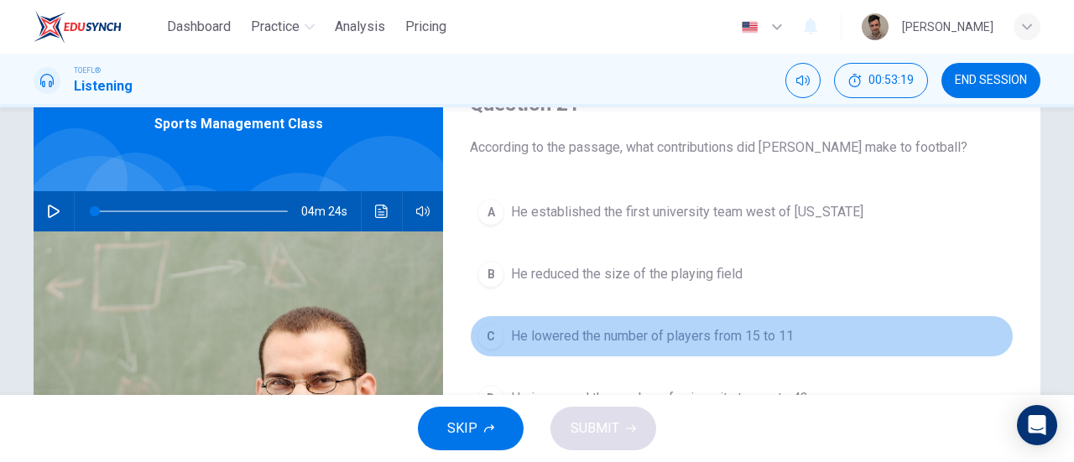
click at [712, 335] on span "He lowered the number of players from 15 to 11" at bounding box center [652, 337] width 283 height 20
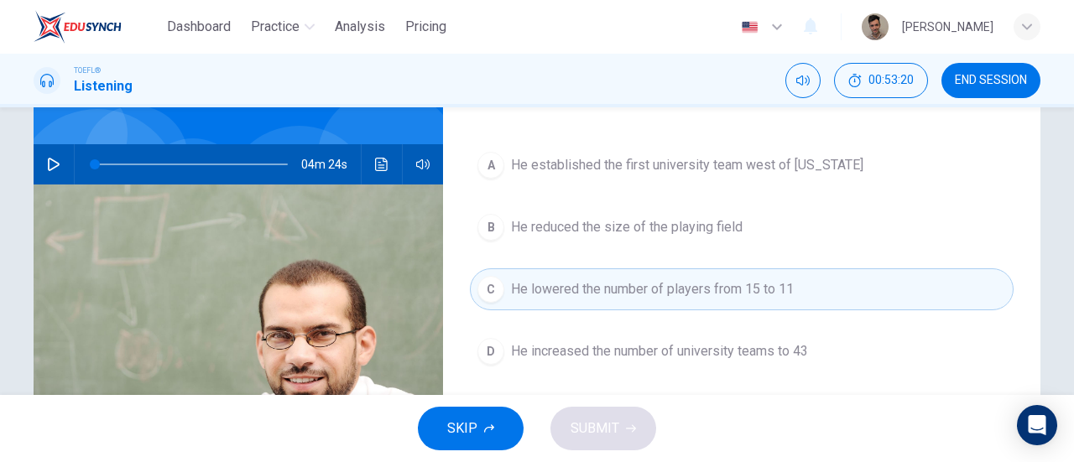
scroll to position [168, 0]
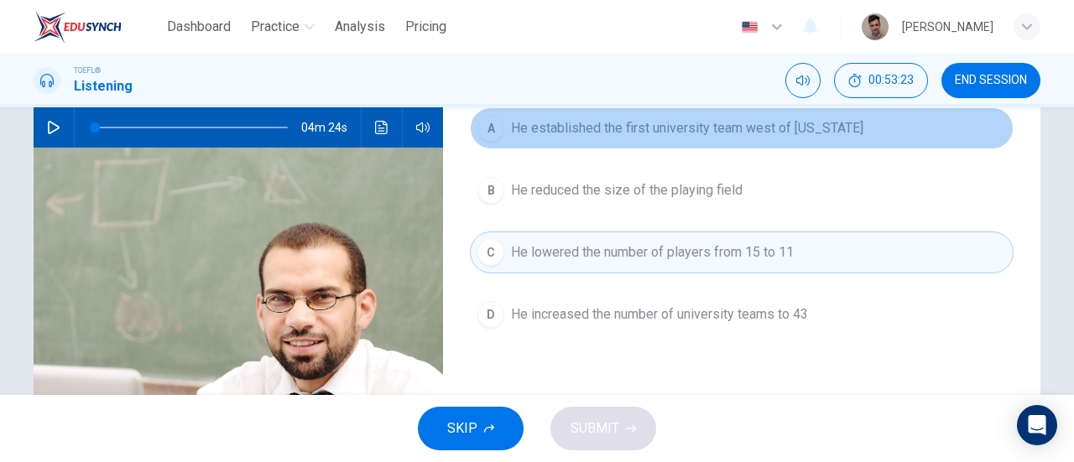
click at [719, 144] on button "A He established the first university team west of [US_STATE]" at bounding box center [742, 128] width 544 height 42
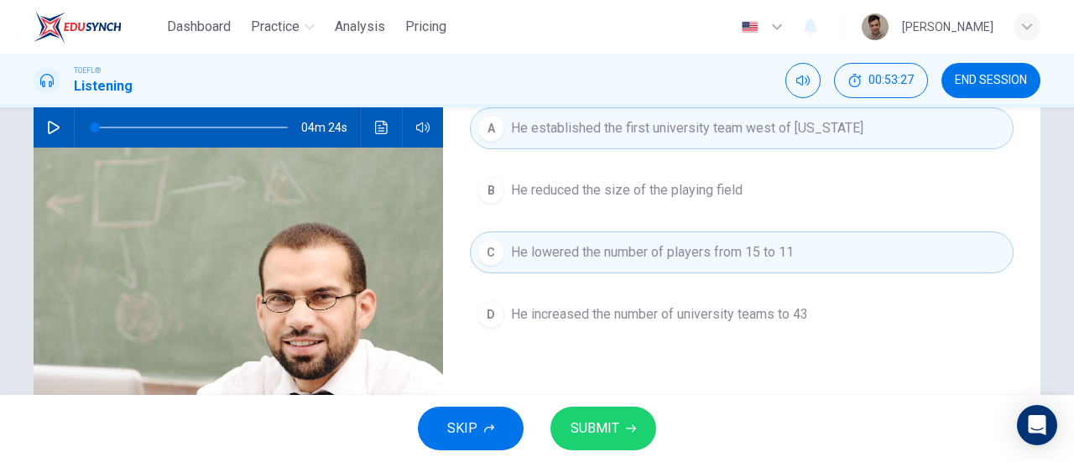
click at [638, 424] on button "SUBMIT" at bounding box center [604, 429] width 106 height 44
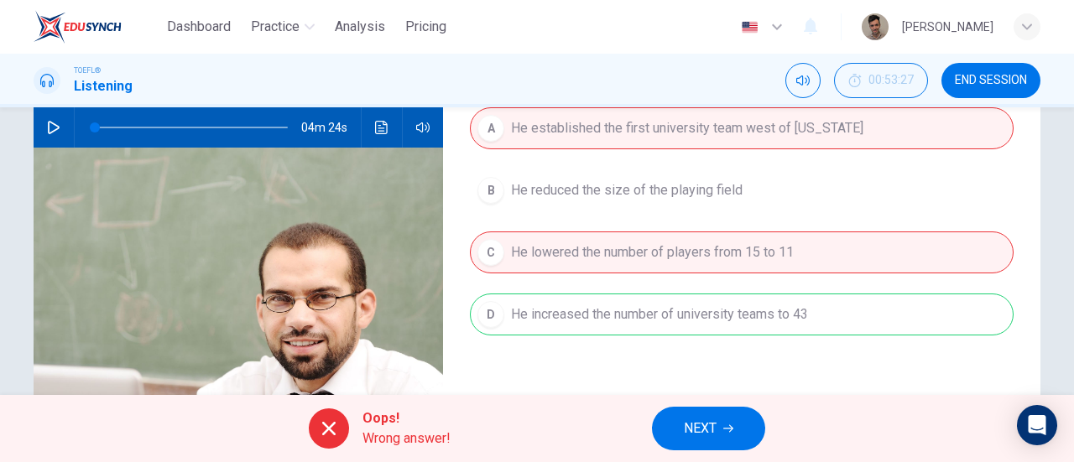
click at [704, 438] on span "NEXT" at bounding box center [700, 429] width 33 height 24
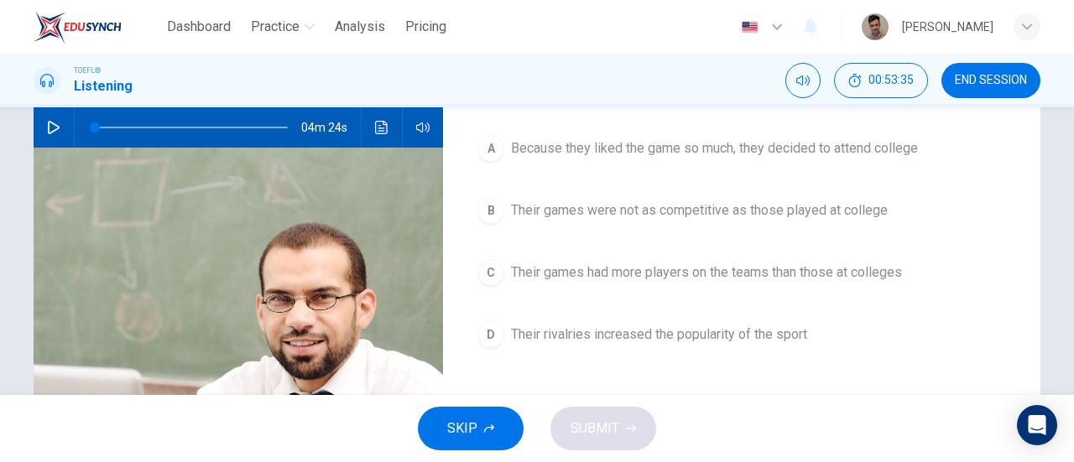
click at [762, 327] on span "Their rivalries increased the popularity of the sport" at bounding box center [659, 335] width 296 height 20
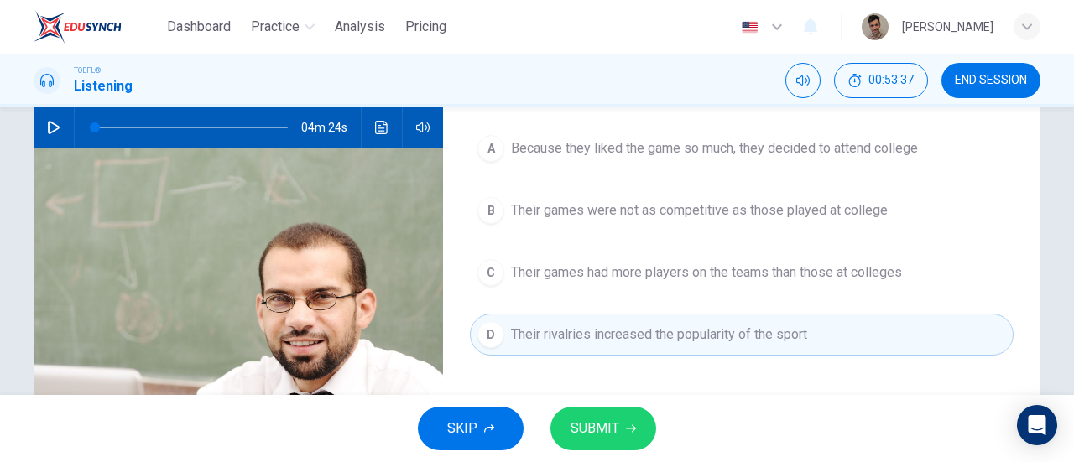
click at [648, 424] on button "SUBMIT" at bounding box center [604, 429] width 106 height 44
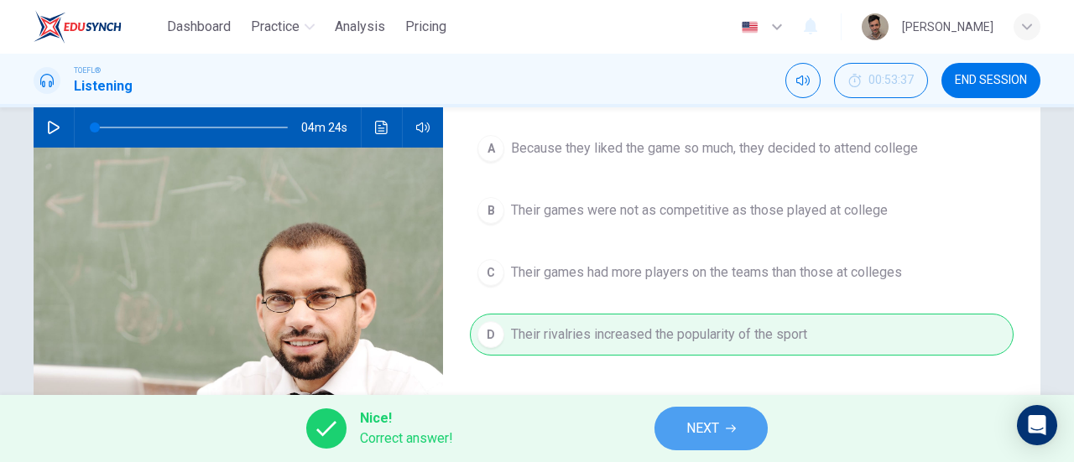
click at [703, 421] on span "NEXT" at bounding box center [703, 429] width 33 height 24
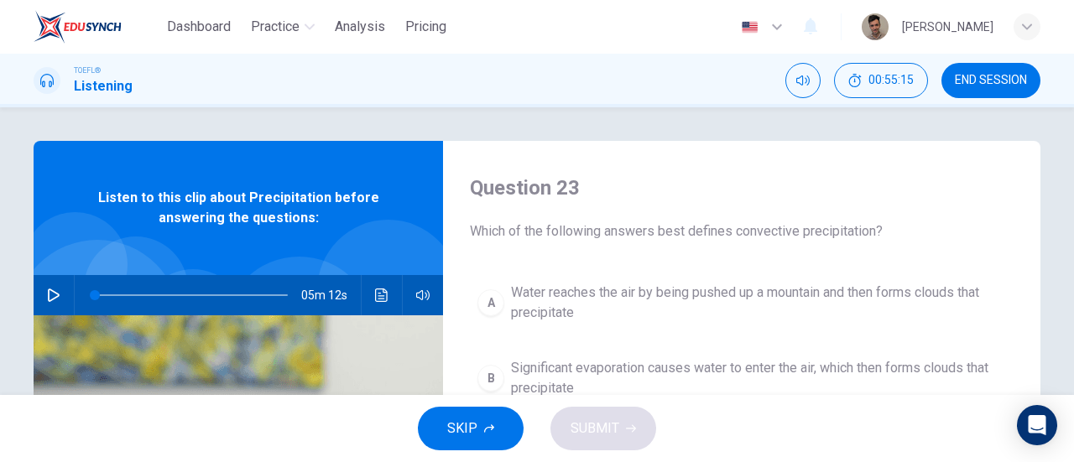
click at [60, 293] on button "button" at bounding box center [53, 295] width 27 height 40
click at [51, 293] on icon "button" at bounding box center [53, 295] width 9 height 10
click at [53, 299] on icon "button" at bounding box center [53, 295] width 13 height 13
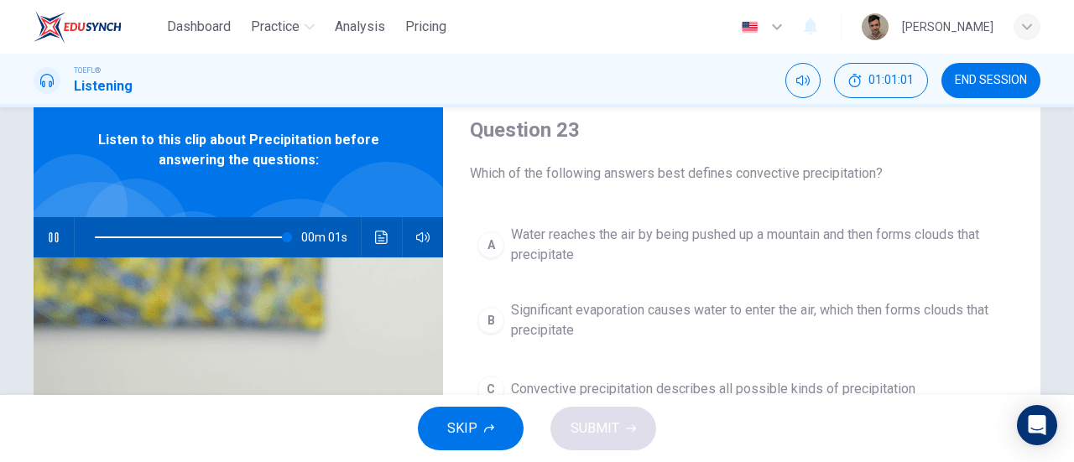
scroll to position [84, 0]
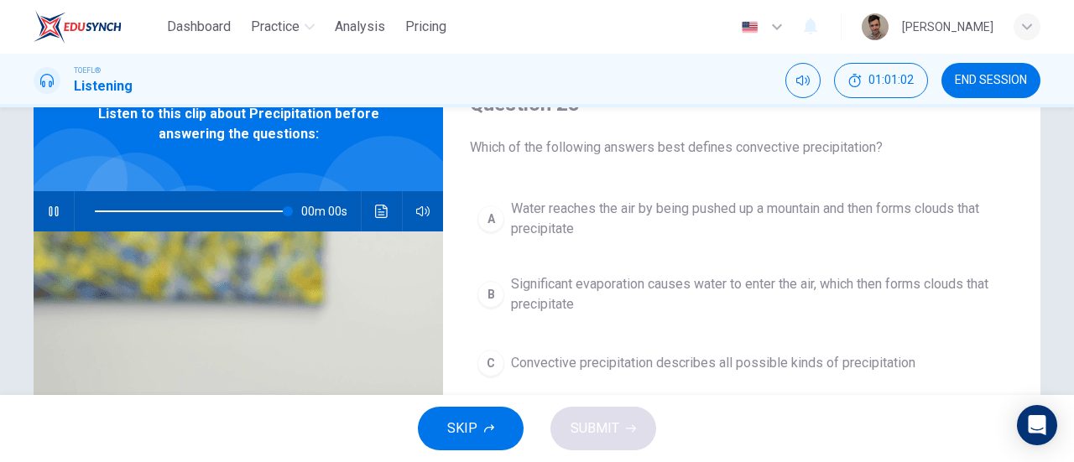
type input "0"
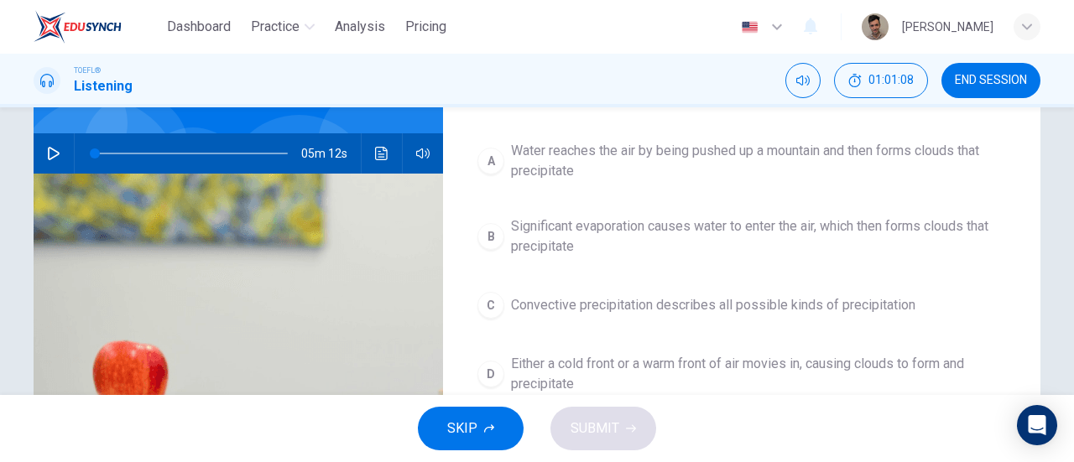
scroll to position [168, 0]
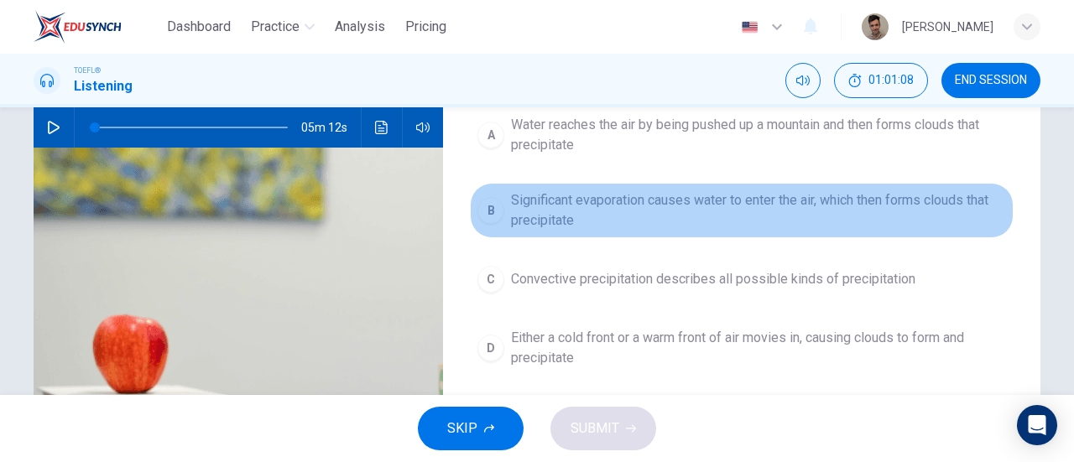
click at [697, 200] on span "Significant evaporation causes water to enter the air, which then forms clouds …" at bounding box center [758, 211] width 495 height 40
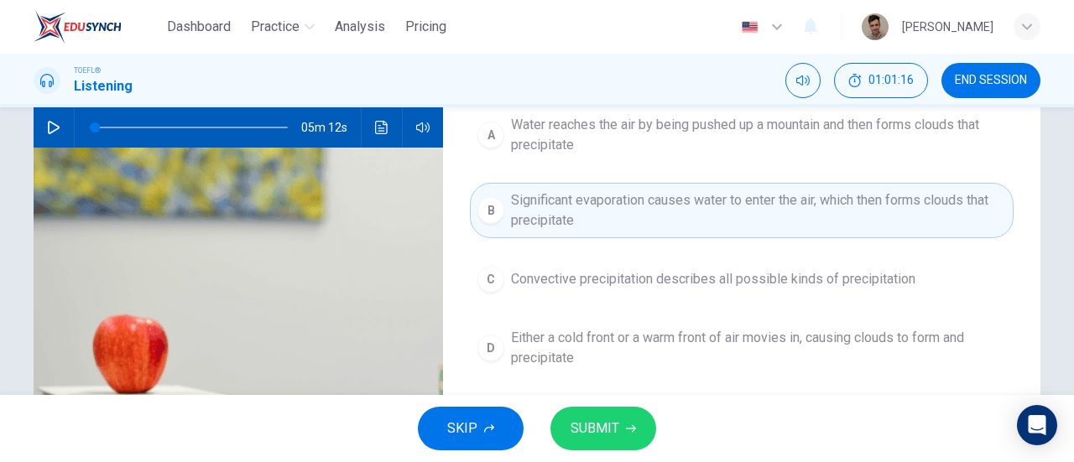
click at [634, 427] on icon "button" at bounding box center [631, 430] width 10 height 8
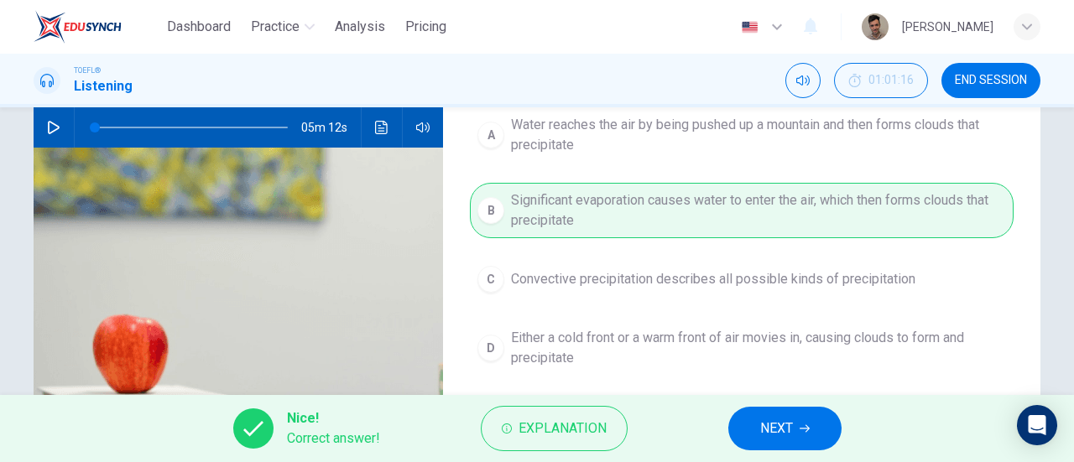
click at [818, 429] on button "NEXT" at bounding box center [785, 429] width 113 height 44
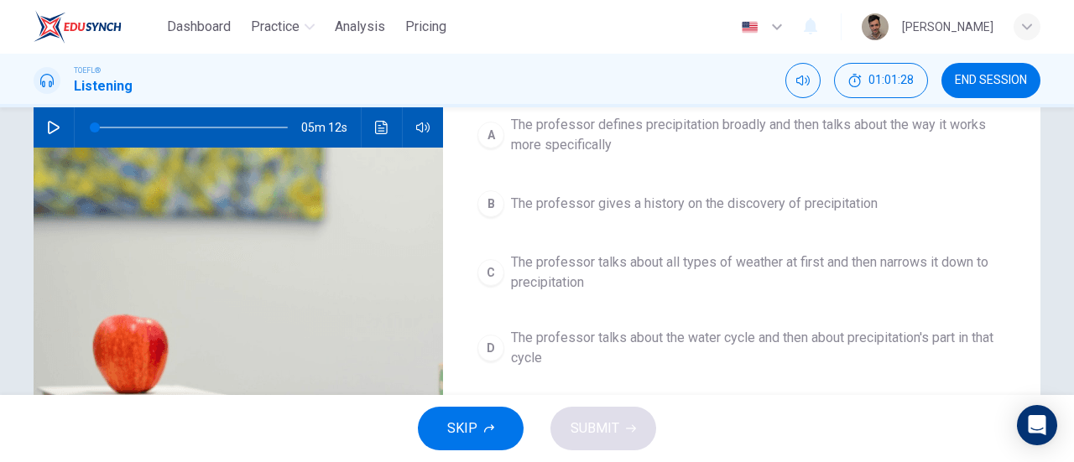
click at [617, 120] on span "The professor defines precipitation broadly and then talks about the way it wor…" at bounding box center [758, 135] width 495 height 40
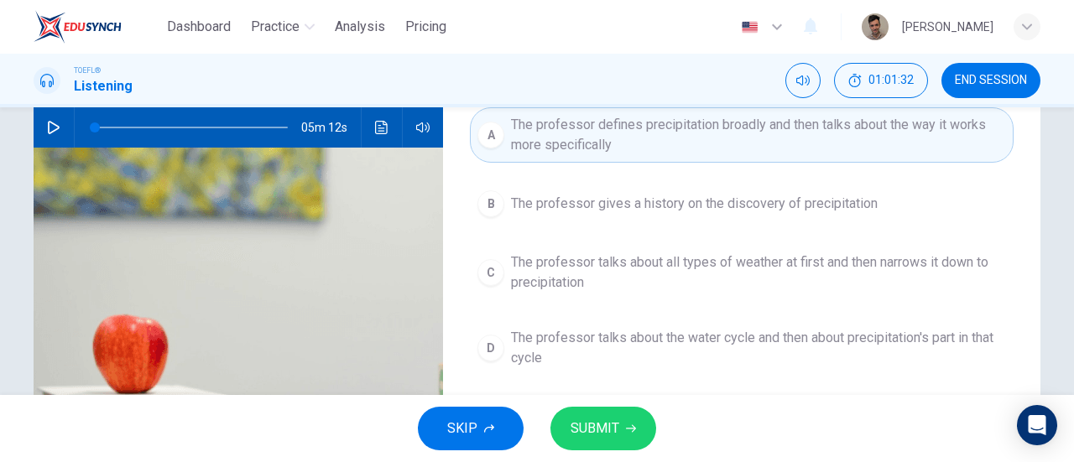
click at [594, 426] on span "SUBMIT" at bounding box center [595, 429] width 49 height 24
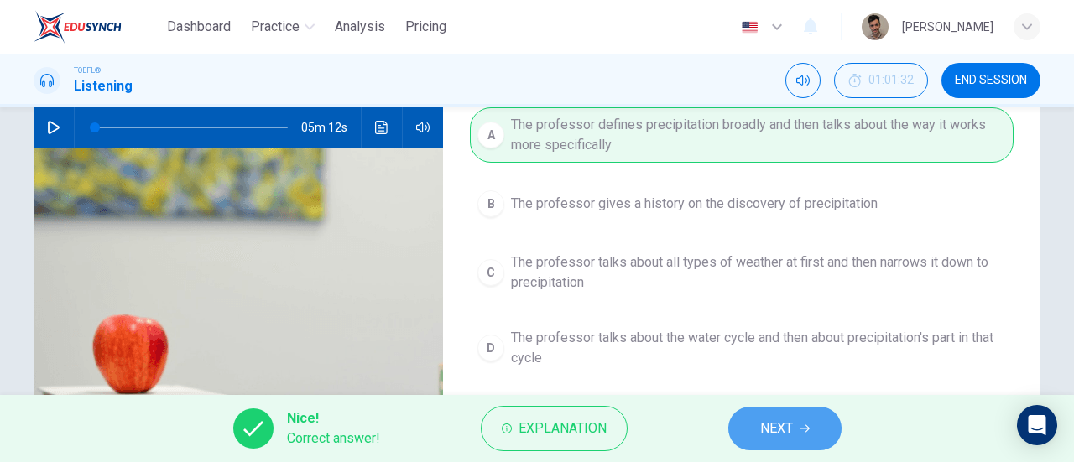
click at [805, 439] on button "NEXT" at bounding box center [785, 429] width 113 height 44
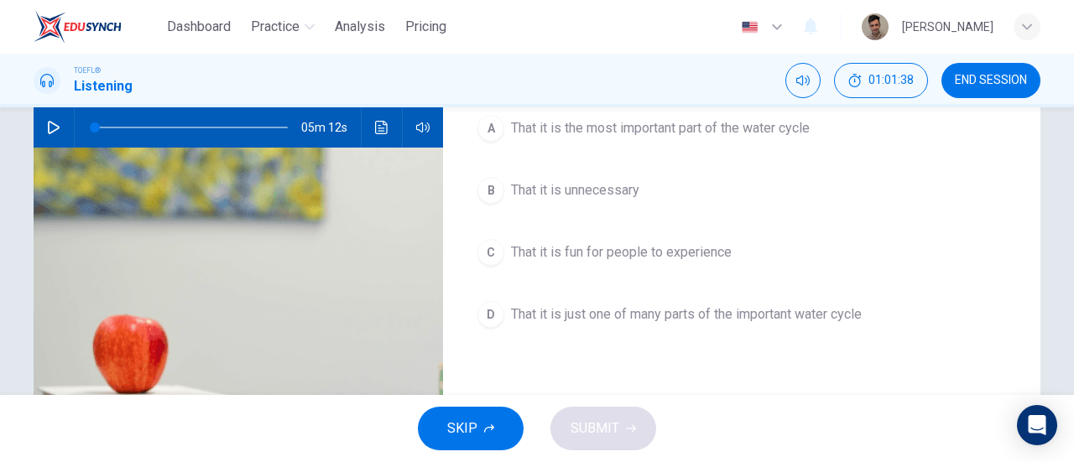
click at [724, 309] on span "That it is just one of many parts of the important water cycle" at bounding box center [686, 315] width 351 height 20
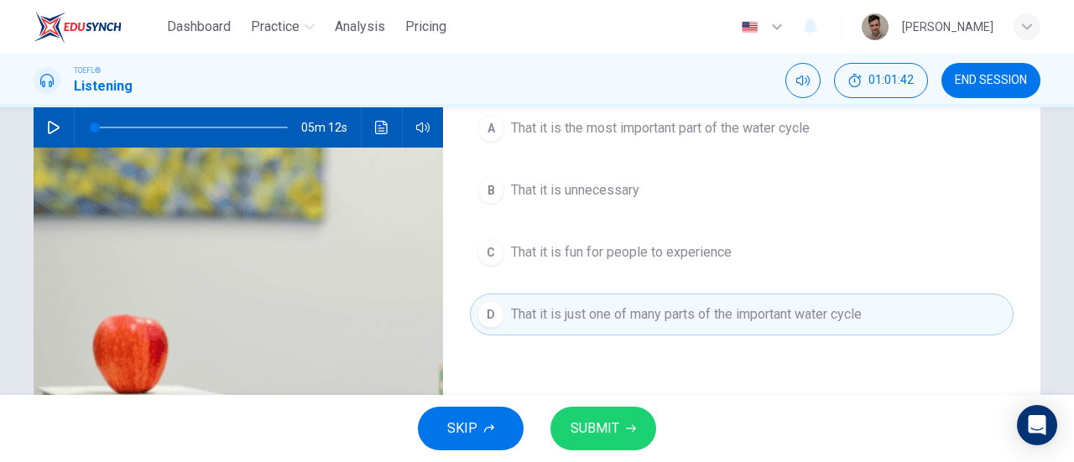
click at [619, 417] on button "SUBMIT" at bounding box center [604, 429] width 106 height 44
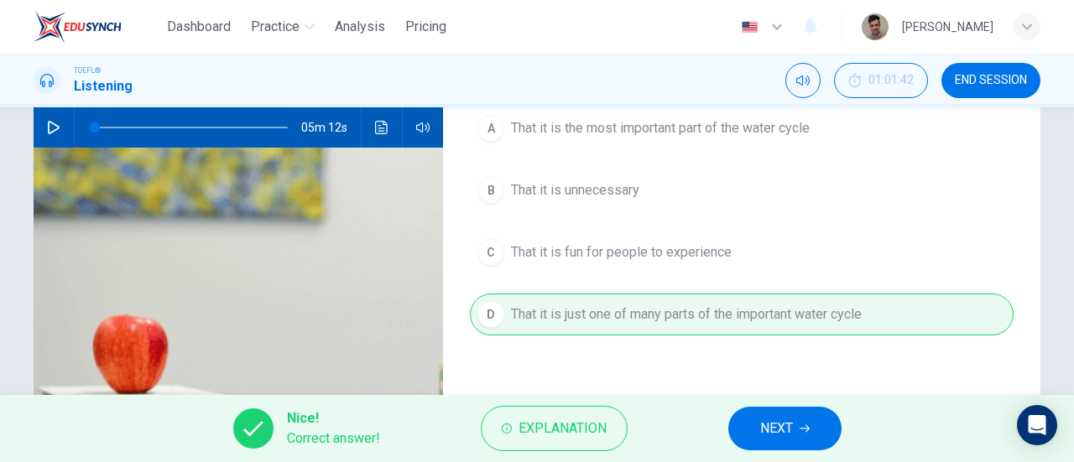
click at [763, 421] on span "NEXT" at bounding box center [776, 429] width 33 height 24
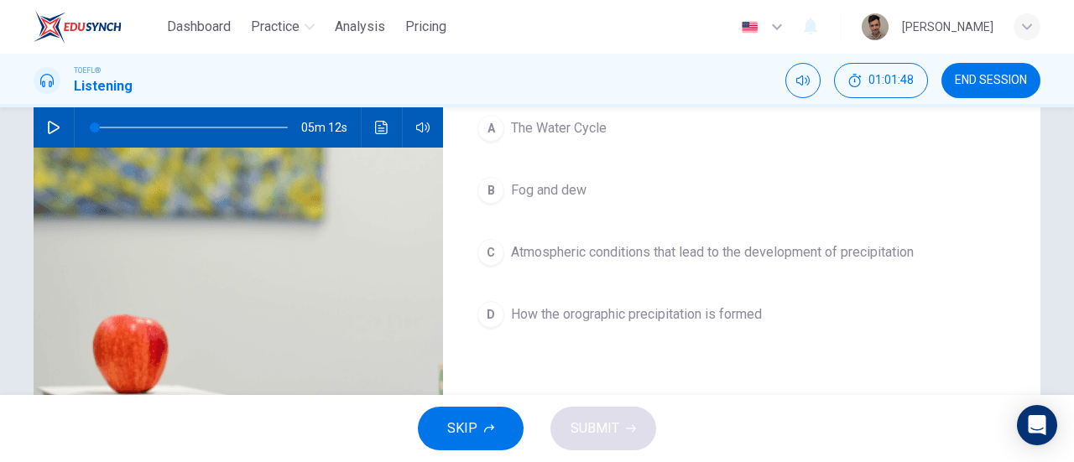
click at [784, 257] on span "Atmospheric conditions that lead to the development of precipitation" at bounding box center [712, 253] width 403 height 20
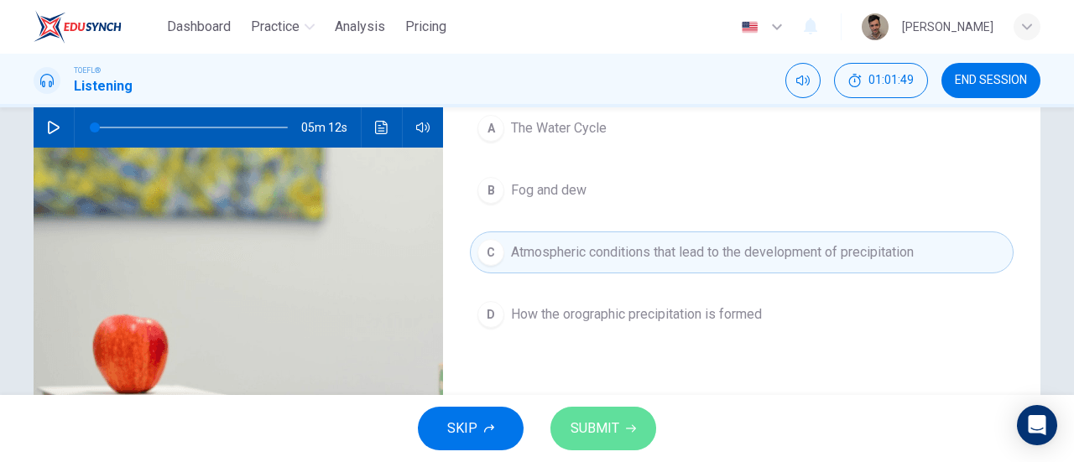
click at [628, 422] on button "SUBMIT" at bounding box center [604, 429] width 106 height 44
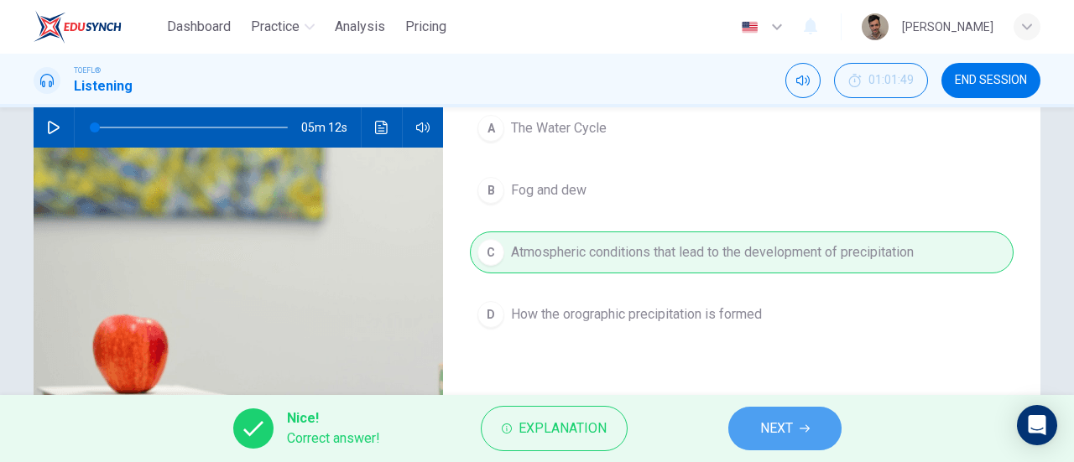
click at [804, 427] on icon "button" at bounding box center [805, 429] width 10 height 10
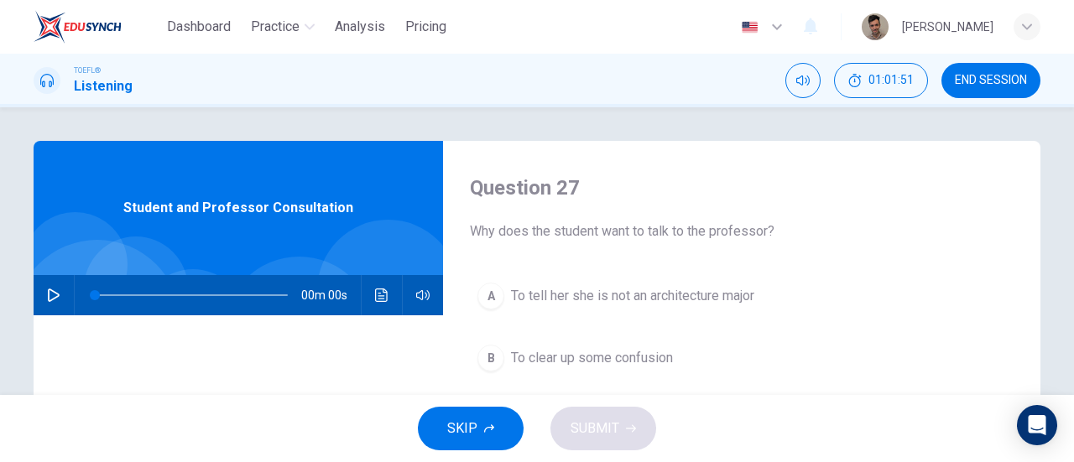
scroll to position [84, 0]
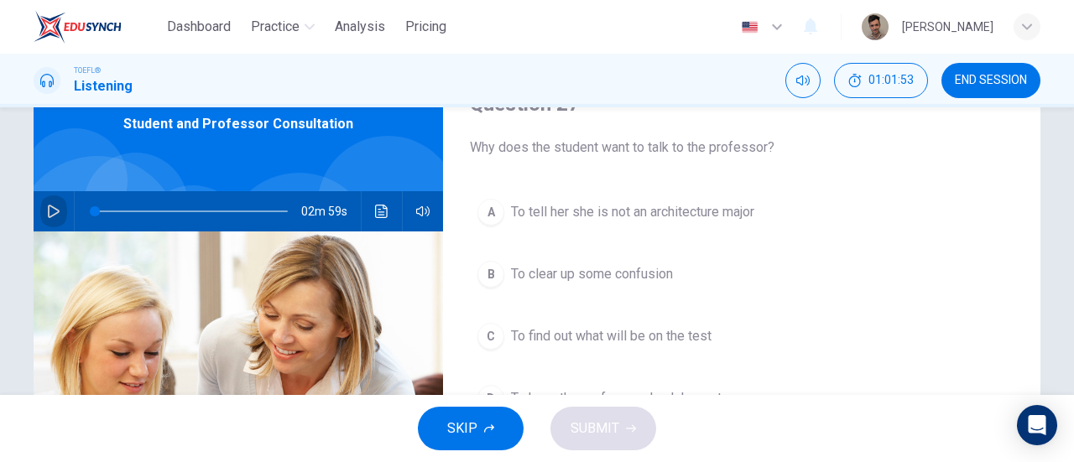
click at [44, 202] on button "button" at bounding box center [53, 211] width 27 height 40
type input "0"
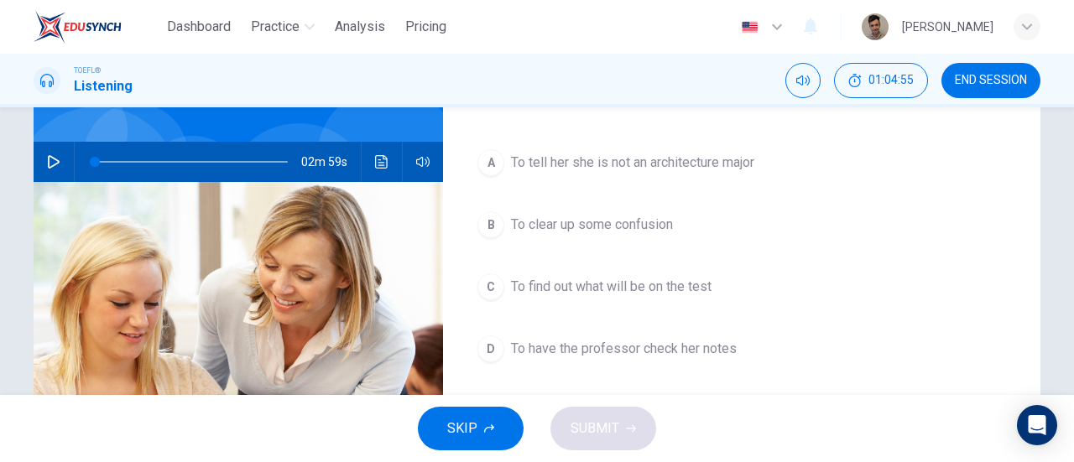
scroll to position [168, 0]
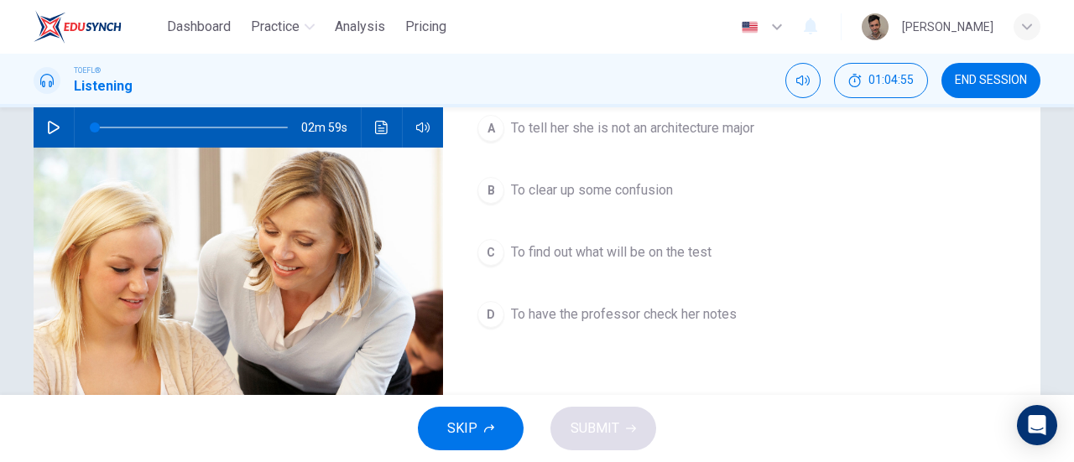
click at [652, 209] on button "B To clear up some confusion" at bounding box center [742, 191] width 544 height 42
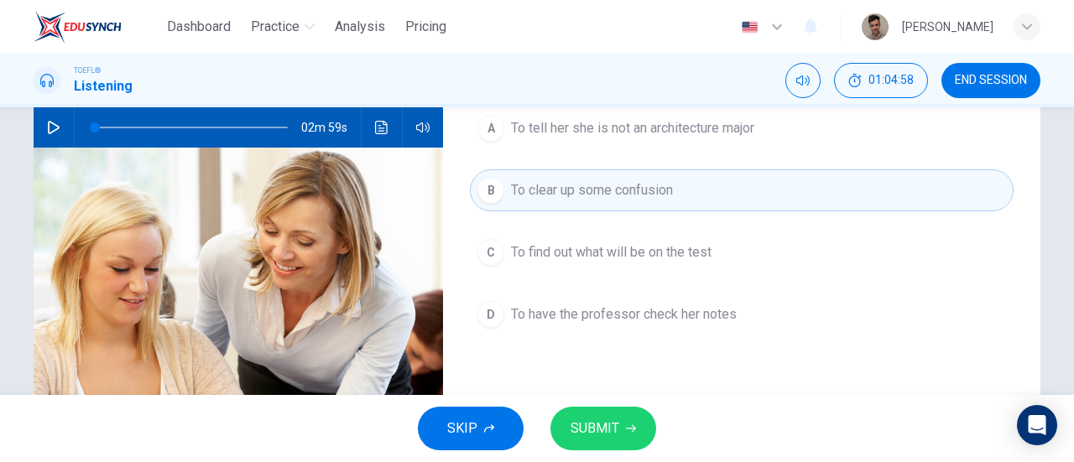
click at [626, 327] on button "D To have the professor check her notes" at bounding box center [742, 315] width 544 height 42
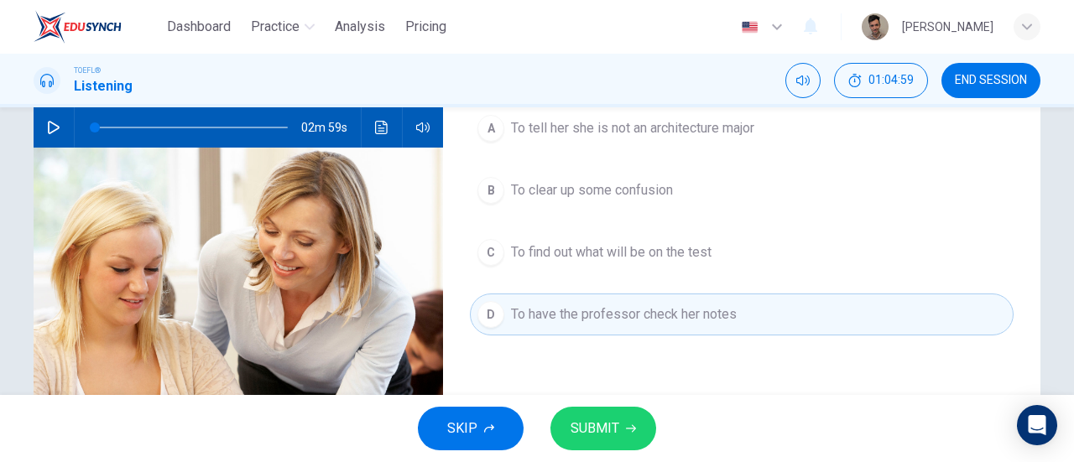
click at [611, 419] on span "SUBMIT" at bounding box center [595, 429] width 49 height 24
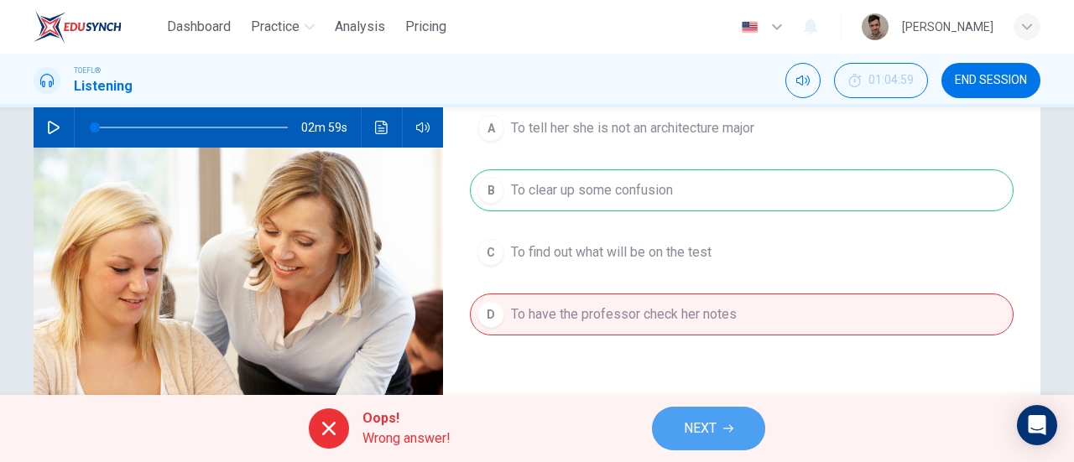
click at [724, 414] on button "NEXT" at bounding box center [708, 429] width 113 height 44
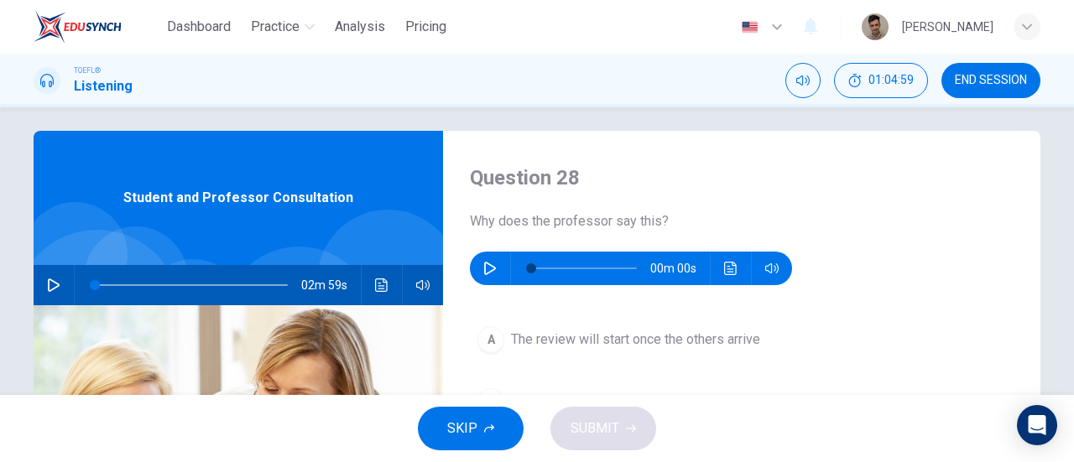
scroll to position [0, 0]
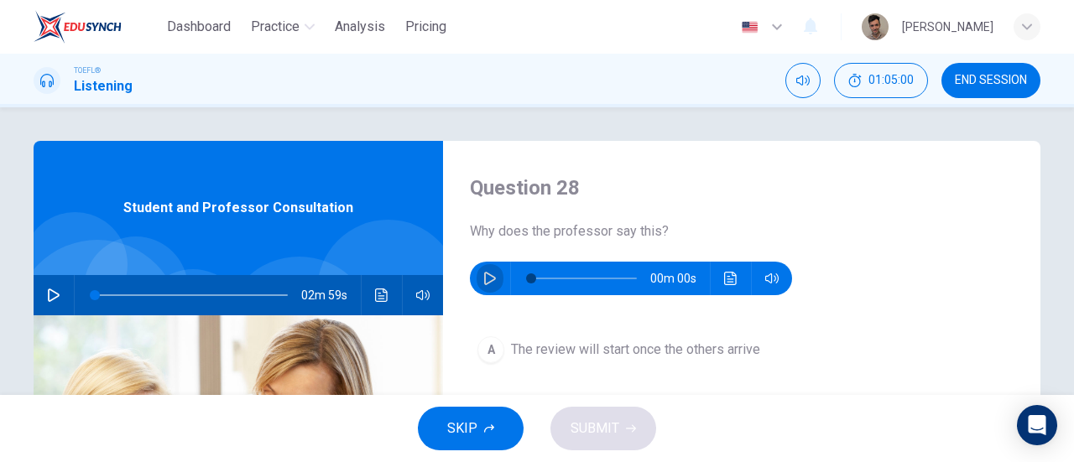
click at [487, 281] on icon "button" at bounding box center [490, 278] width 12 height 13
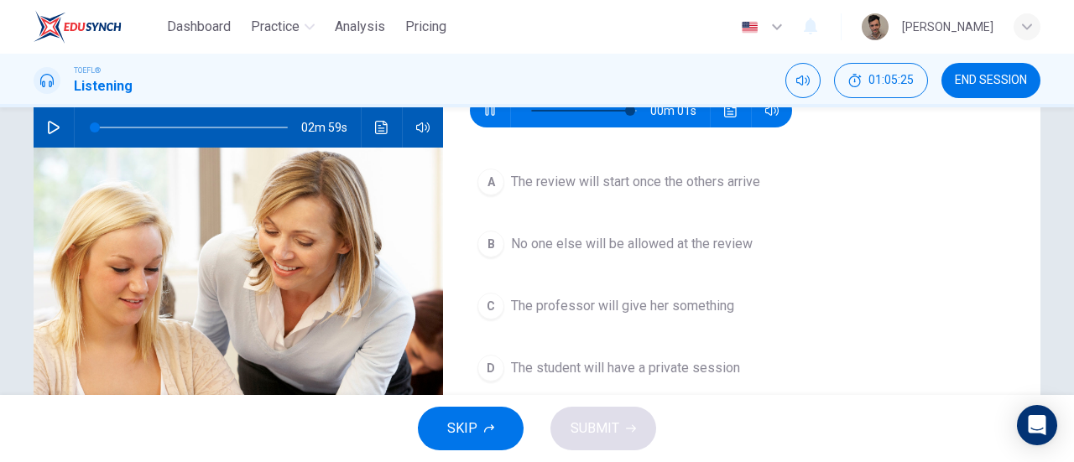
scroll to position [84, 0]
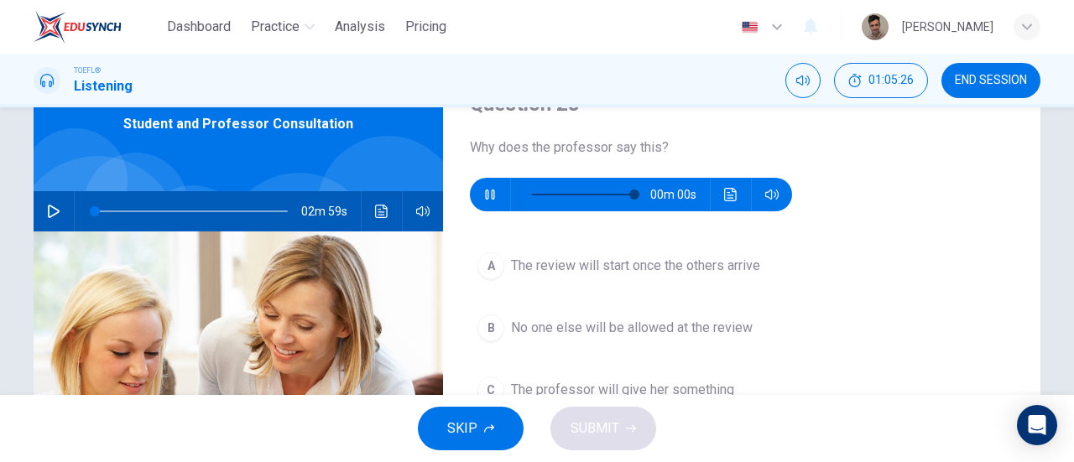
type input "0"
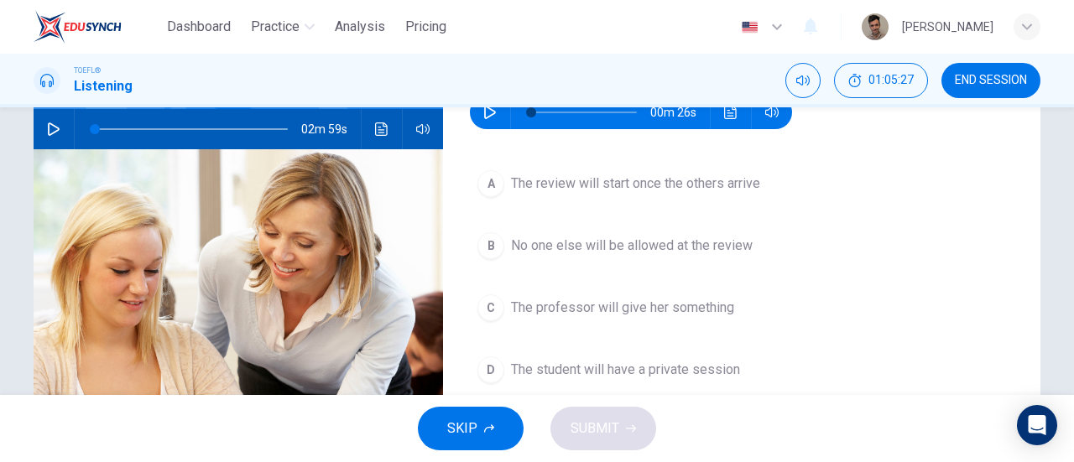
scroll to position [168, 0]
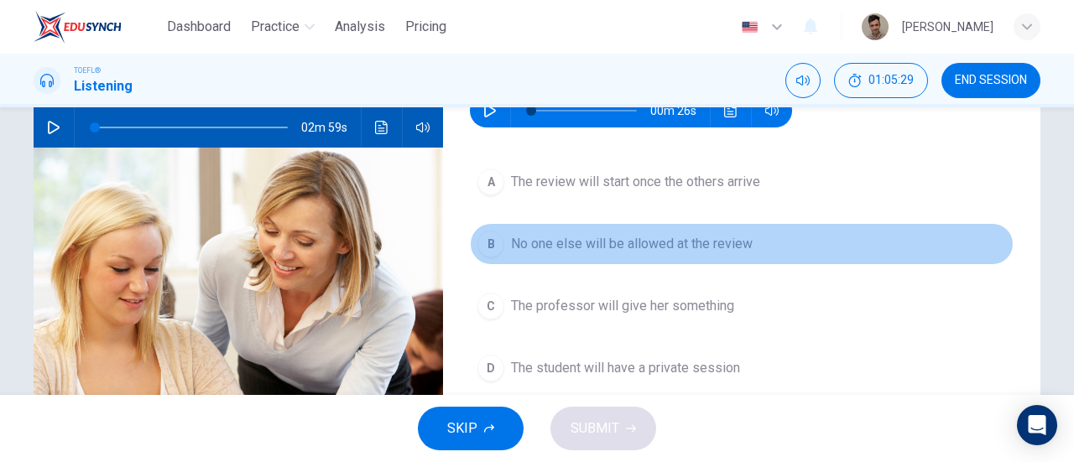
click at [703, 250] on span "No one else will be allowed at the review" at bounding box center [632, 244] width 242 height 20
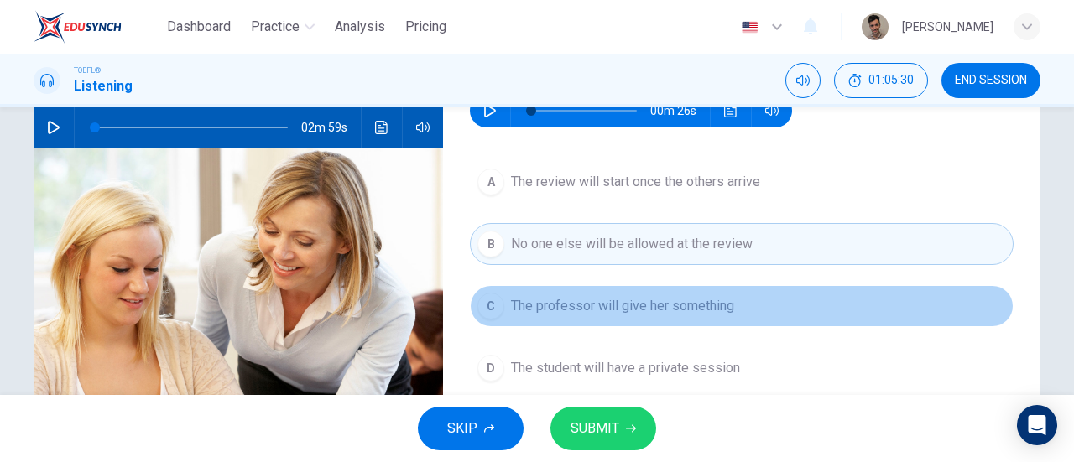
click at [712, 305] on span "The professor will give her something" at bounding box center [622, 306] width 223 height 20
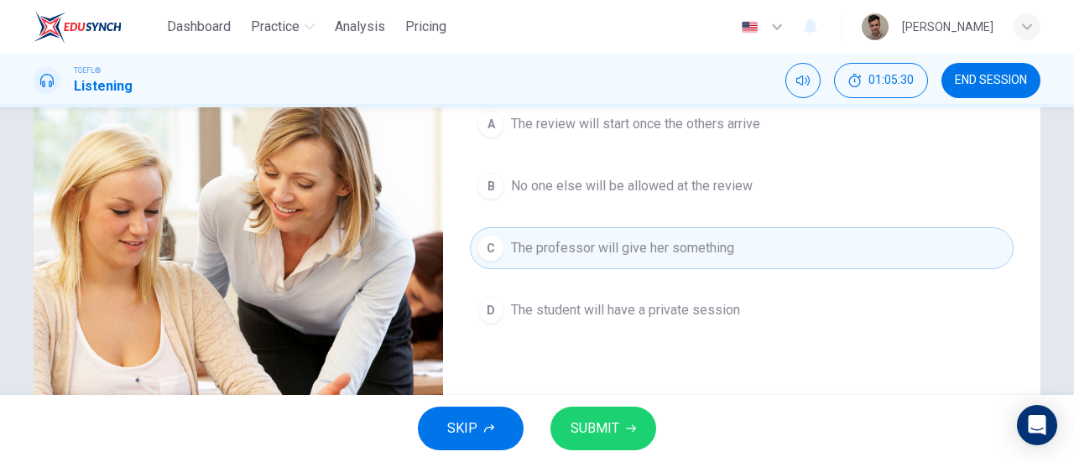
scroll to position [252, 0]
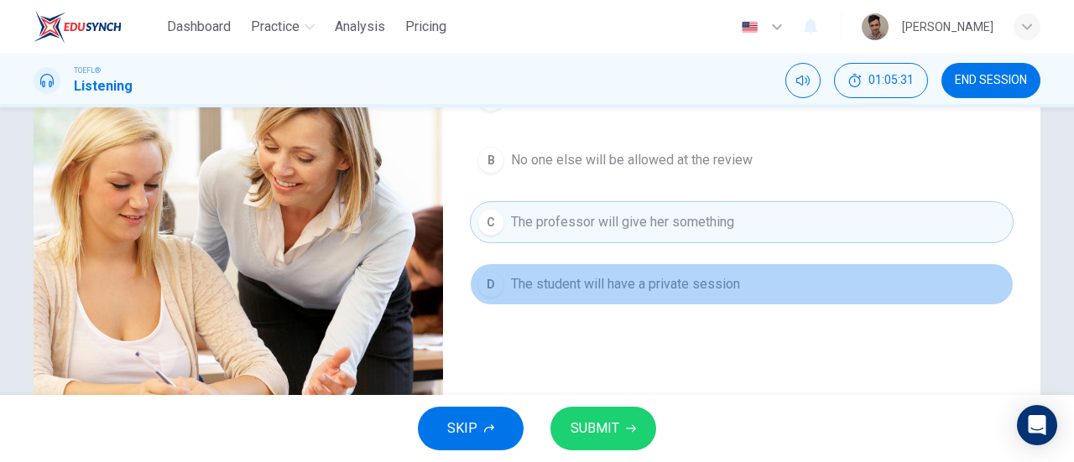
click at [722, 296] on button "D The student will have a private session" at bounding box center [742, 285] width 544 height 42
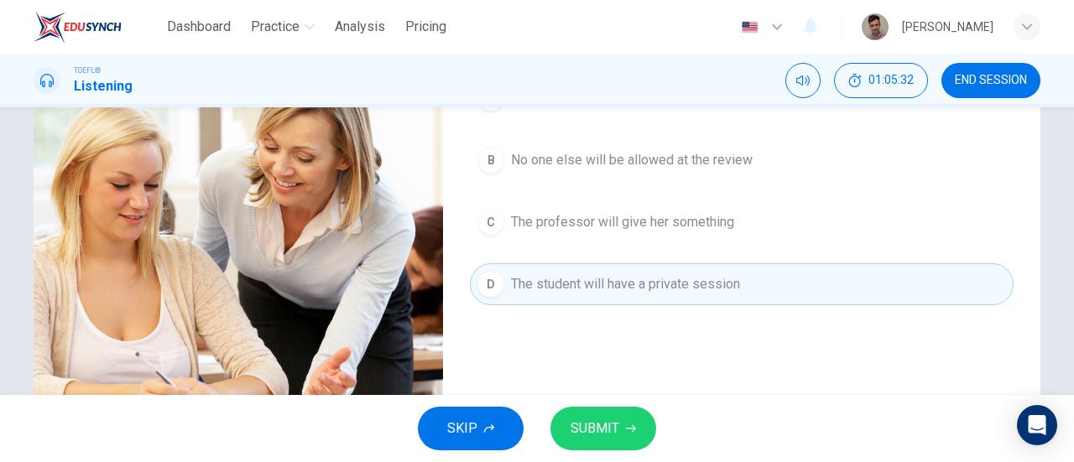
click at [630, 436] on button "SUBMIT" at bounding box center [604, 429] width 106 height 44
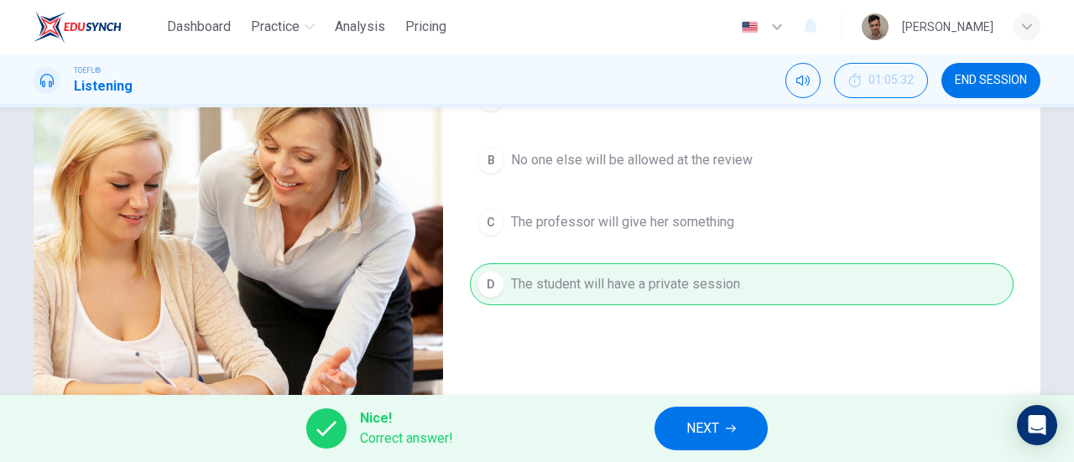
click at [727, 418] on button "NEXT" at bounding box center [711, 429] width 113 height 44
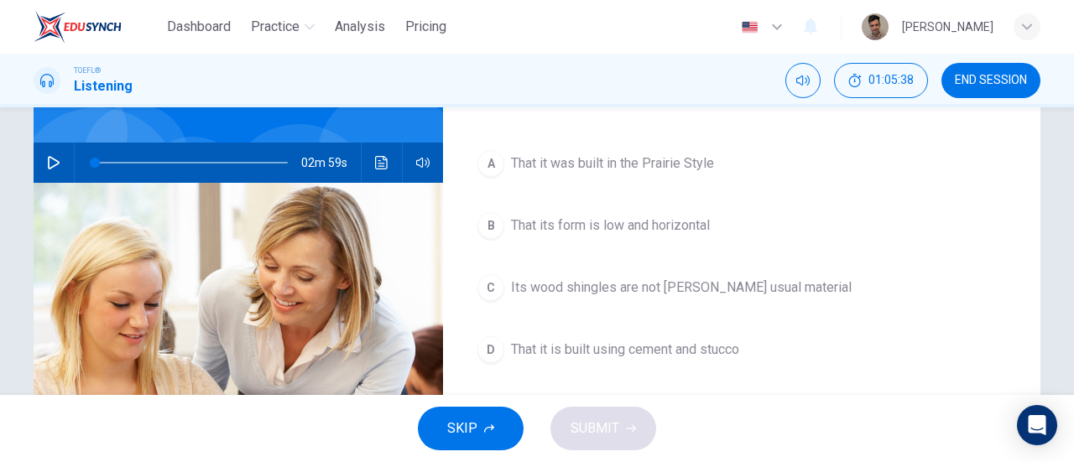
scroll to position [168, 0]
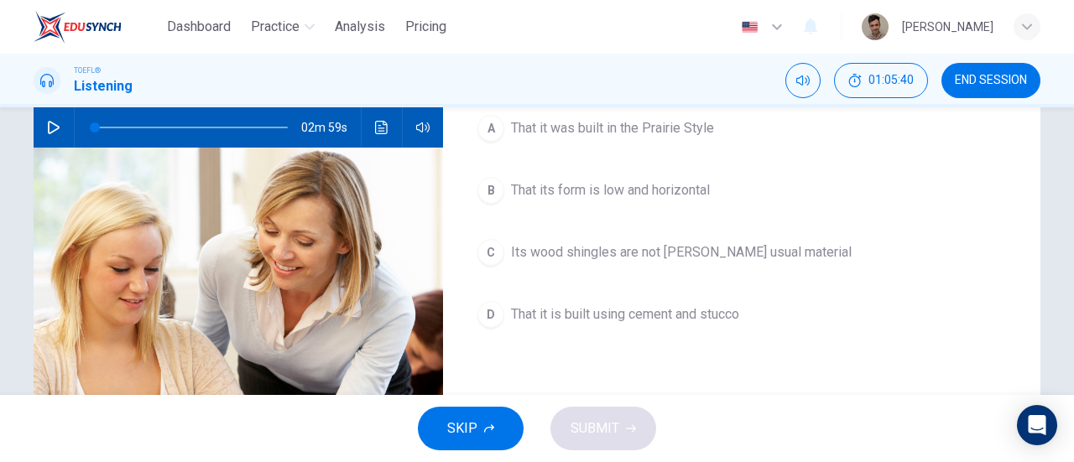
click at [753, 248] on span "Its wood shingles are not [PERSON_NAME] usual material" at bounding box center [681, 253] width 341 height 20
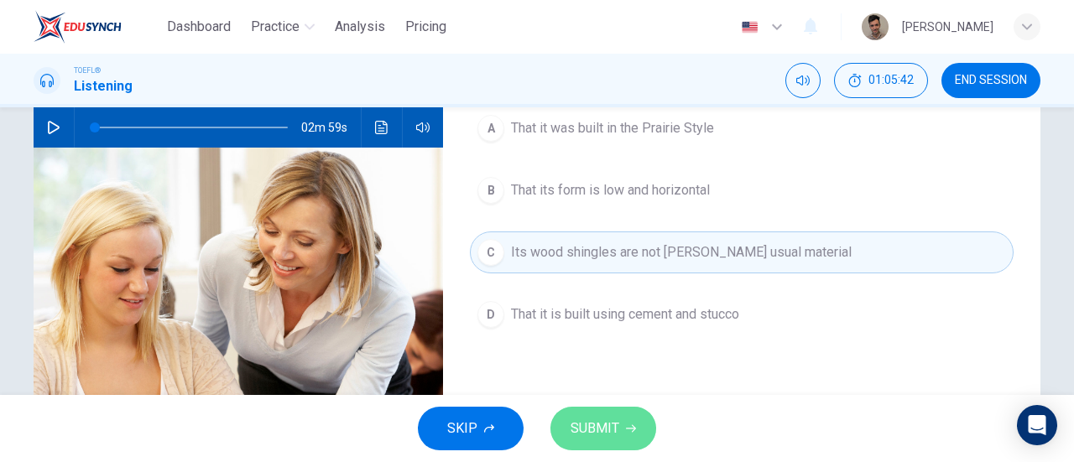
click at [633, 419] on button "SUBMIT" at bounding box center [604, 429] width 106 height 44
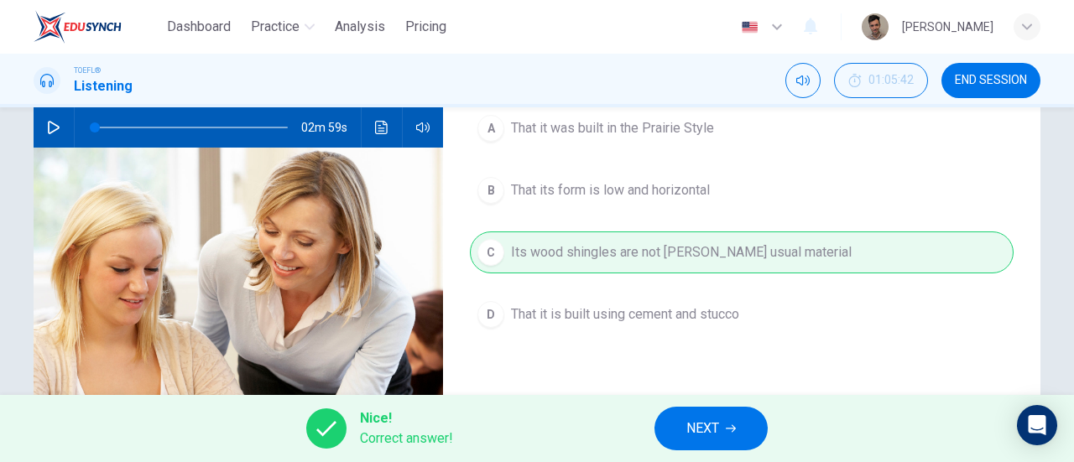
click at [724, 439] on button "NEXT" at bounding box center [711, 429] width 113 height 44
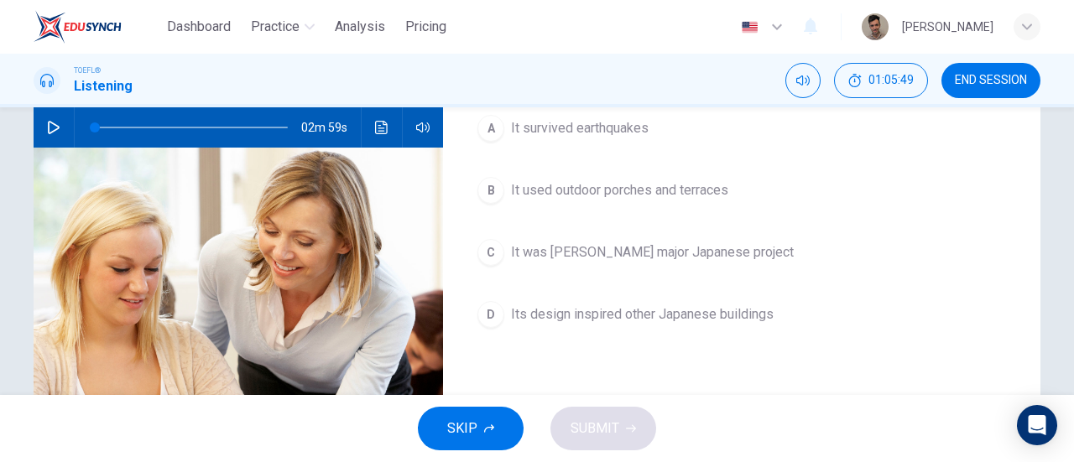
click at [619, 137] on span "It survived earthquakes" at bounding box center [580, 128] width 138 height 20
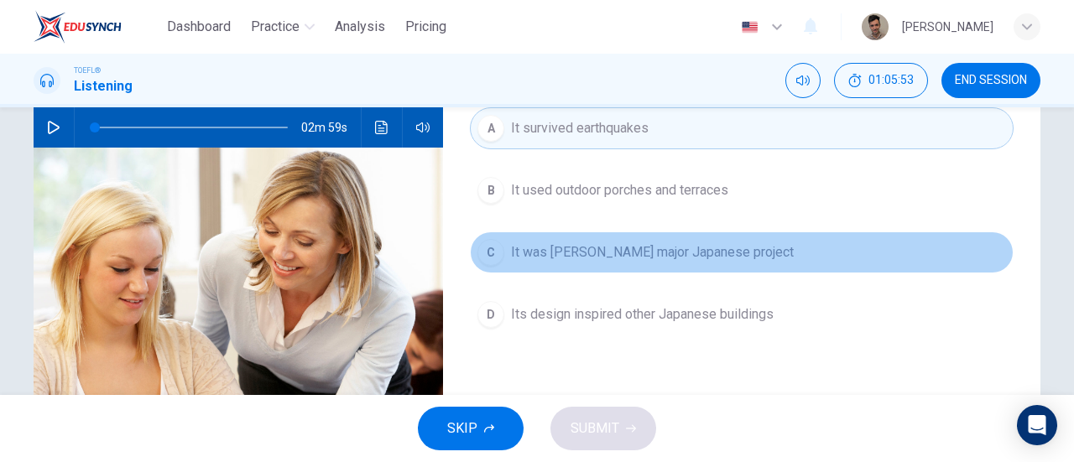
click at [688, 253] on span "It was [PERSON_NAME] major Japanese project" at bounding box center [652, 253] width 283 height 20
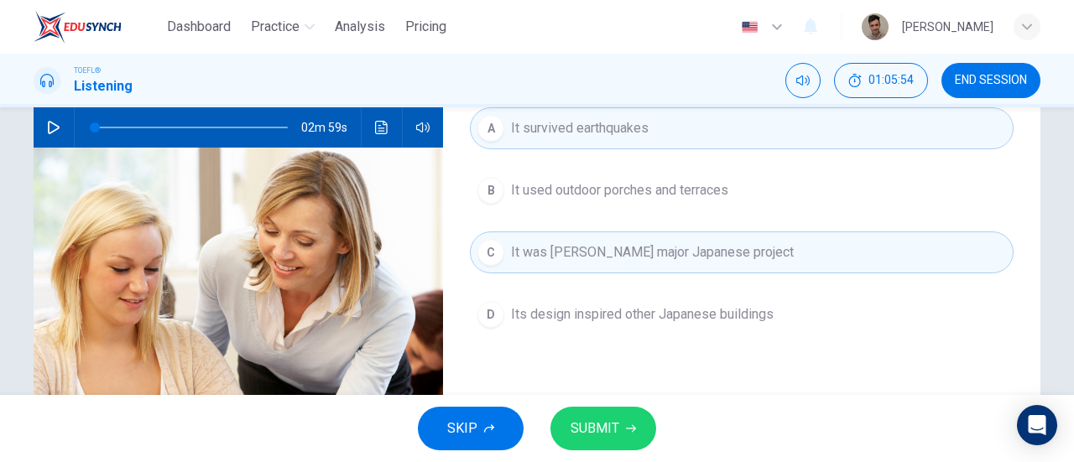
click at [604, 431] on span "SUBMIT" at bounding box center [595, 429] width 49 height 24
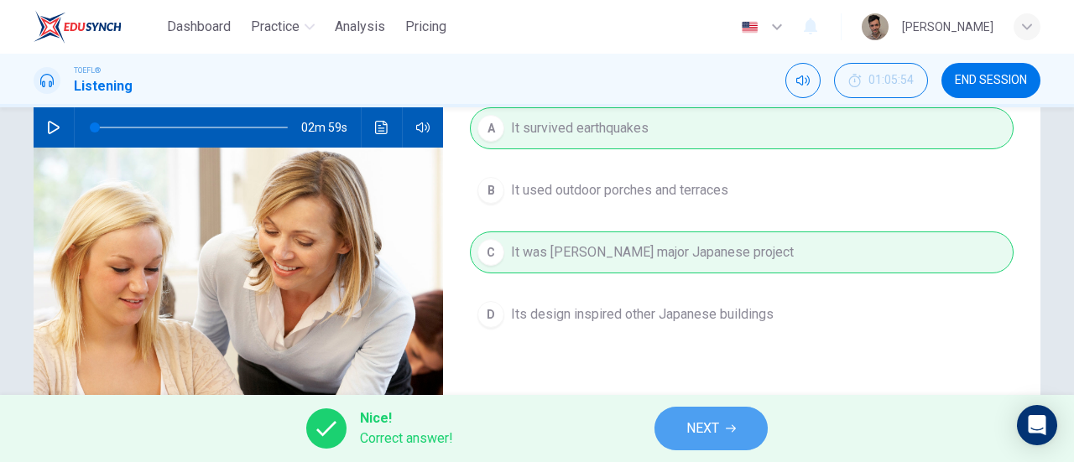
click at [698, 421] on span "NEXT" at bounding box center [703, 429] width 33 height 24
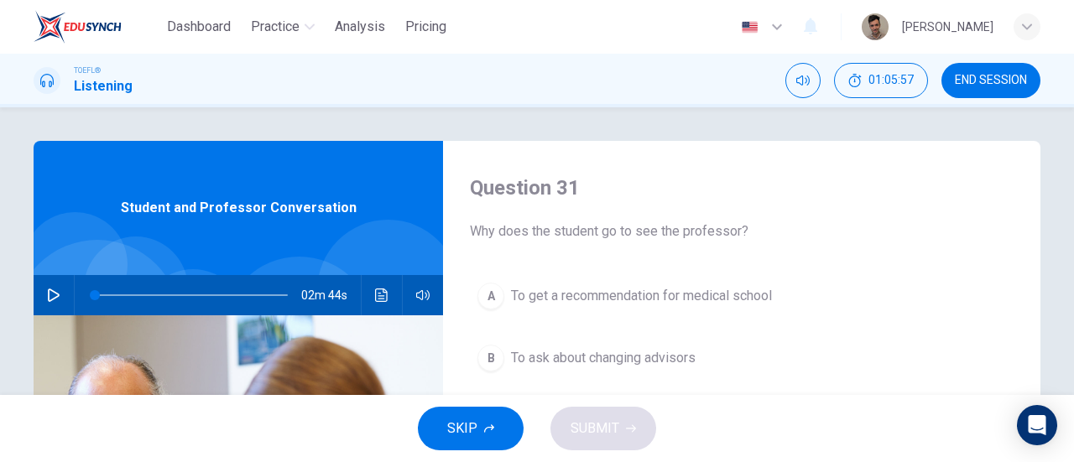
click at [993, 83] on span "END SESSION" at bounding box center [991, 80] width 72 height 13
